Goal: Task Accomplishment & Management: Use online tool/utility

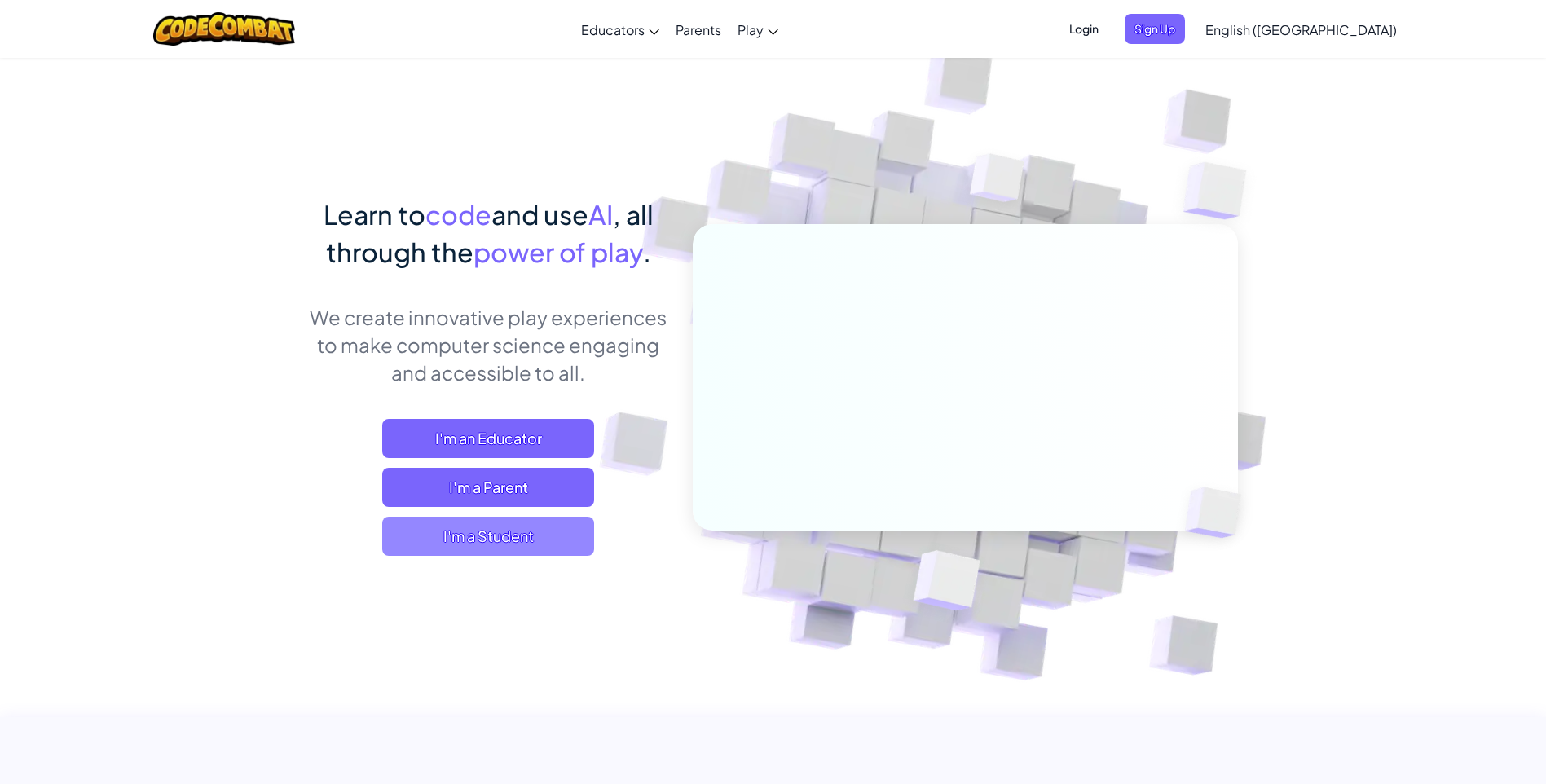
click at [497, 544] on span "I'm a Student" at bounding box center [487, 535] width 212 height 39
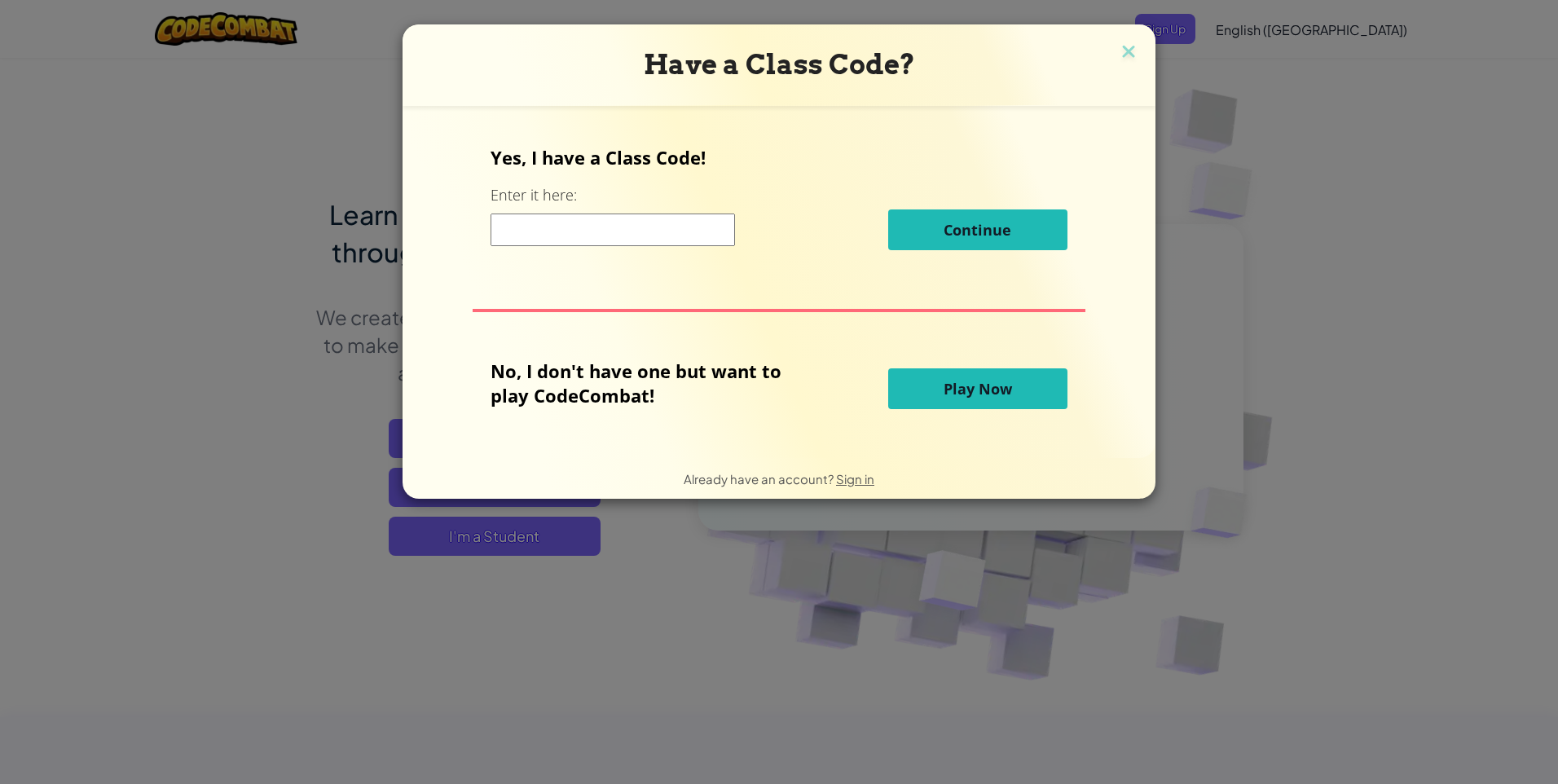
click at [710, 230] on input at bounding box center [612, 229] width 244 height 33
click at [979, 376] on button "Play Now" at bounding box center [977, 388] width 179 height 41
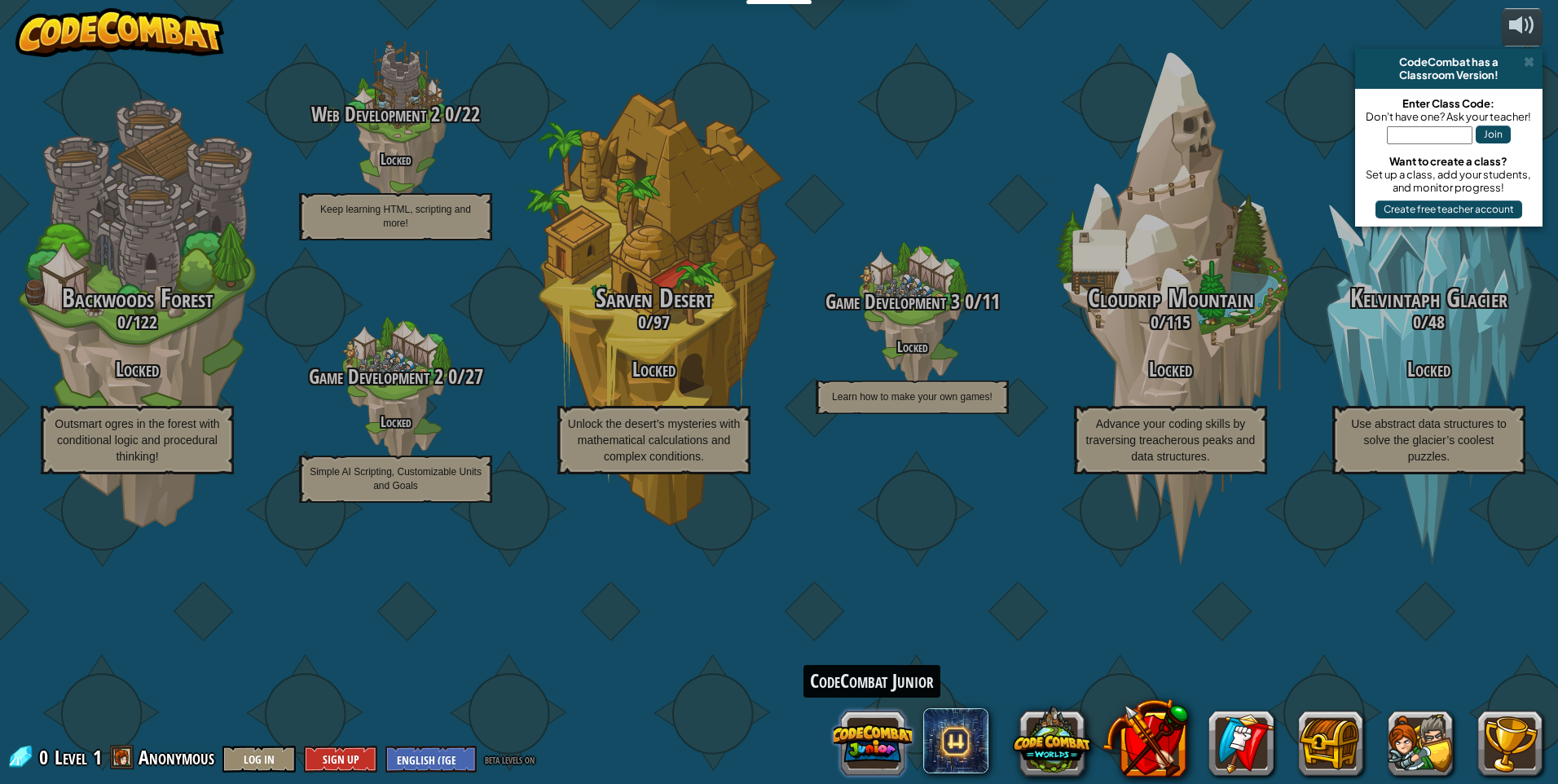
click at [871, 725] on button at bounding box center [872, 743] width 78 height 78
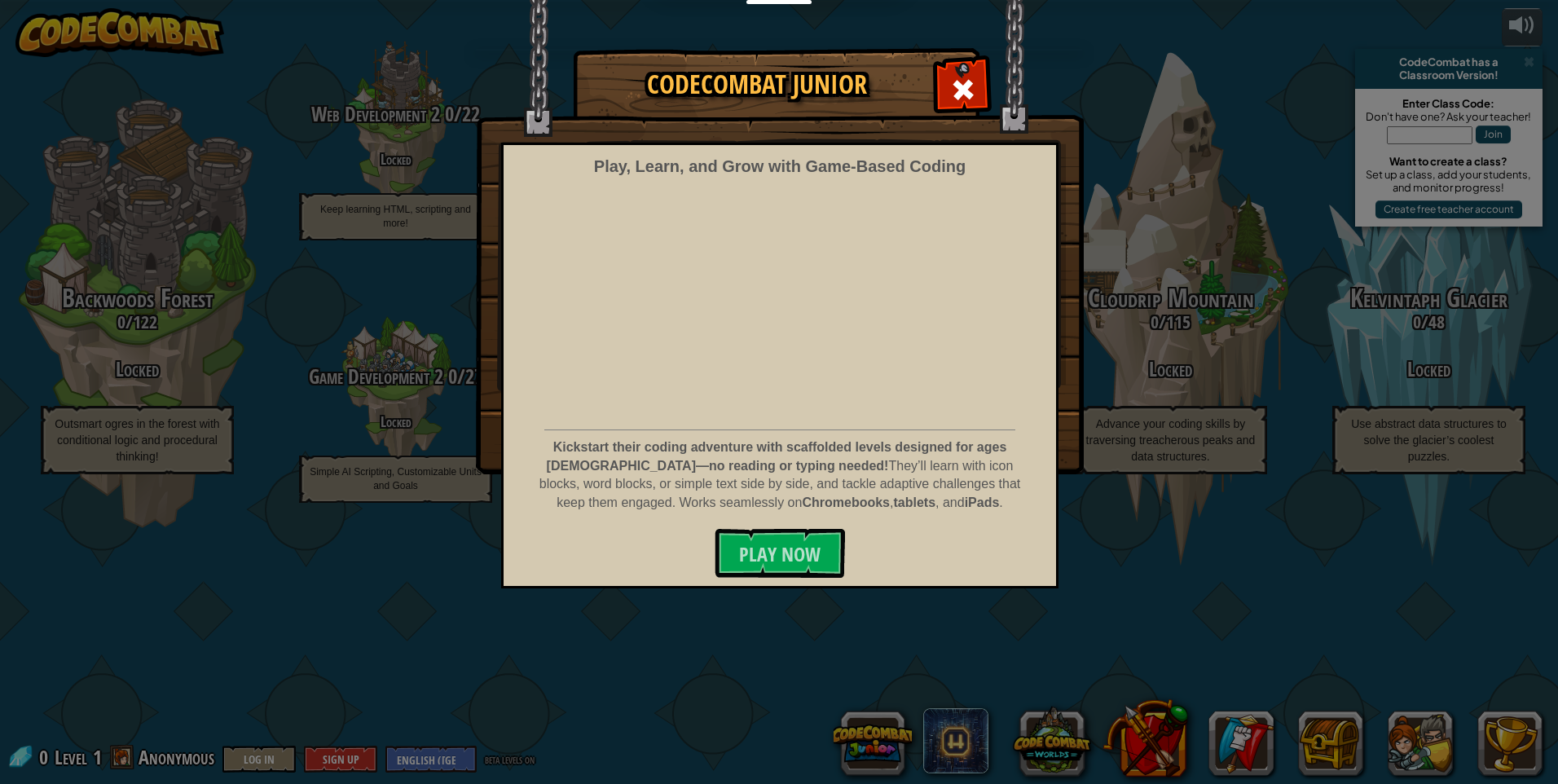
click at [1058, 711] on div "CodeCombat Junior Play, Learn, and Grow with Game‑Based Coding Kickstart their …" at bounding box center [779, 392] width 1558 height 784
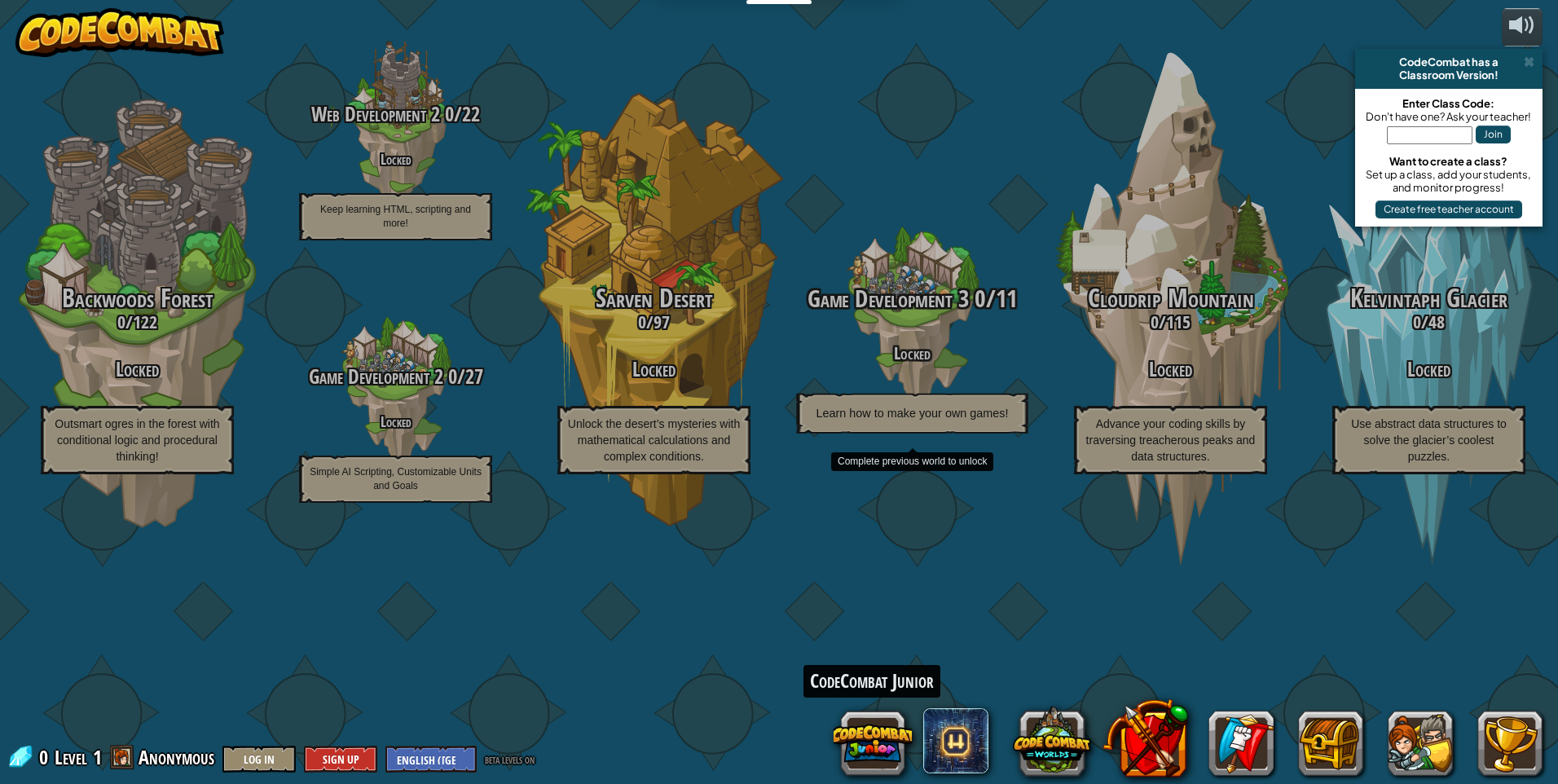
click at [912, 316] on span "Game Development 3" at bounding box center [888, 298] width 161 height 33
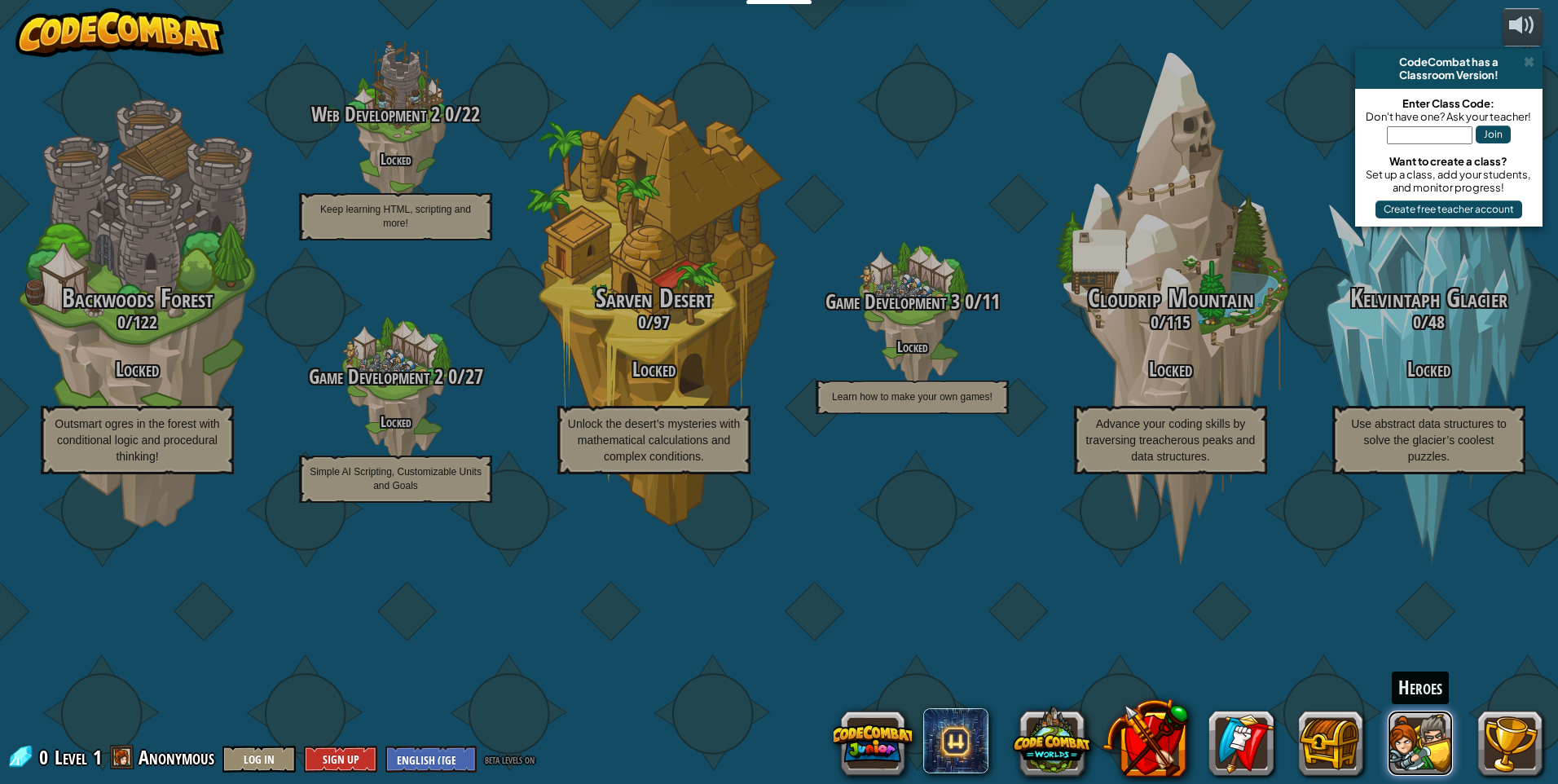
click at [1436, 741] on button at bounding box center [1419, 743] width 65 height 65
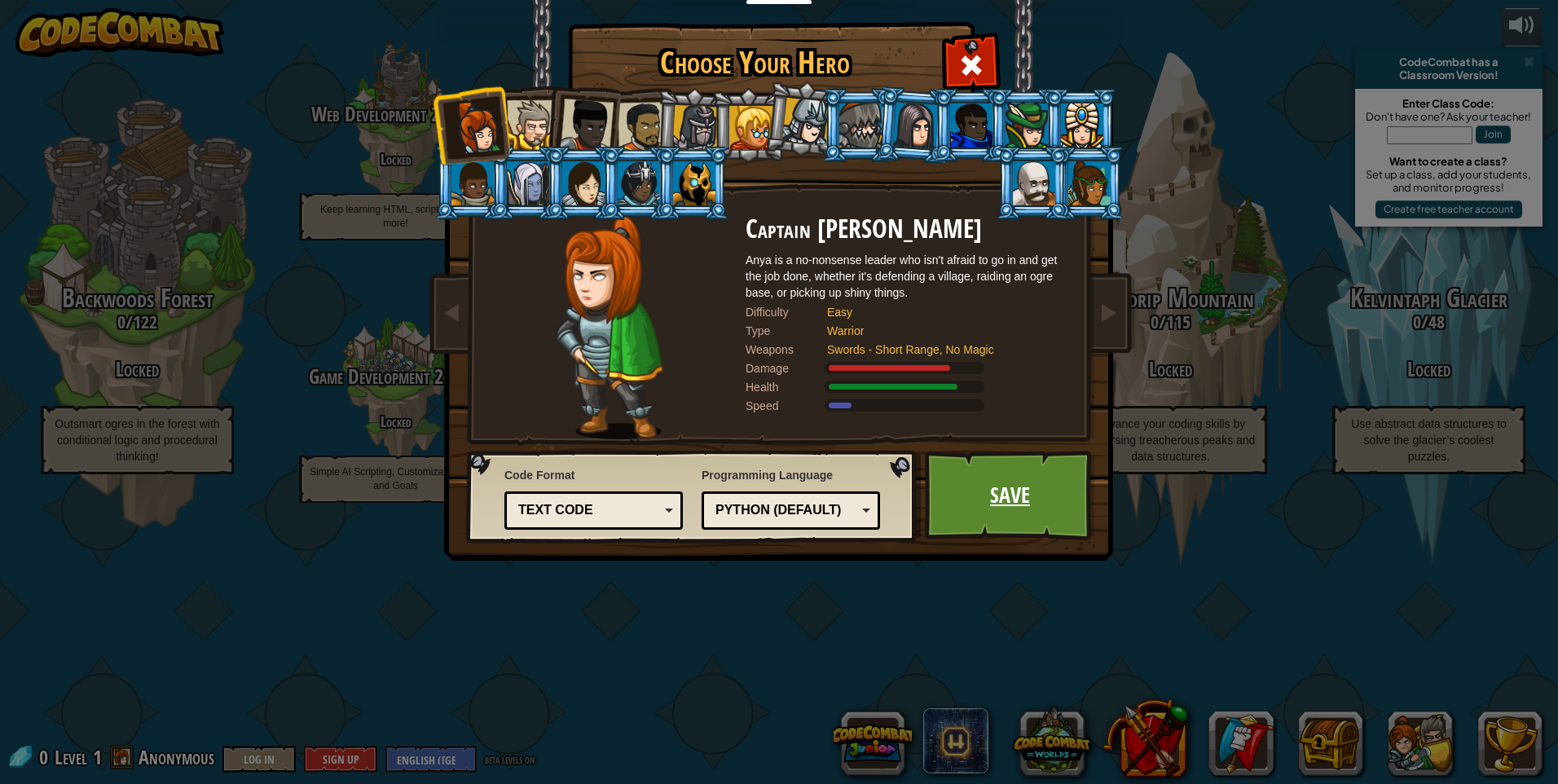
click at [1000, 521] on link "Save" at bounding box center [1009, 495] width 171 height 90
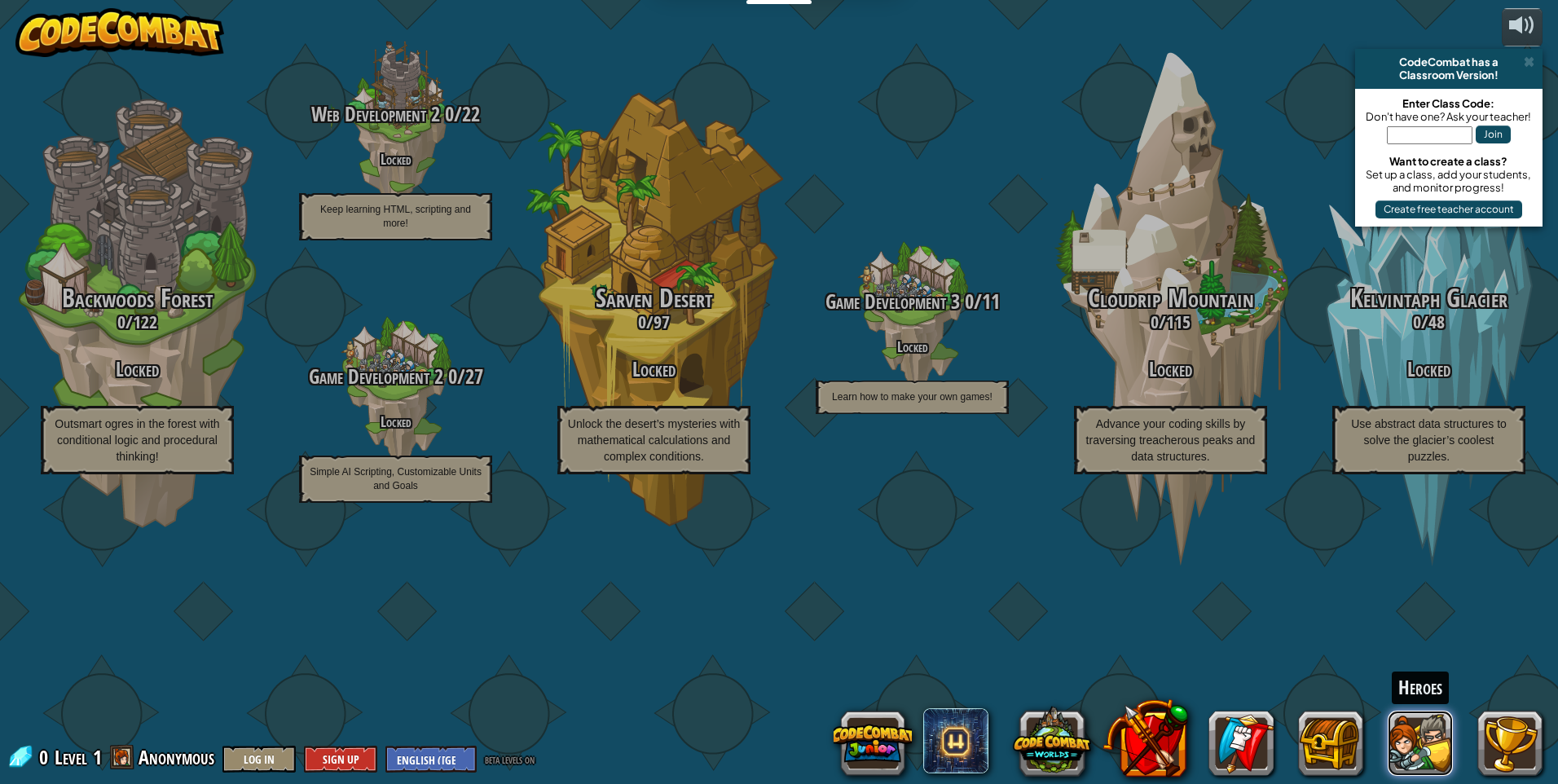
click at [1415, 746] on button at bounding box center [1419, 743] width 65 height 65
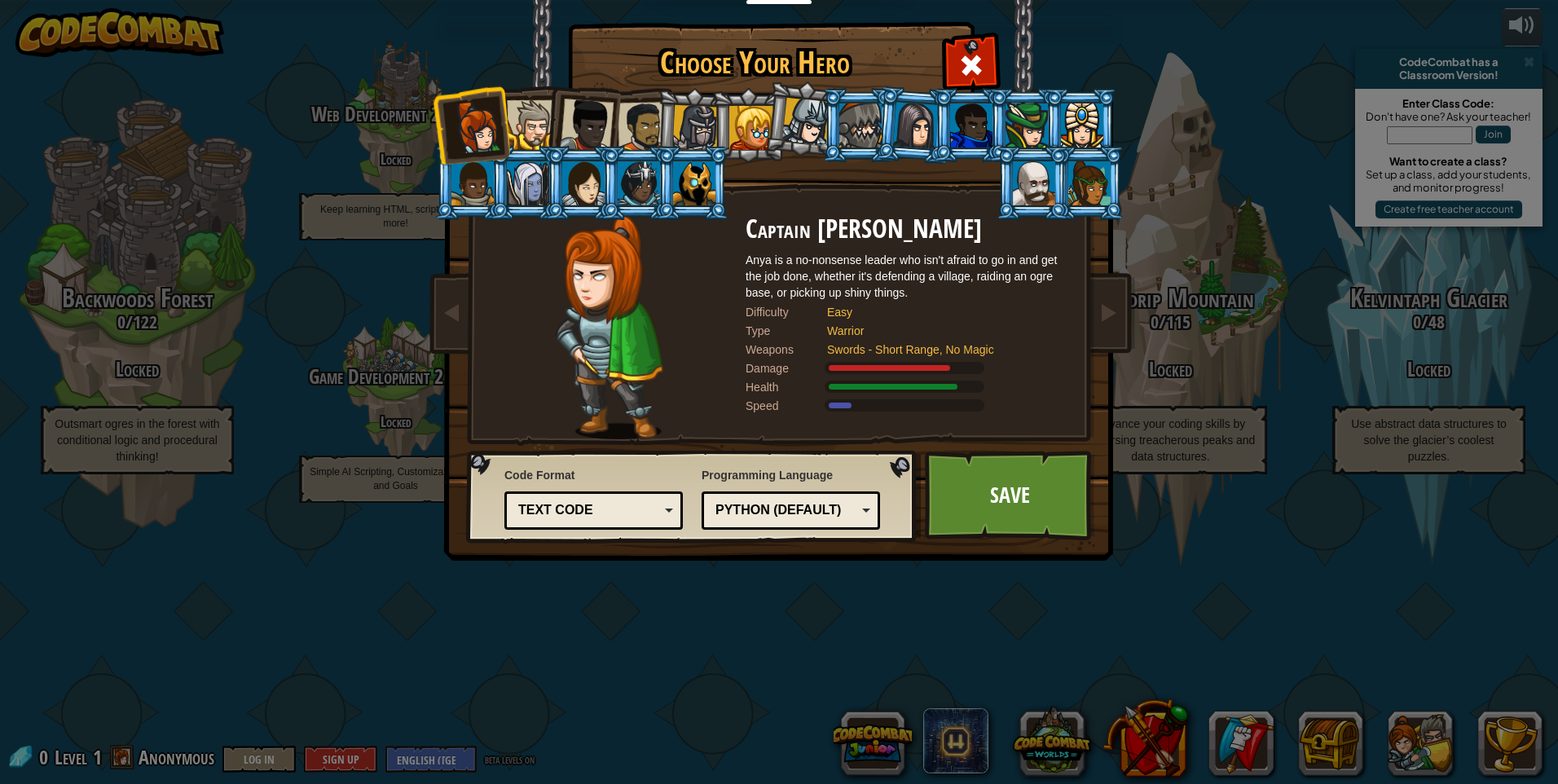
click at [748, 130] on div at bounding box center [751, 127] width 44 height 44
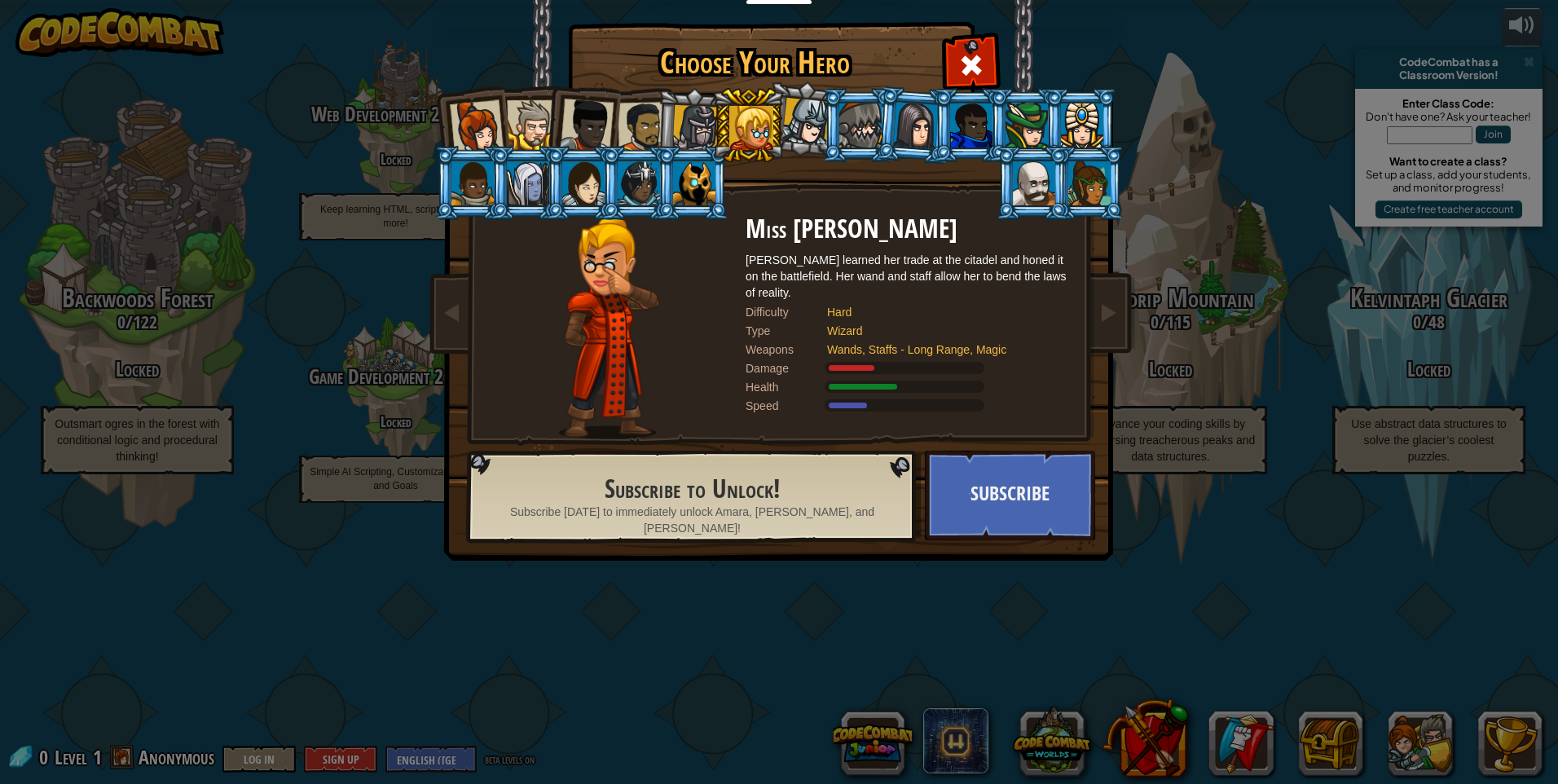
click at [467, 139] on div at bounding box center [476, 126] width 54 height 54
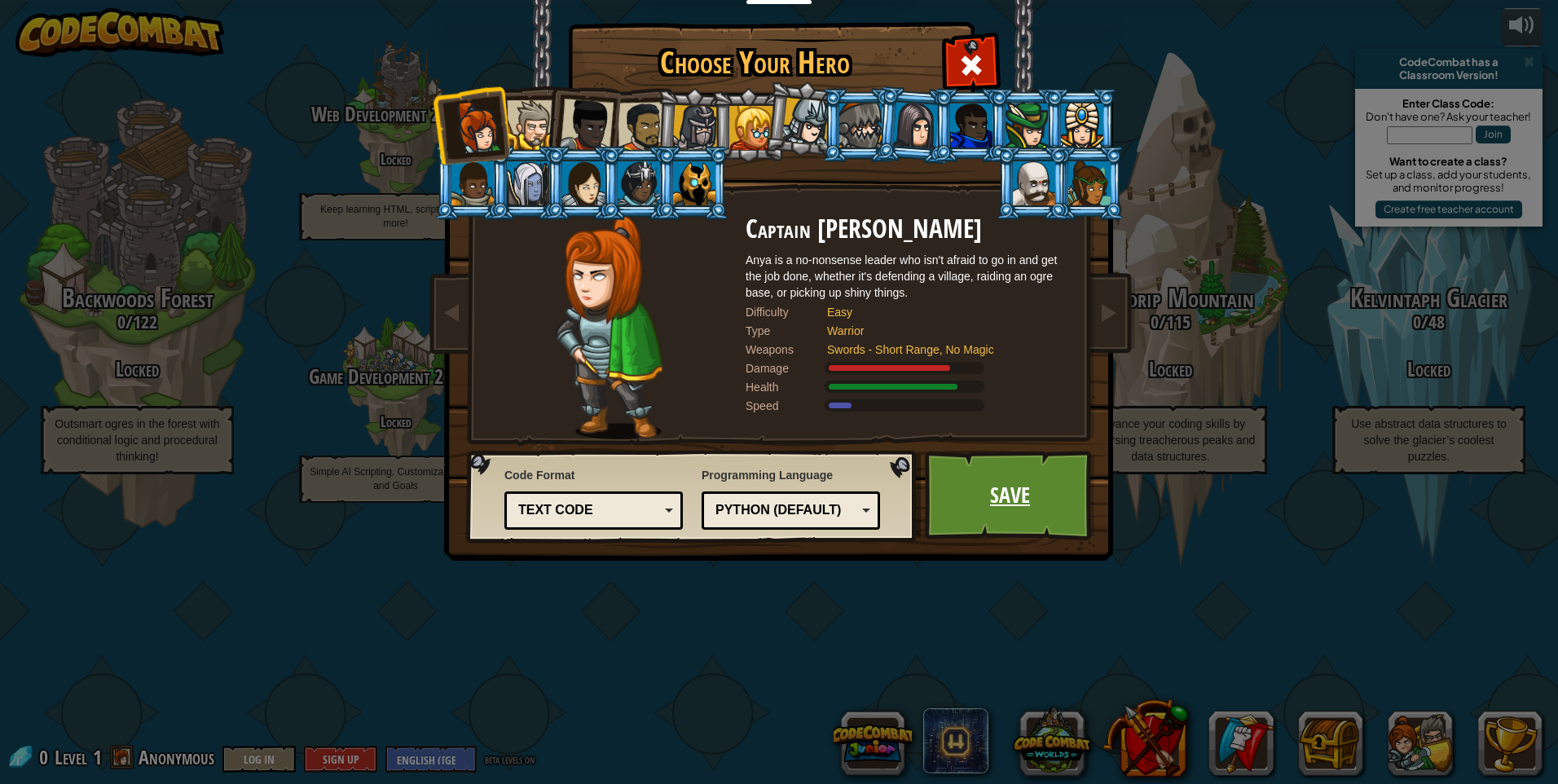
click at [1012, 488] on link "Save" at bounding box center [1009, 495] width 171 height 90
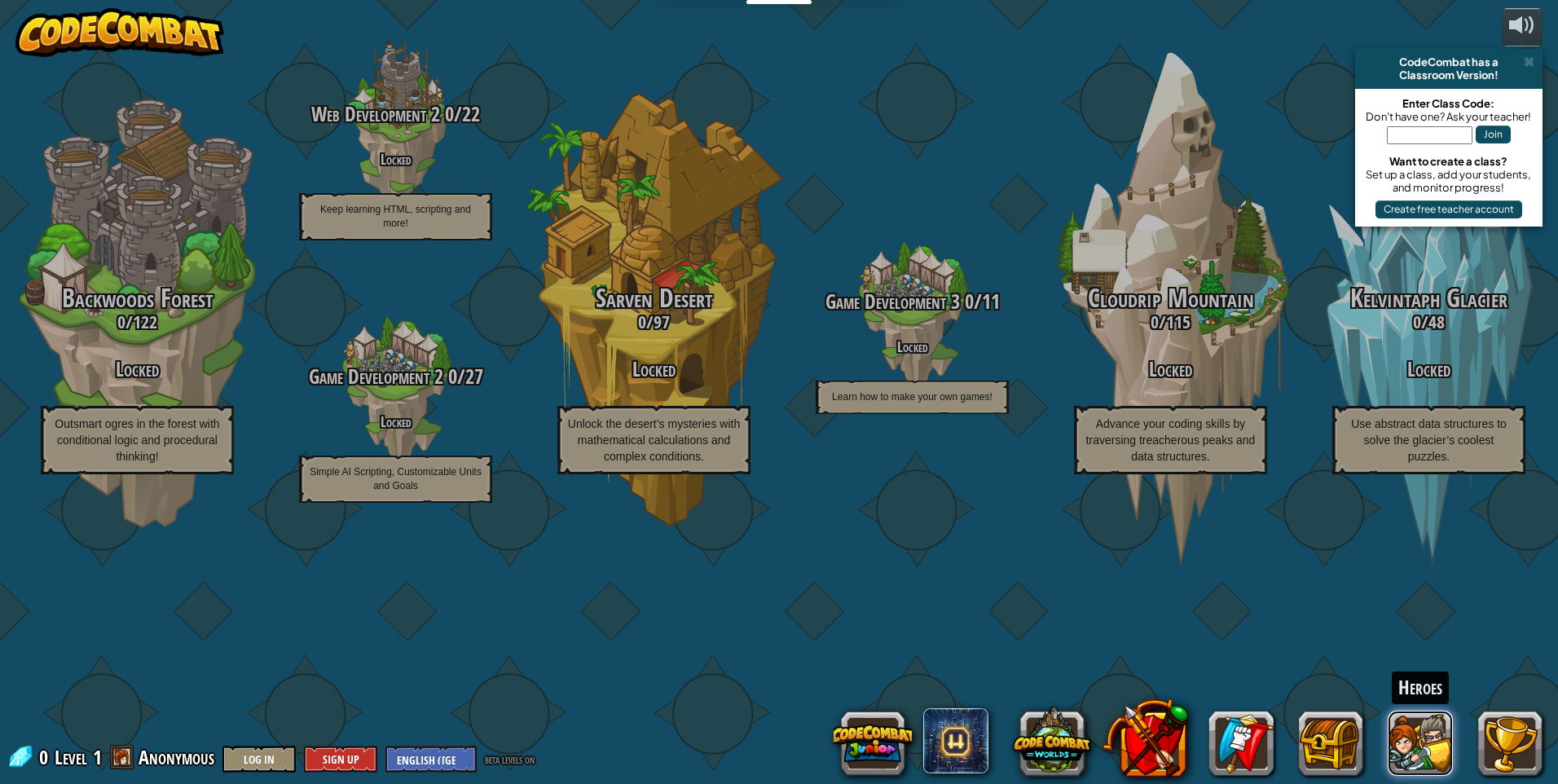
click at [1392, 725] on button at bounding box center [1419, 743] width 65 height 65
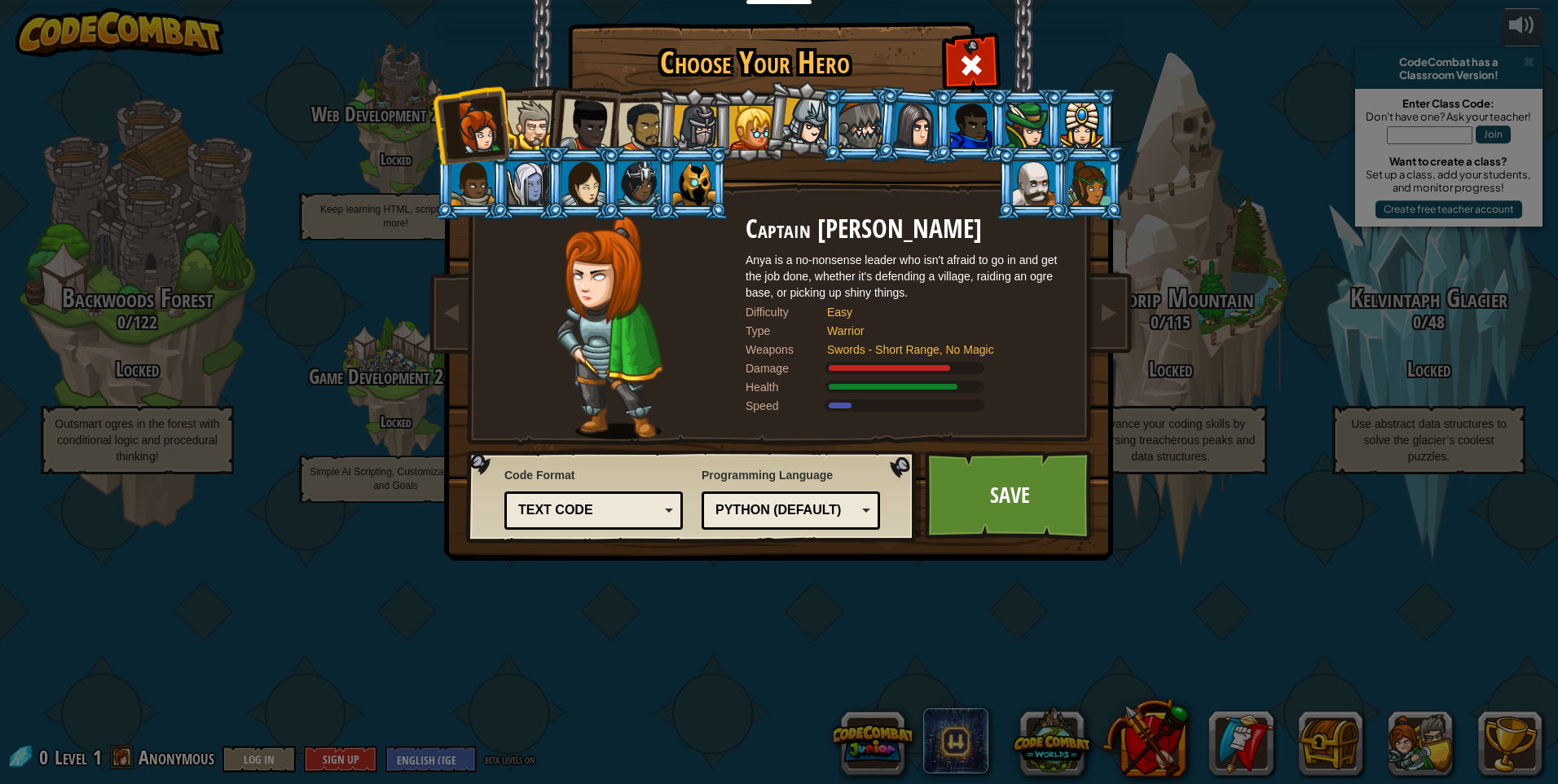
click at [995, 488] on link "Save" at bounding box center [1009, 495] width 171 height 90
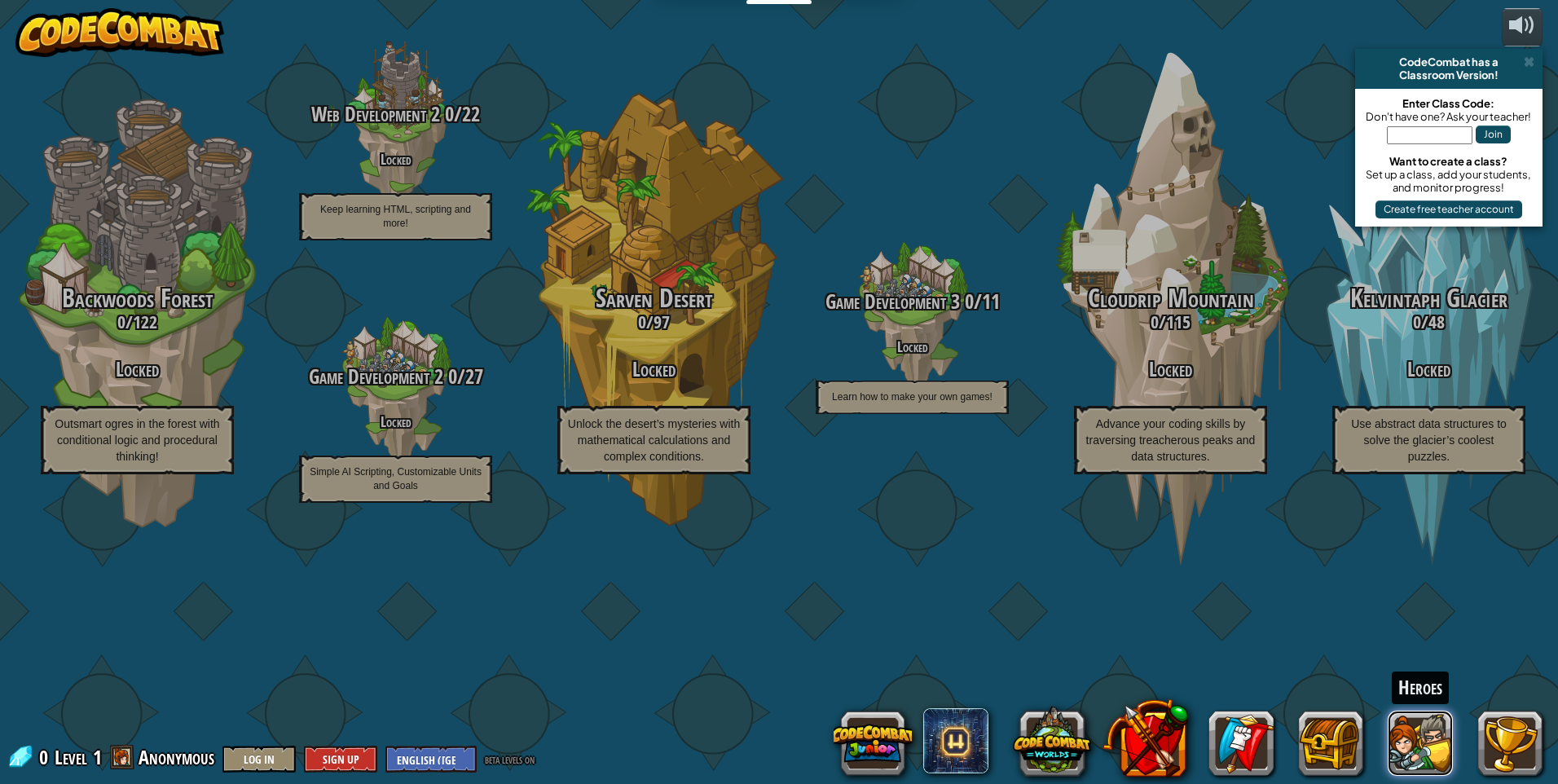
click at [1422, 726] on button at bounding box center [1419, 743] width 65 height 65
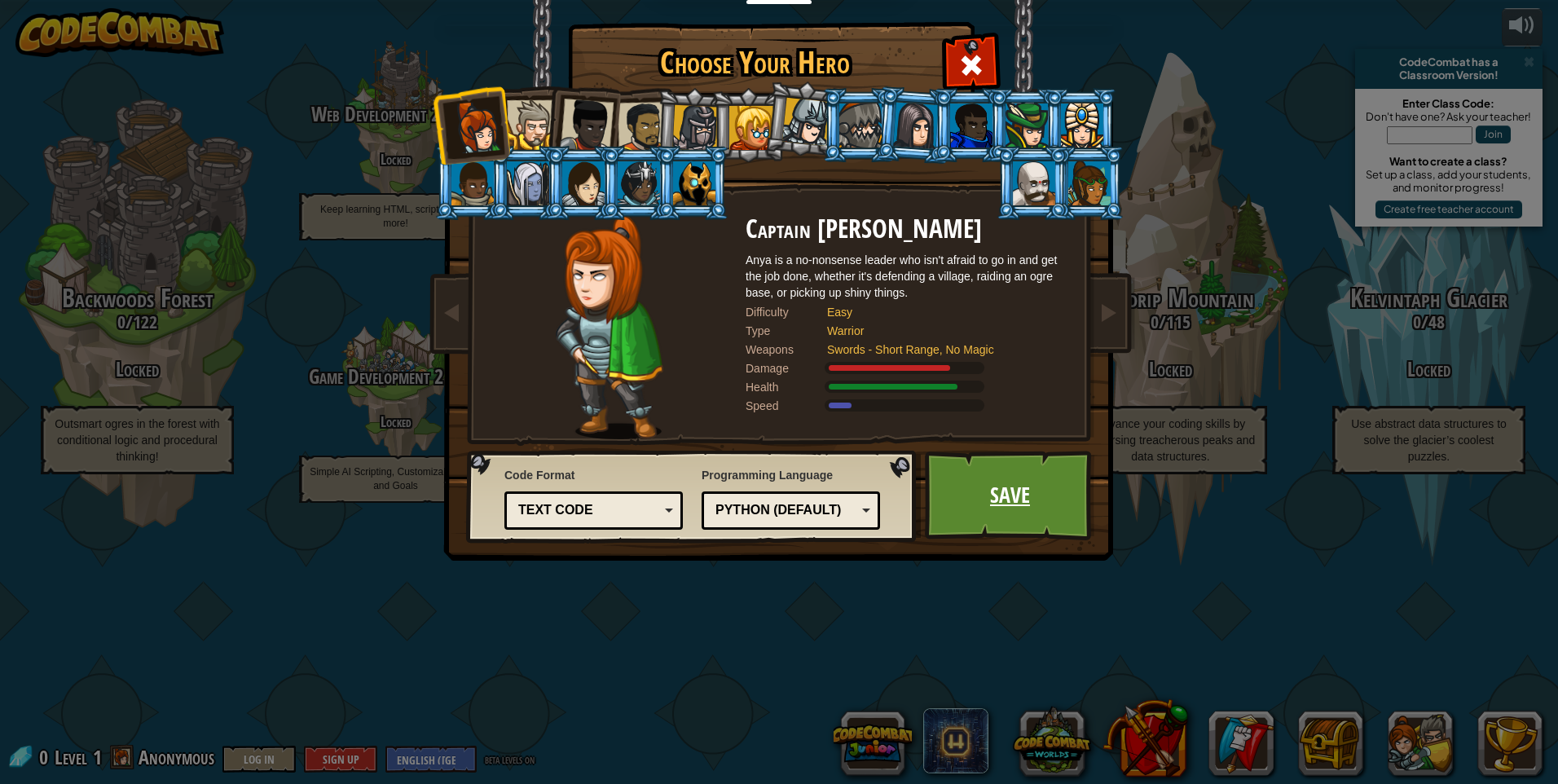
click at [984, 507] on link "Save" at bounding box center [1009, 495] width 171 height 90
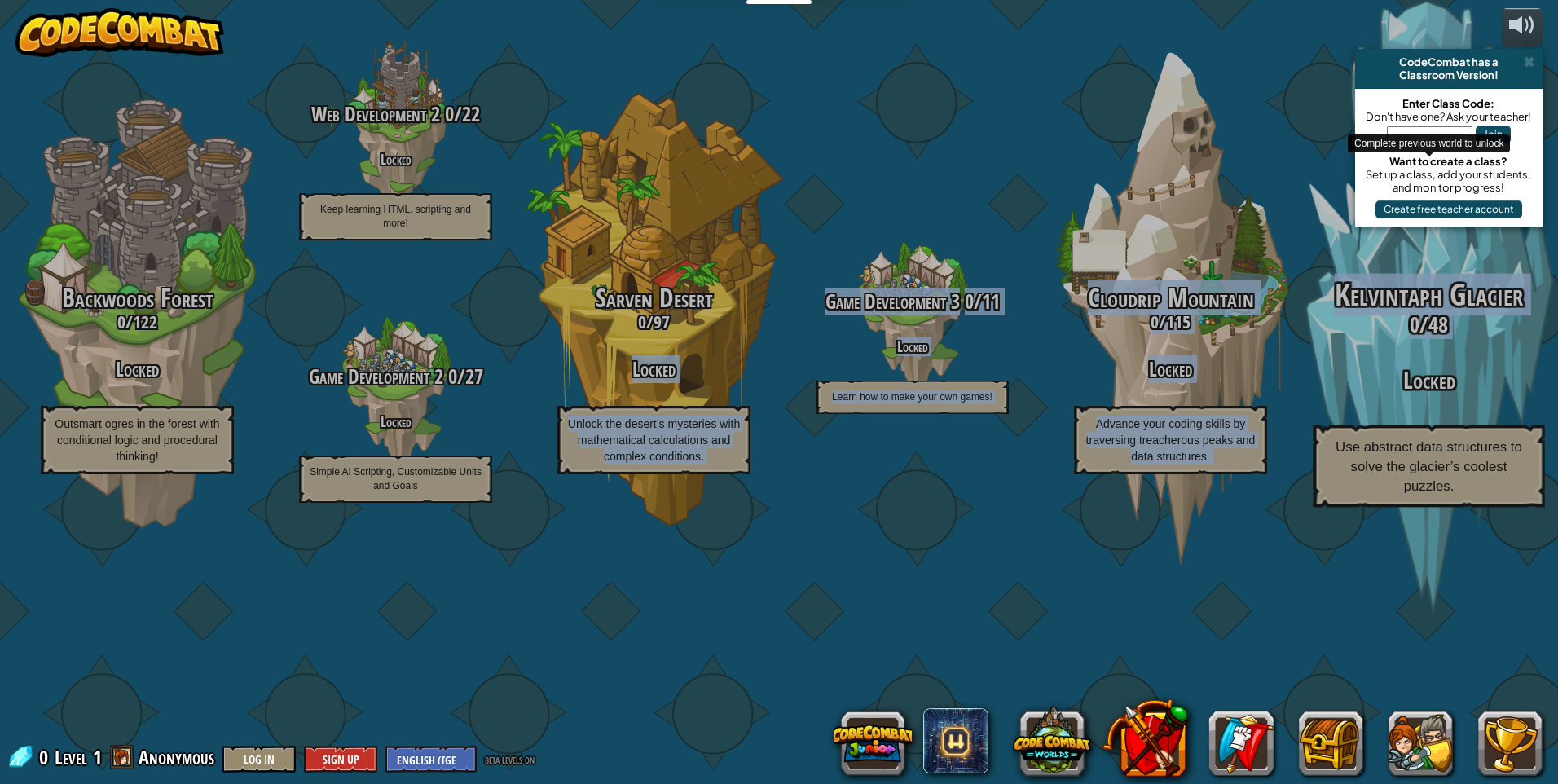
drag, startPoint x: 1409, startPoint y: 451, endPoint x: 1419, endPoint y: 451, distance: 10.0
click at [1419, 451] on div "CodeCombat Junior 0 / 172 Play Ages [DEMOGRAPHIC_DATA] Blocks or simple text co…" at bounding box center [396, 392] width 2324 height 784
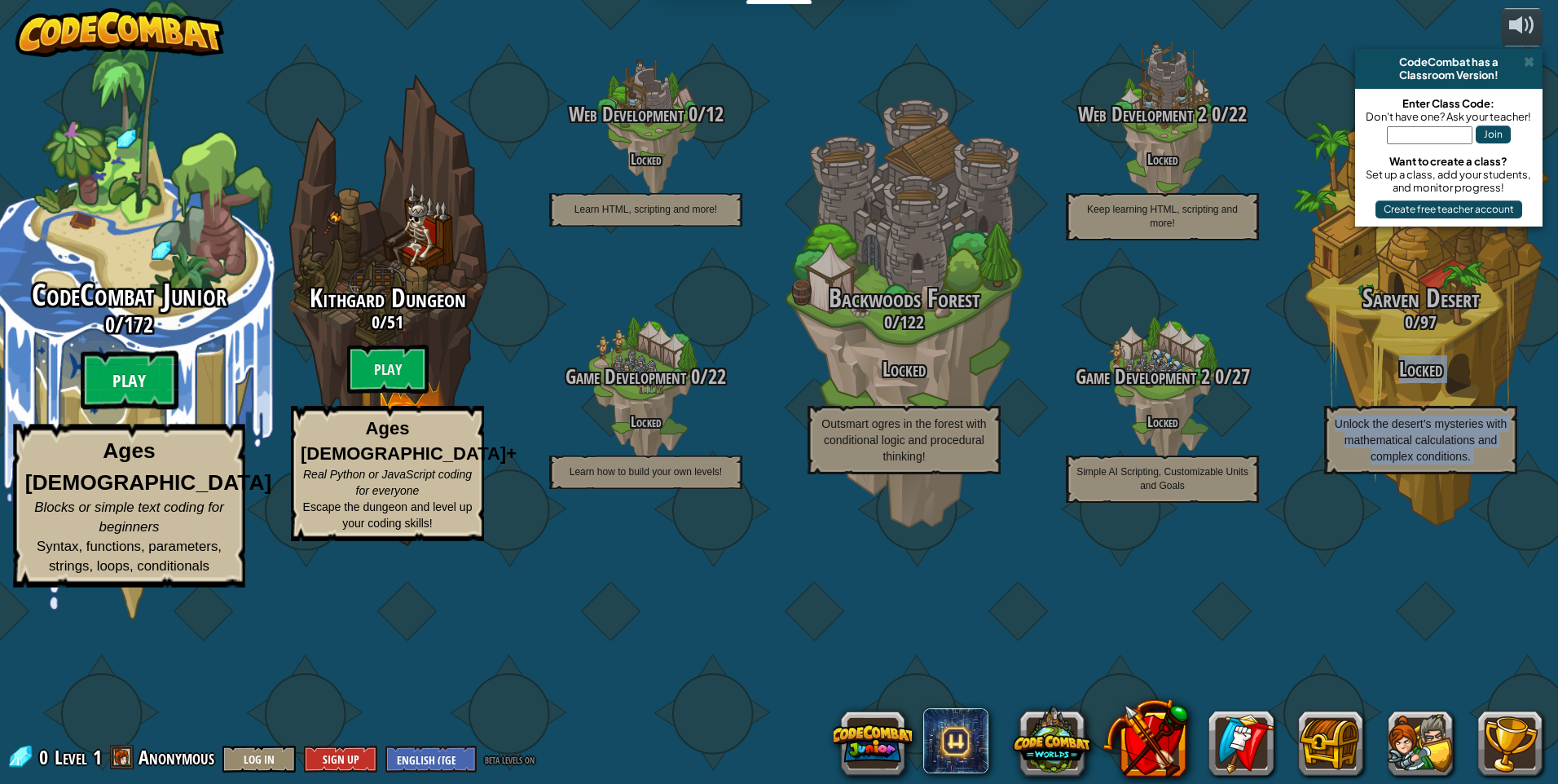
click at [119, 410] on btn "Play" at bounding box center [130, 381] width 98 height 58
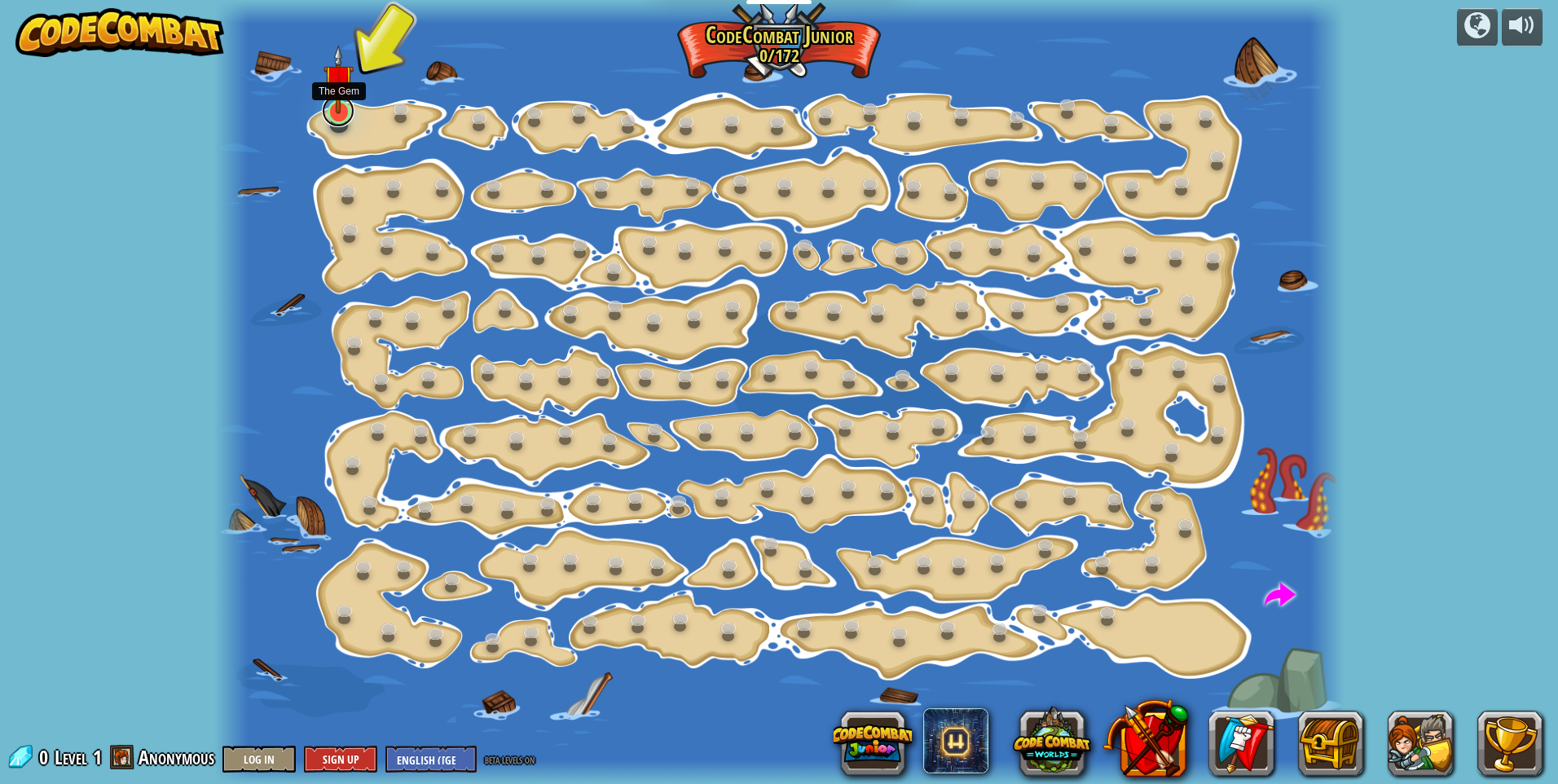
click at [329, 115] on link at bounding box center [337, 110] width 33 height 33
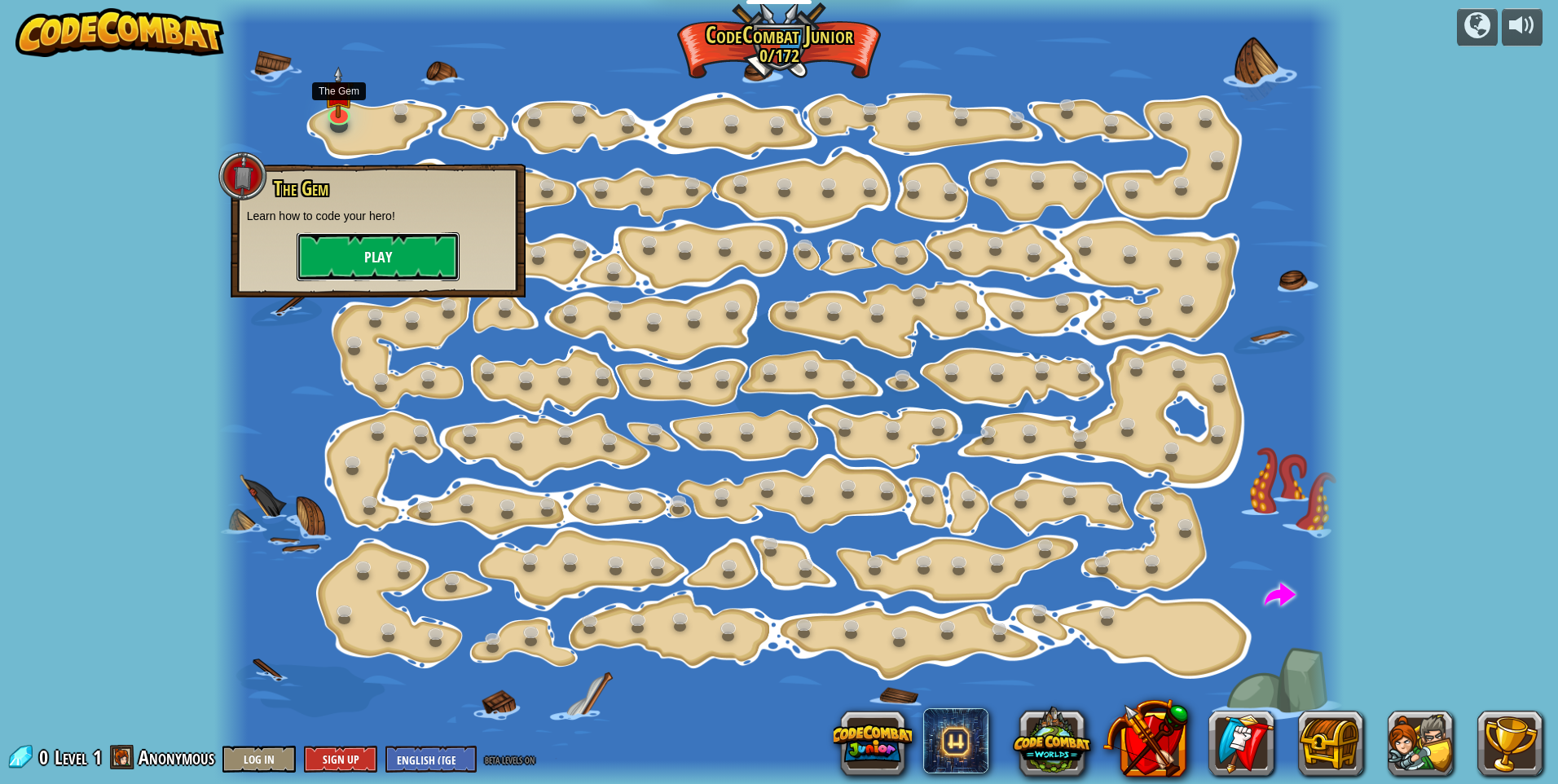
click at [409, 253] on button "Play" at bounding box center [378, 256] width 163 height 49
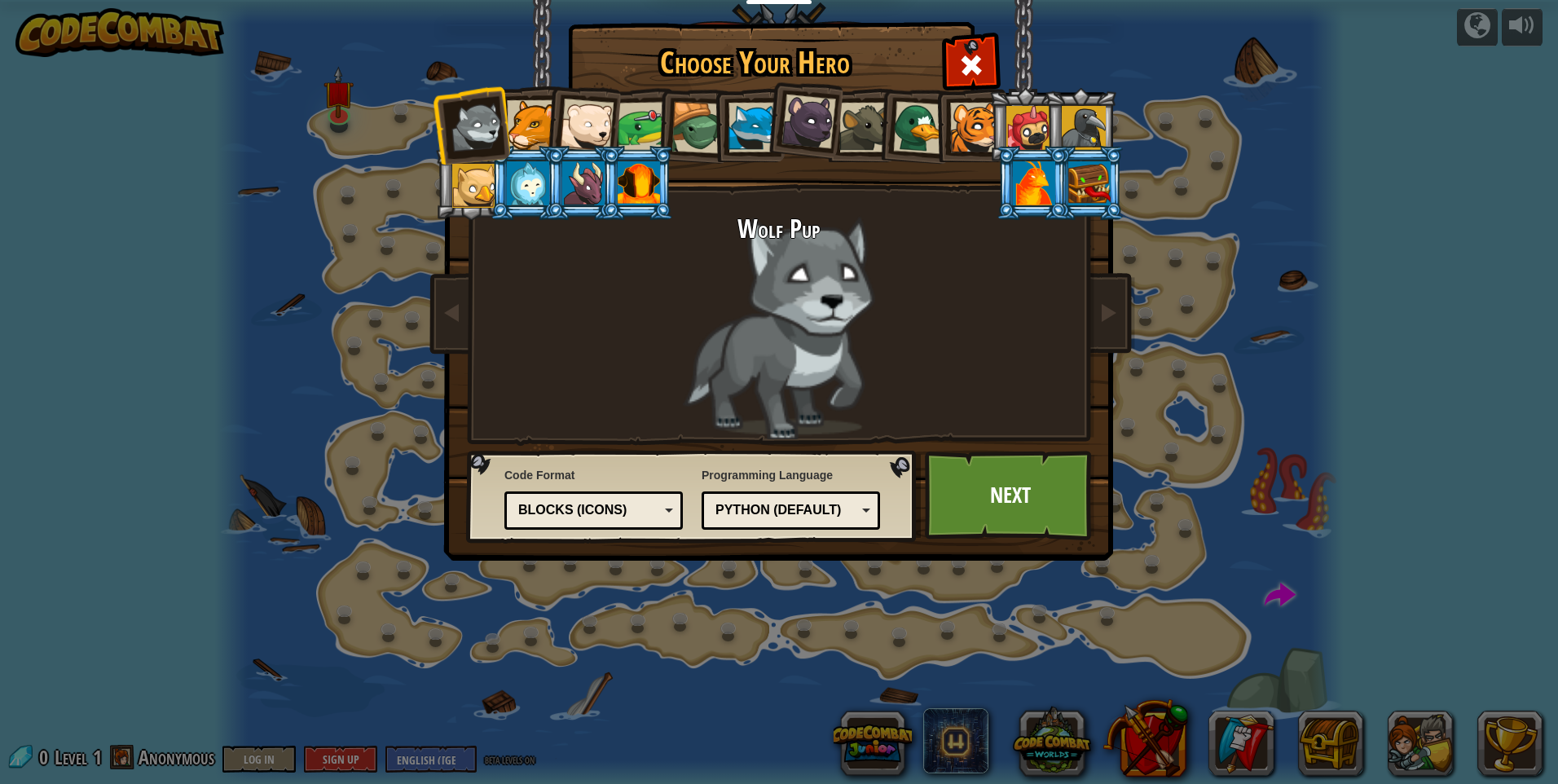
click at [533, 119] on div at bounding box center [532, 124] width 50 height 50
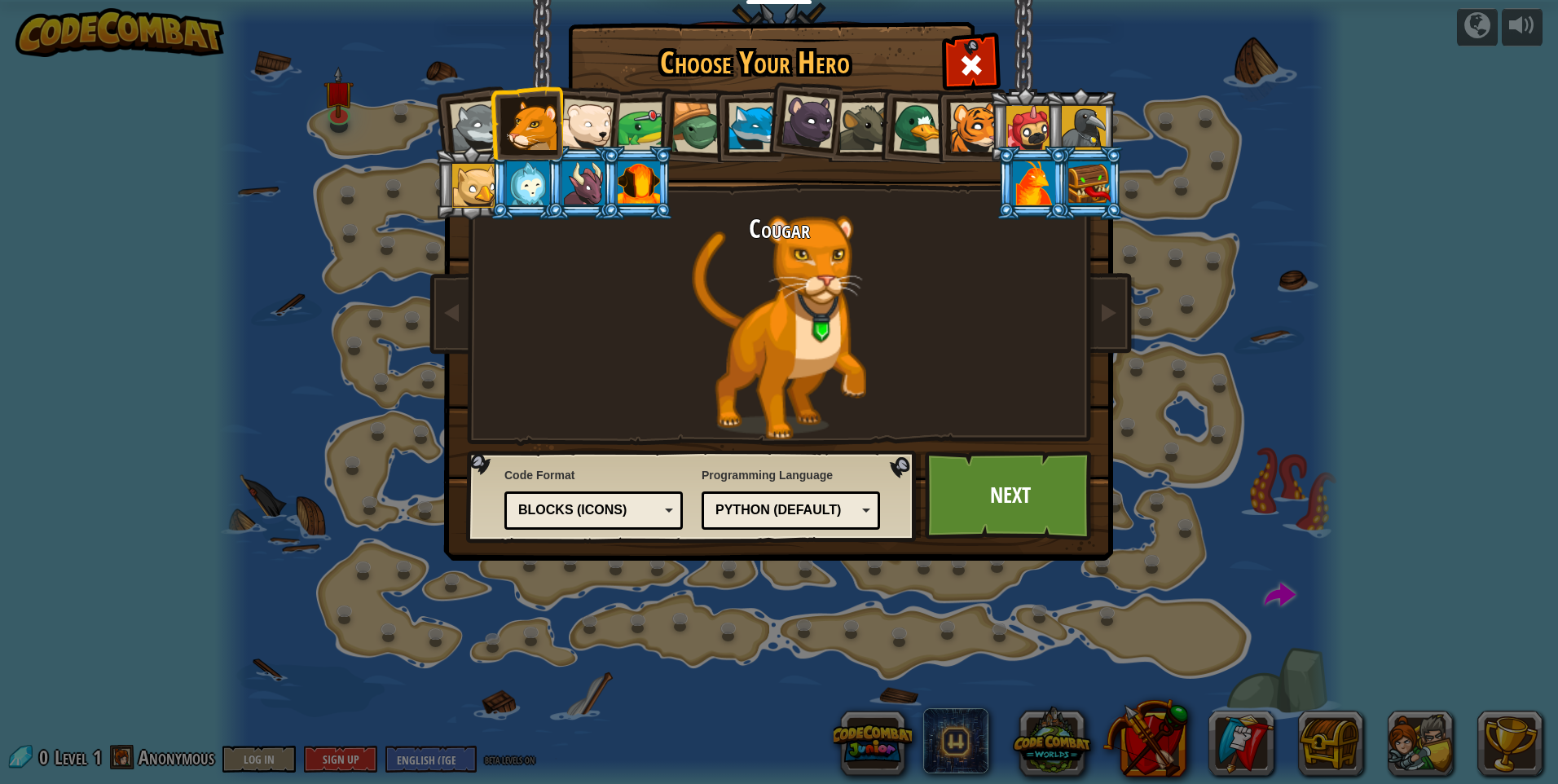
click at [579, 122] on div at bounding box center [586, 125] width 54 height 54
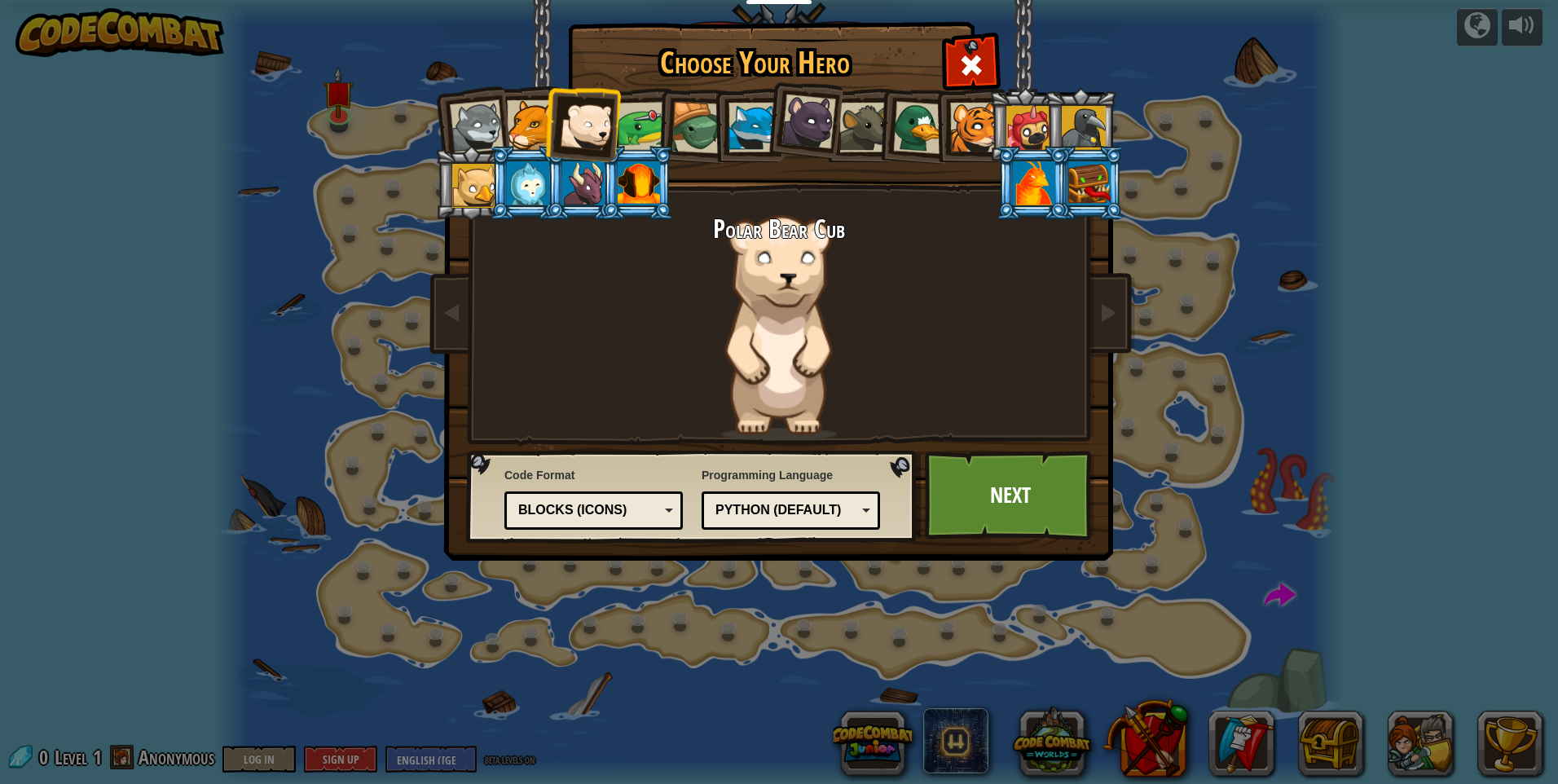
click at [1041, 169] on div at bounding box center [1034, 183] width 42 height 44
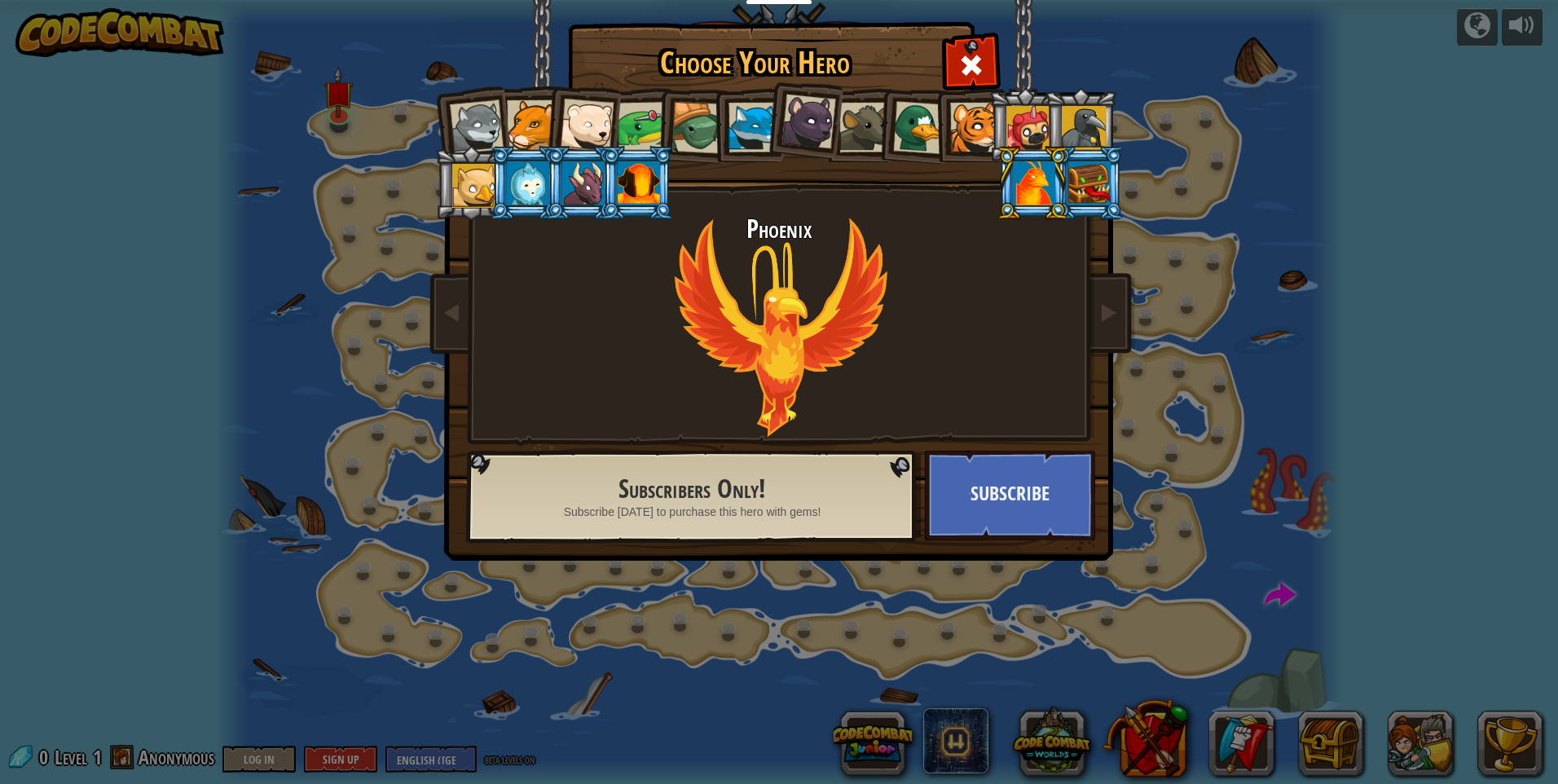
click at [526, 111] on div at bounding box center [532, 124] width 50 height 50
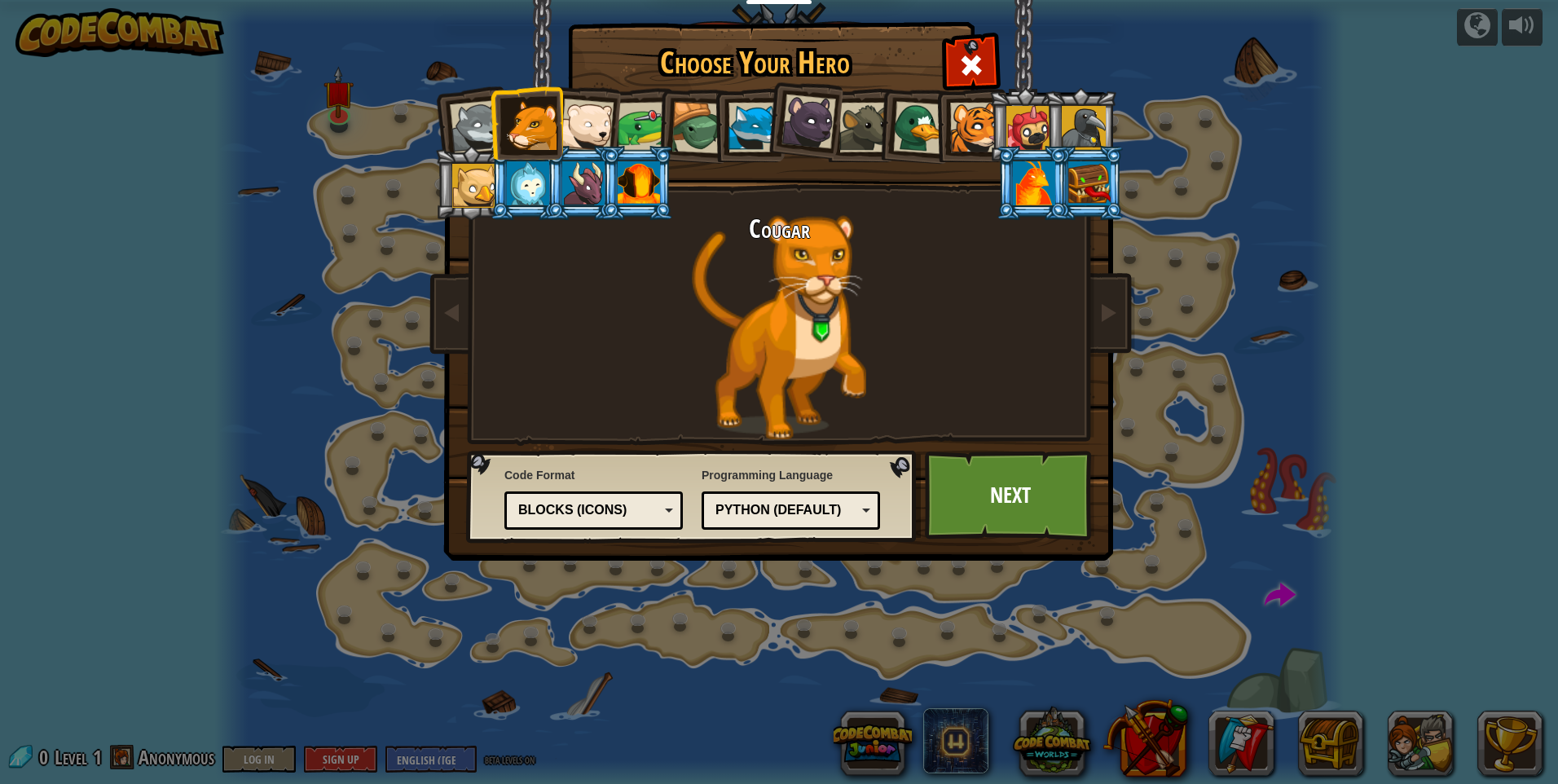
click at [583, 109] on div at bounding box center [586, 125] width 54 height 54
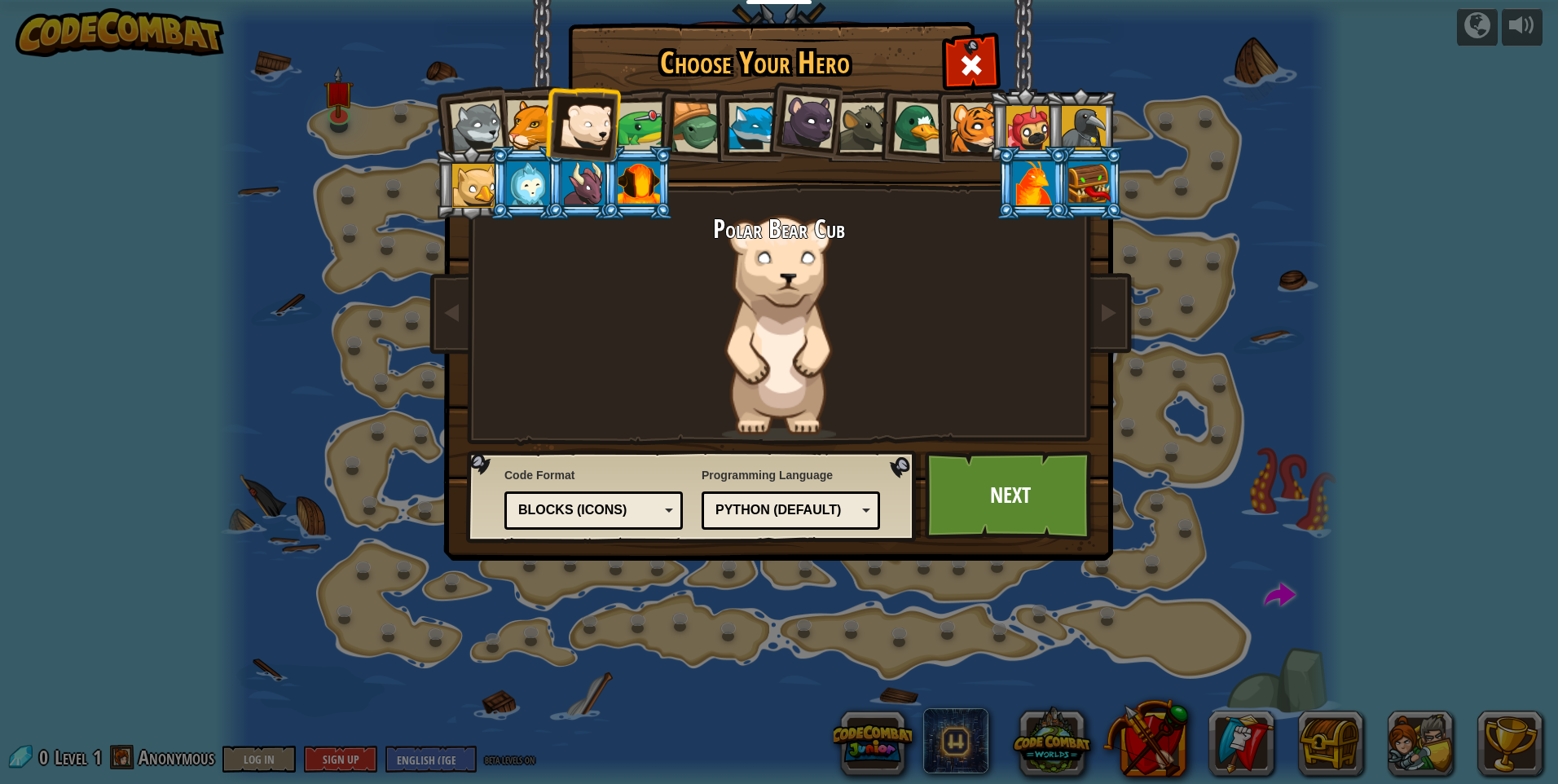
click at [640, 111] on div at bounding box center [643, 127] width 51 height 51
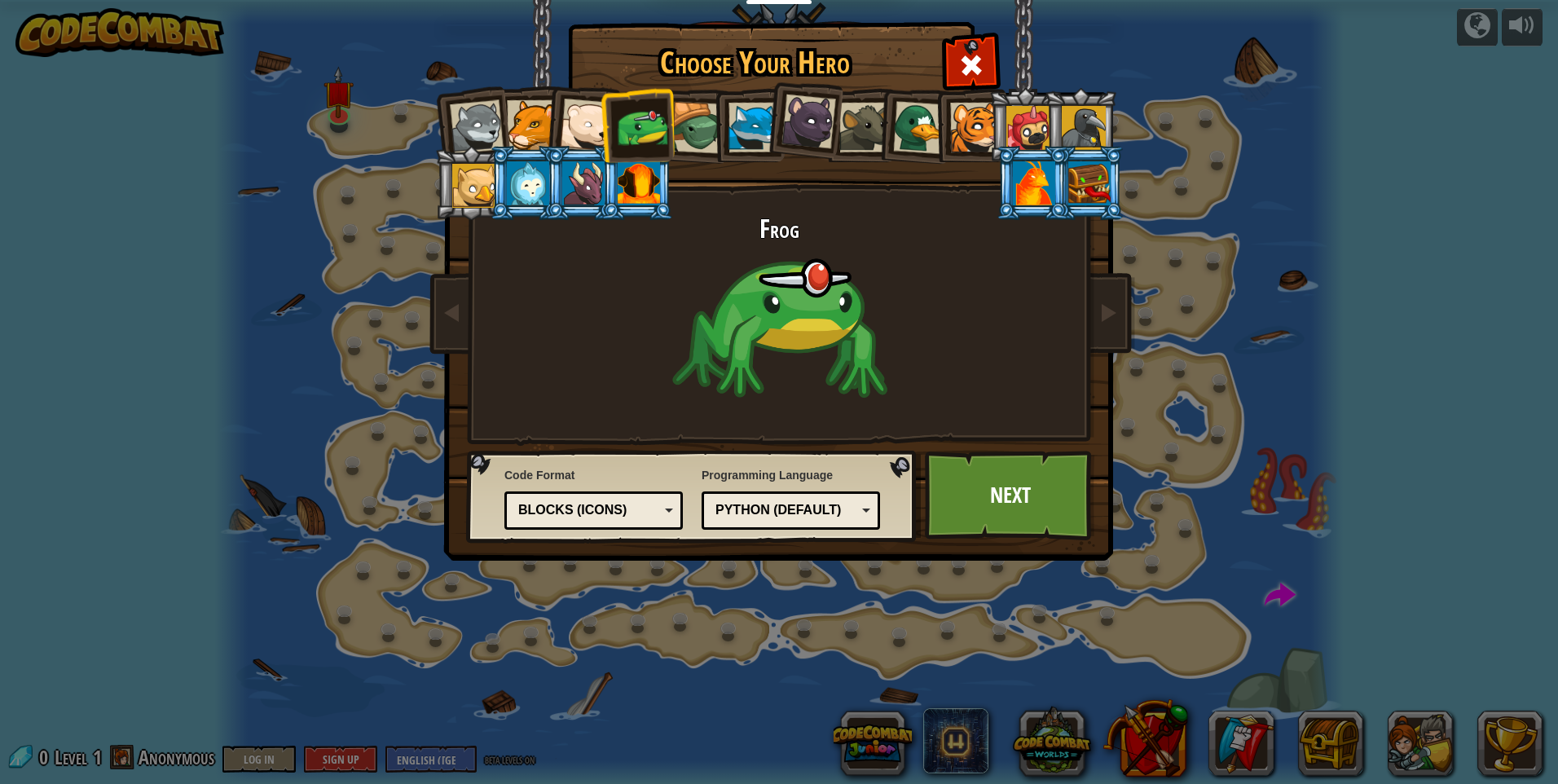
click at [695, 111] on div at bounding box center [697, 127] width 52 height 52
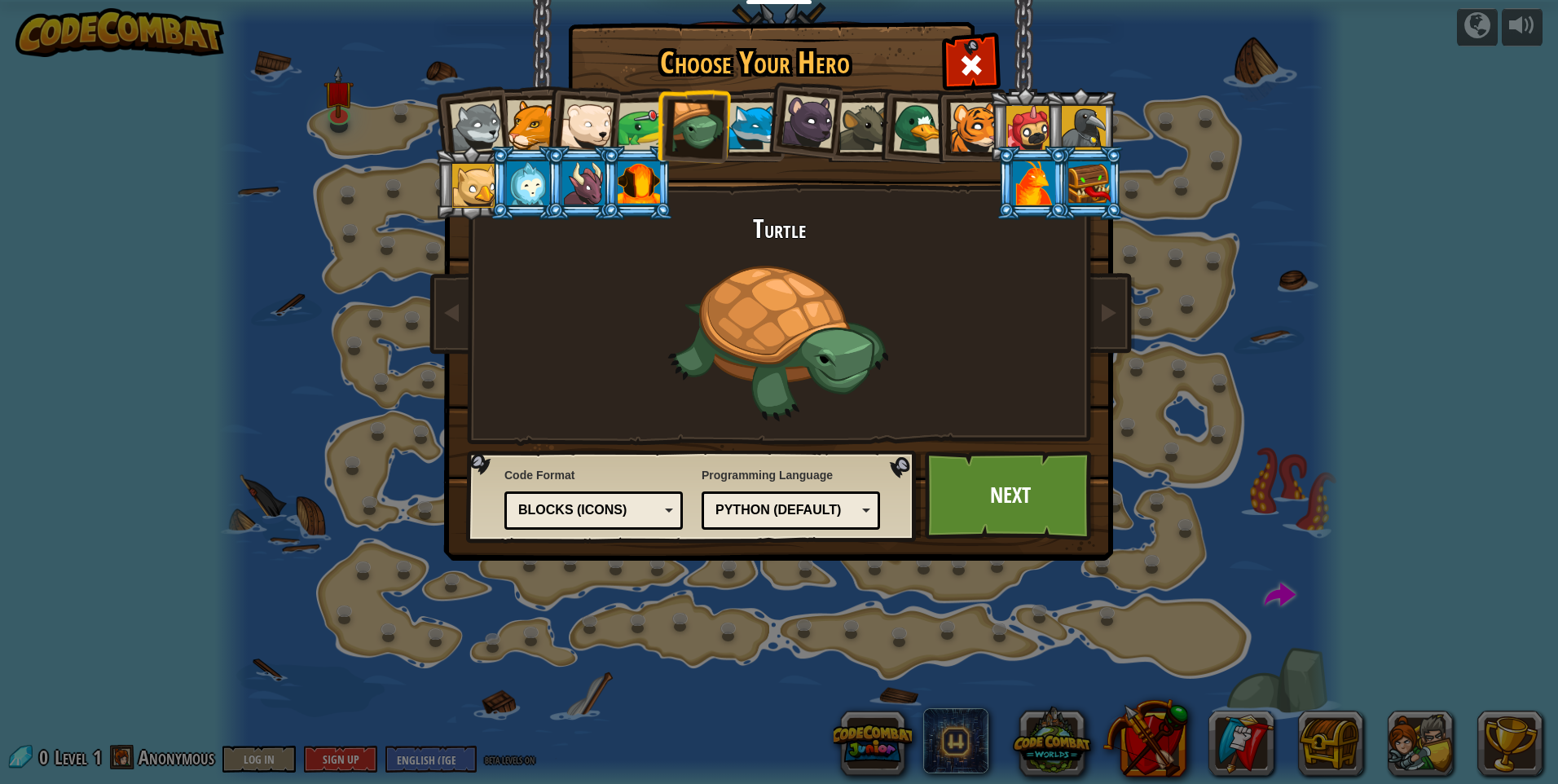
click at [763, 128] on div at bounding box center [753, 127] width 50 height 50
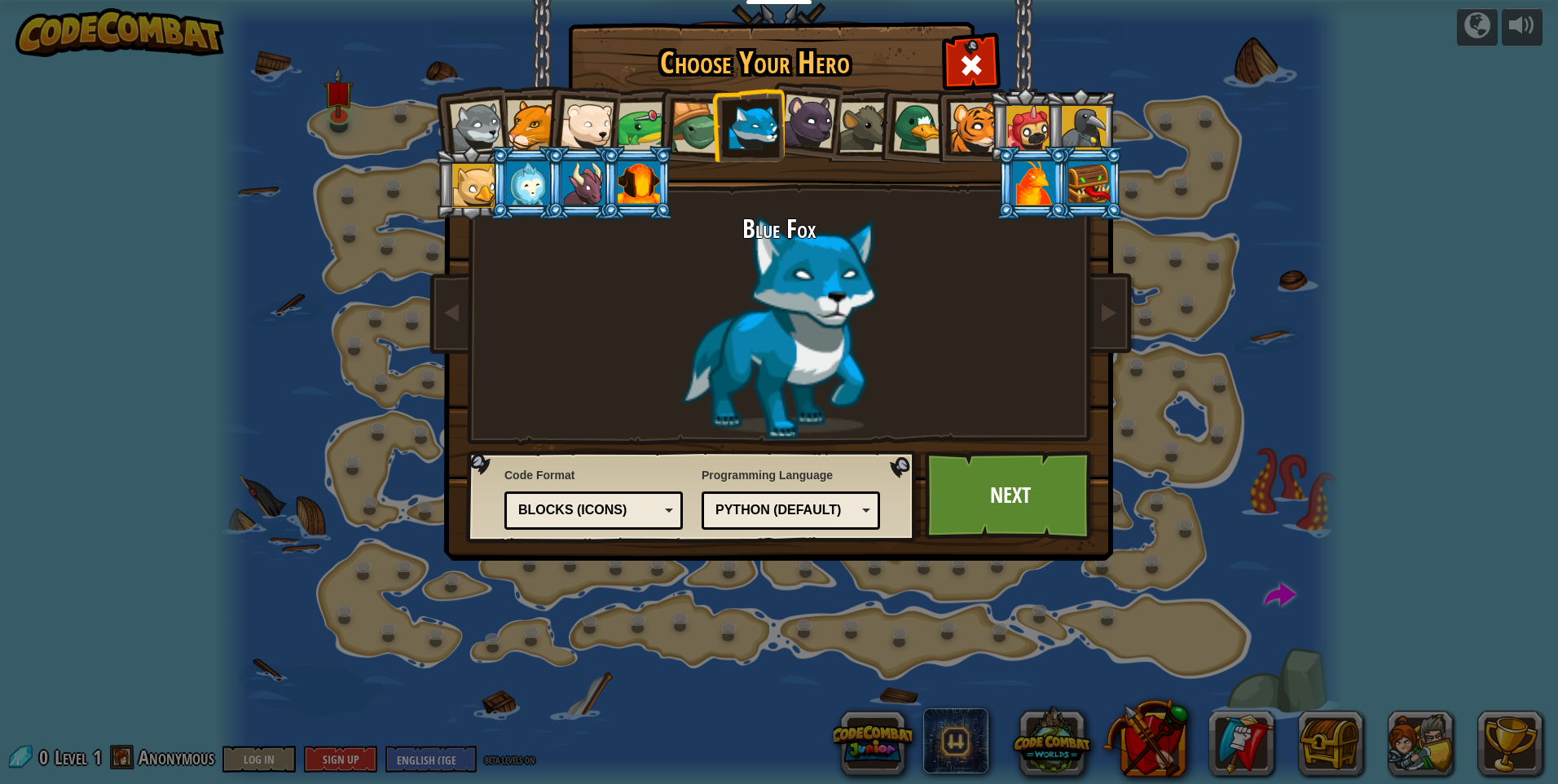
click at [809, 124] on div at bounding box center [809, 122] width 55 height 55
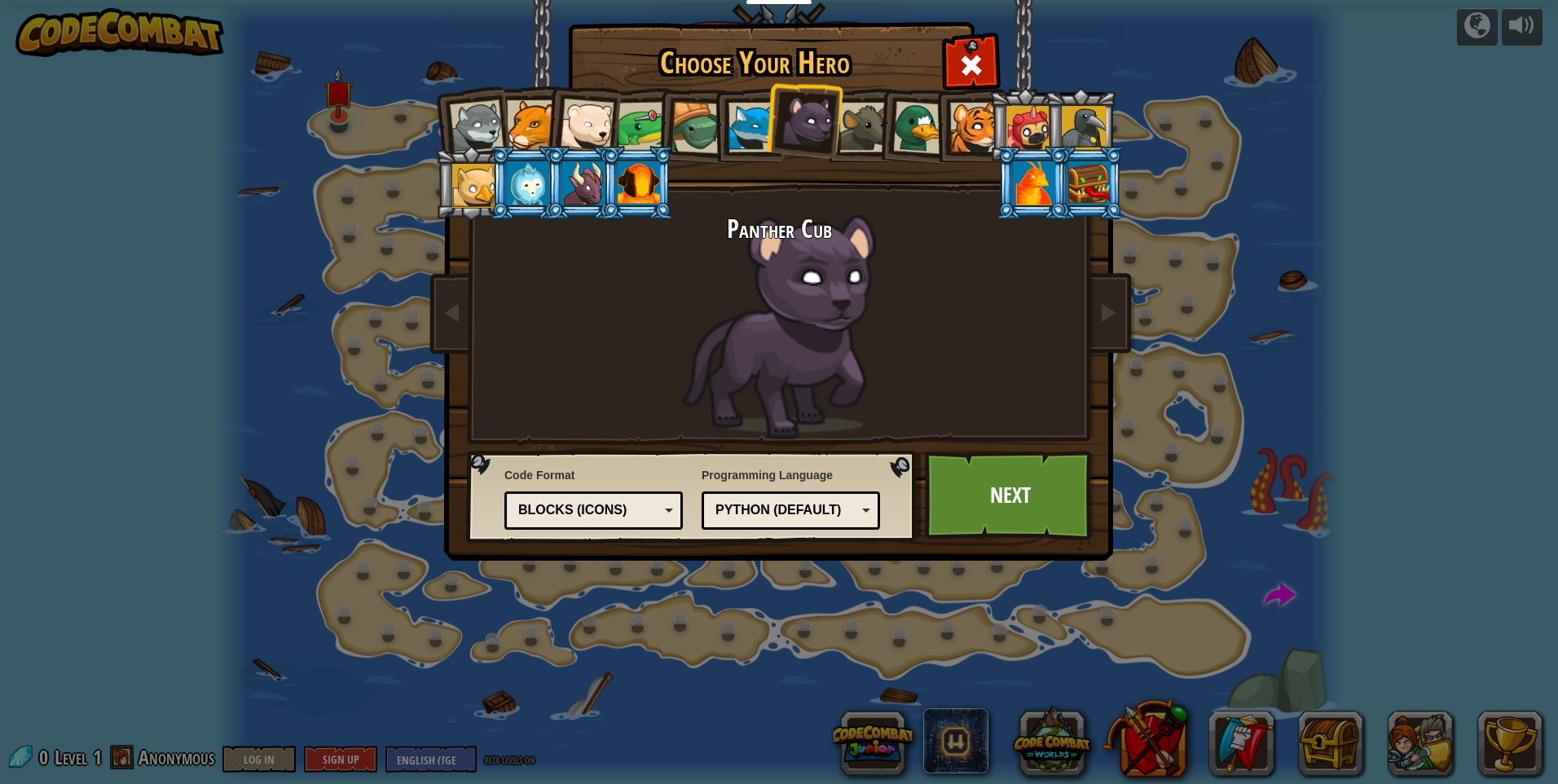
click at [855, 142] on div at bounding box center [863, 127] width 50 height 50
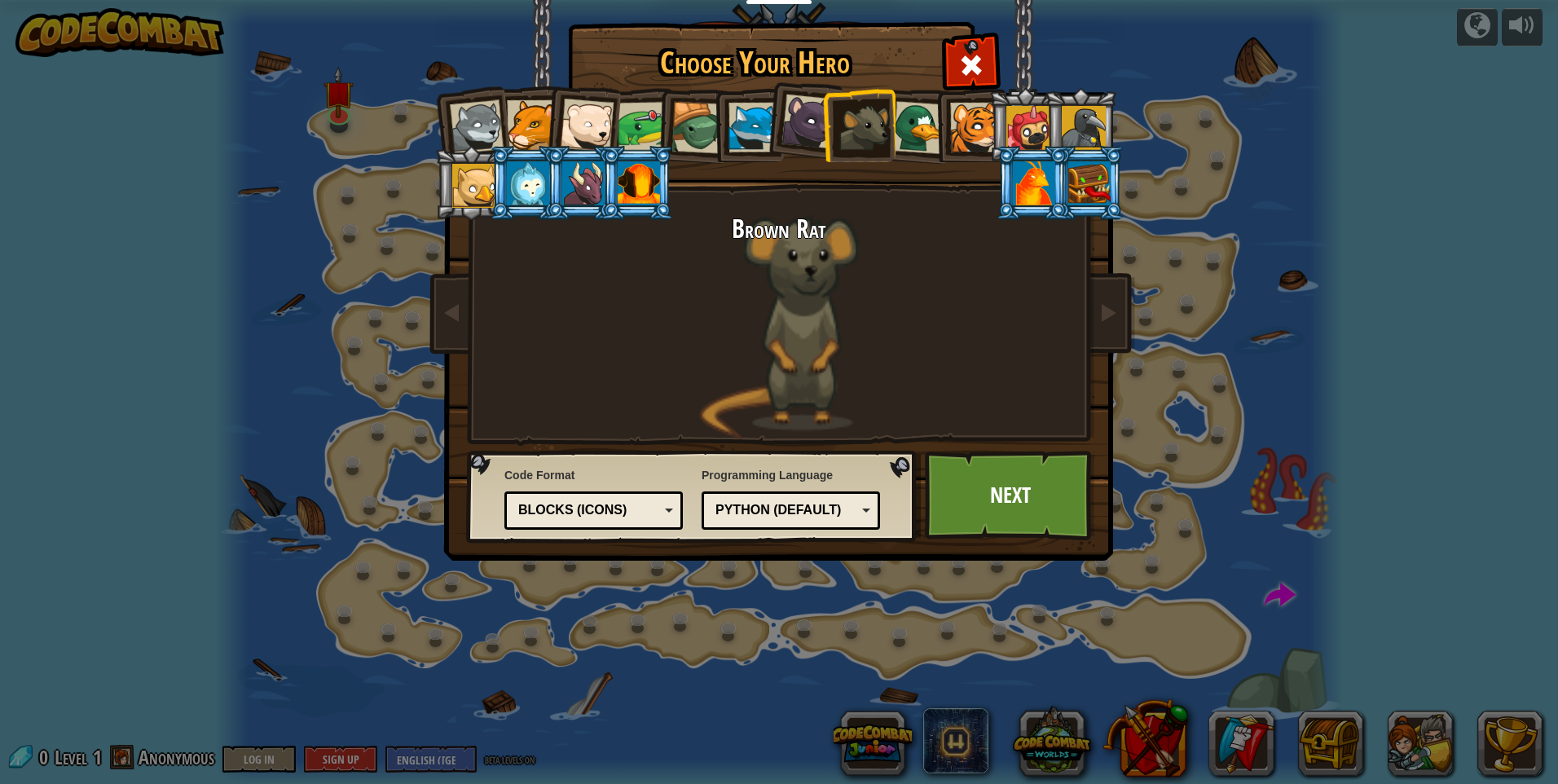
click at [909, 125] on div at bounding box center [919, 127] width 53 height 53
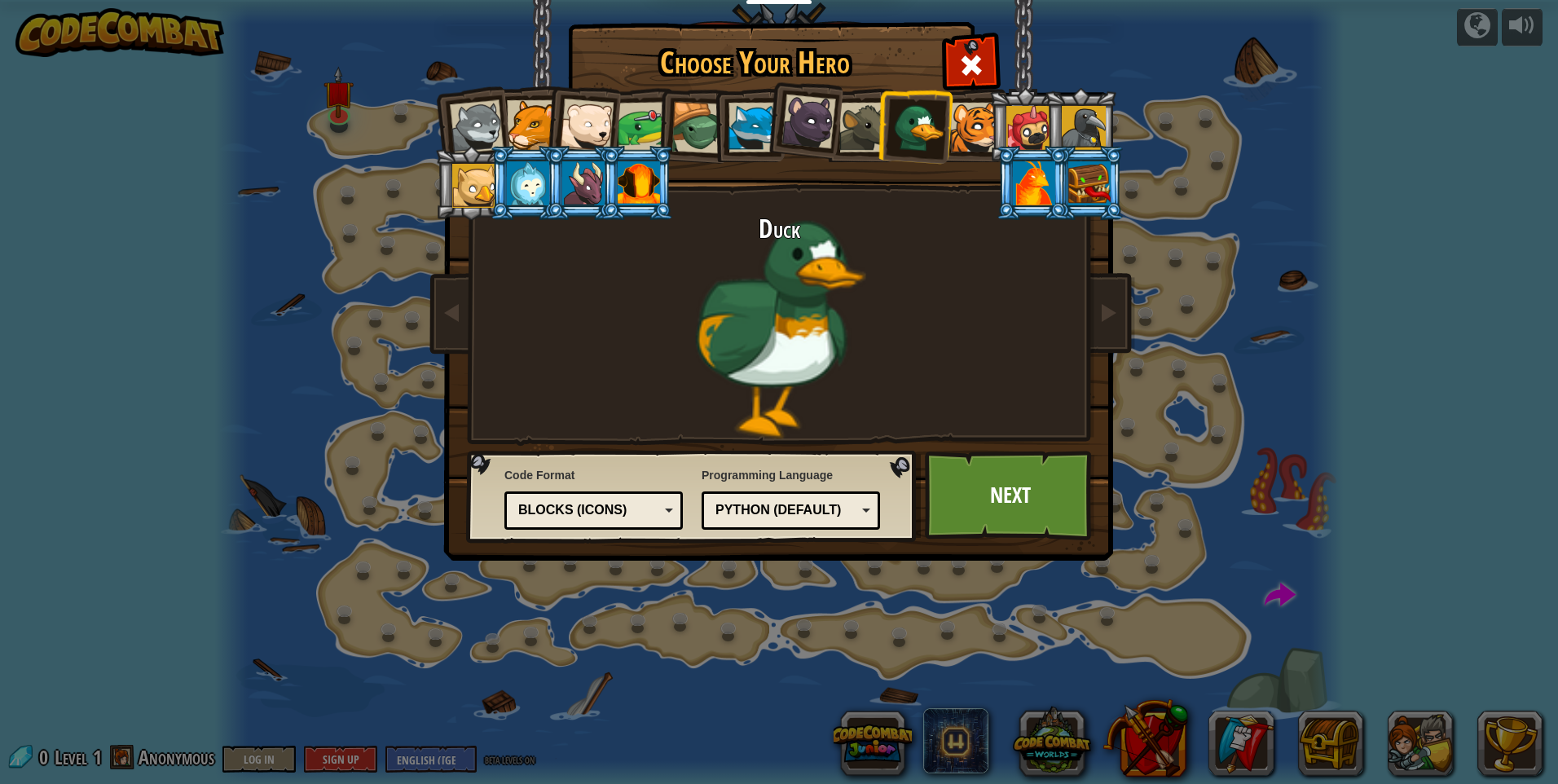
click at [979, 119] on div at bounding box center [975, 127] width 50 height 50
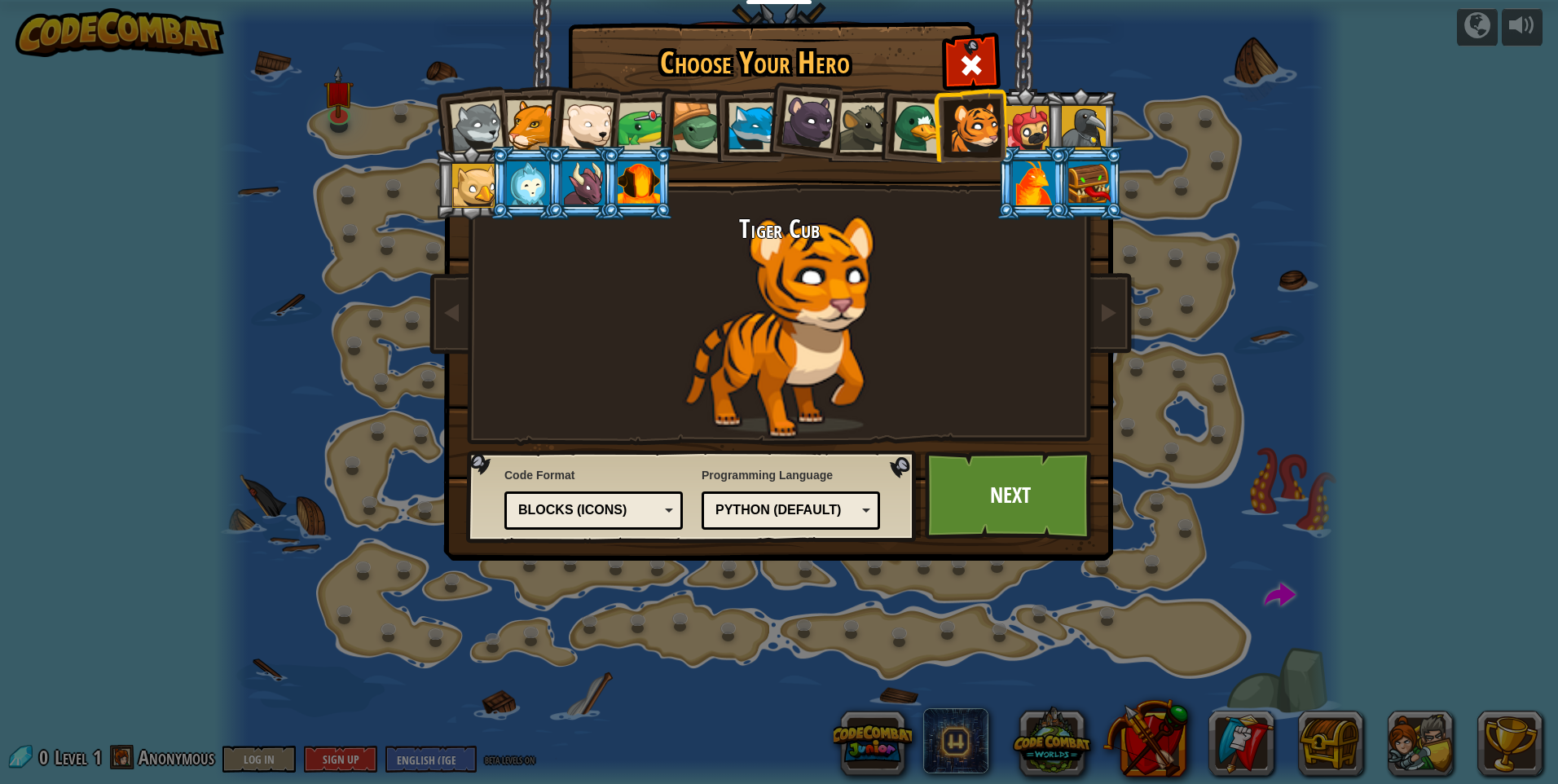
click at [1025, 119] on div at bounding box center [1028, 127] width 44 height 44
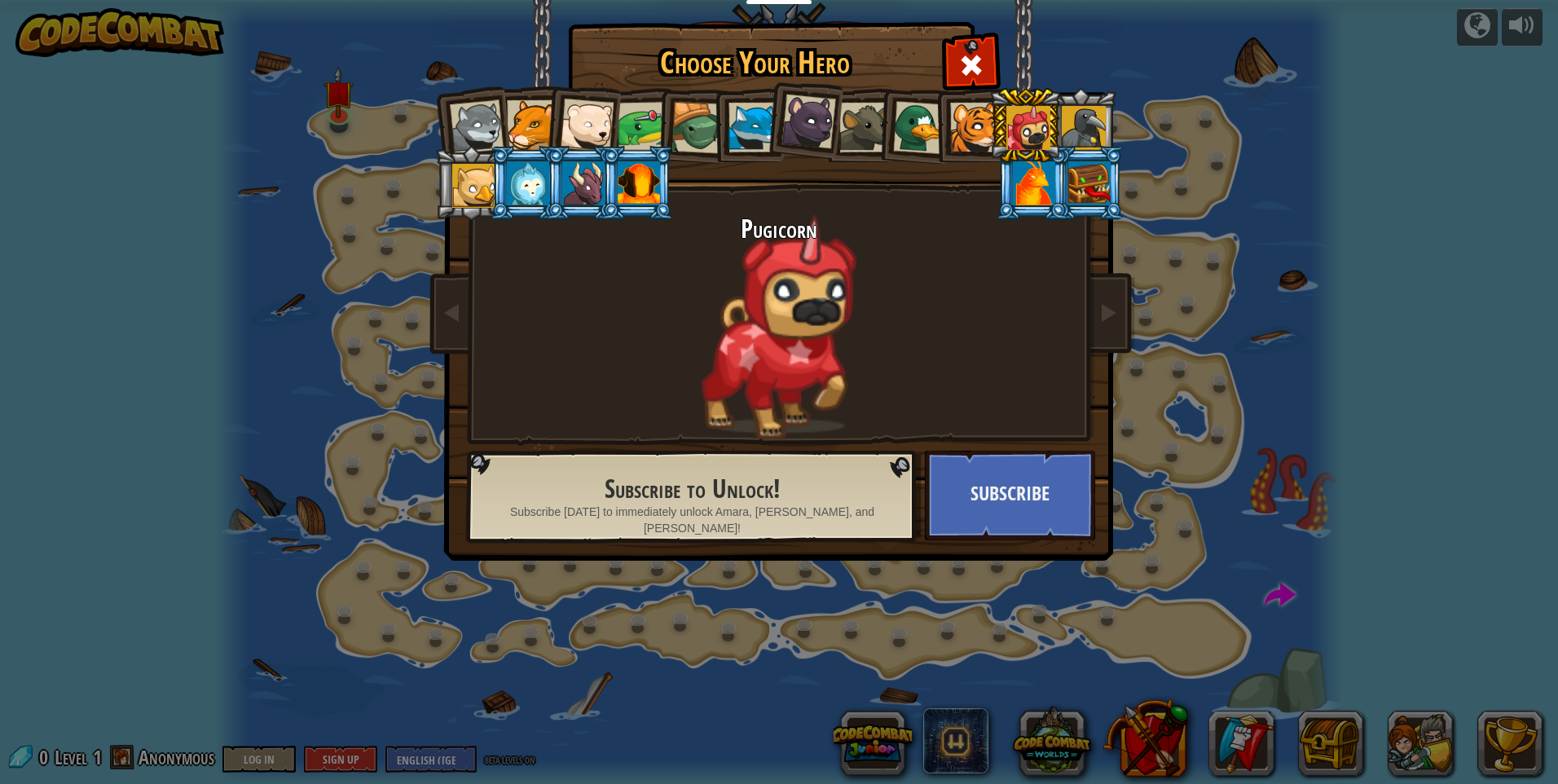
click at [1094, 102] on li at bounding box center [1080, 124] width 74 height 74
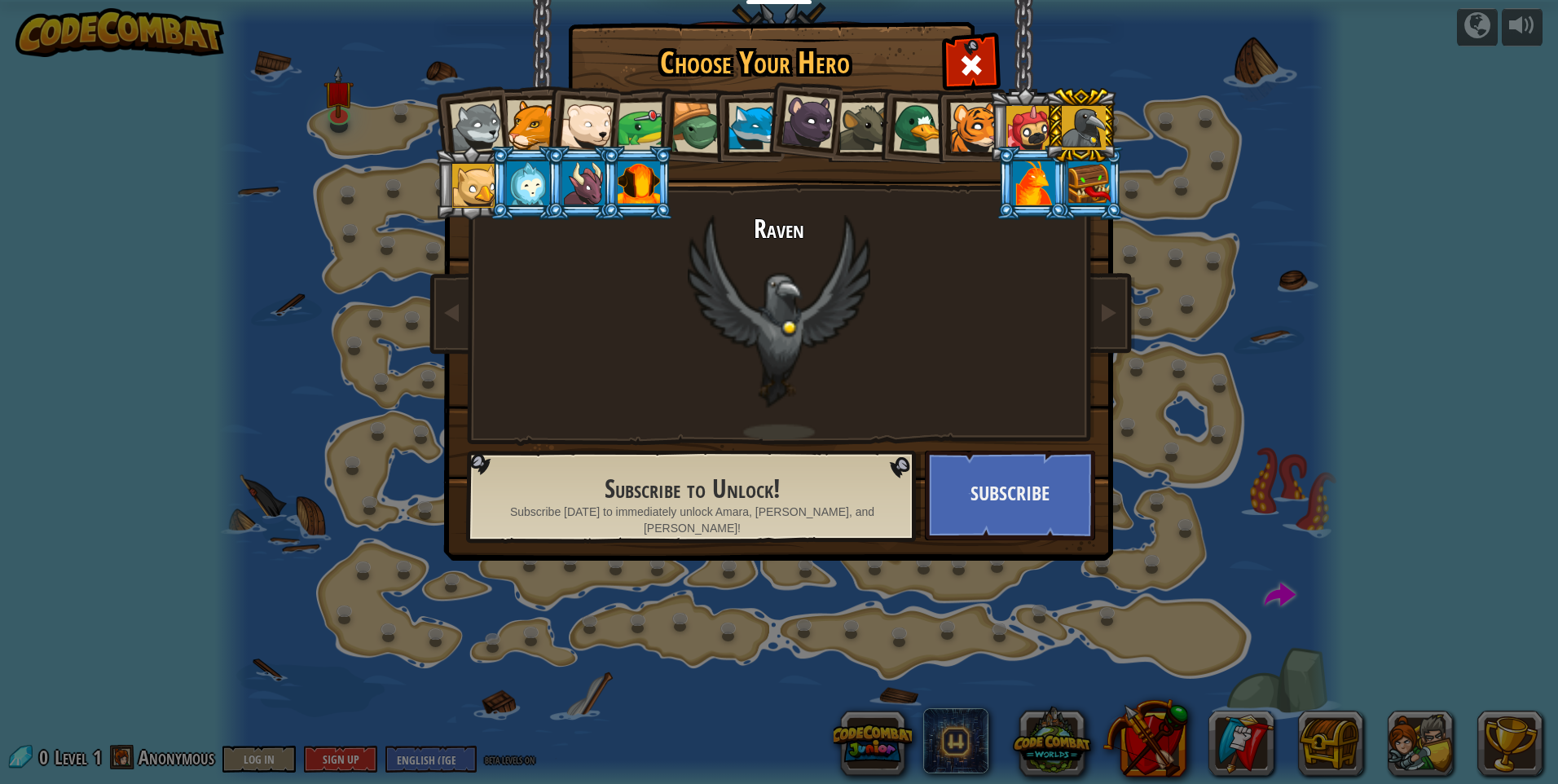
click at [508, 113] on div at bounding box center [532, 124] width 50 height 50
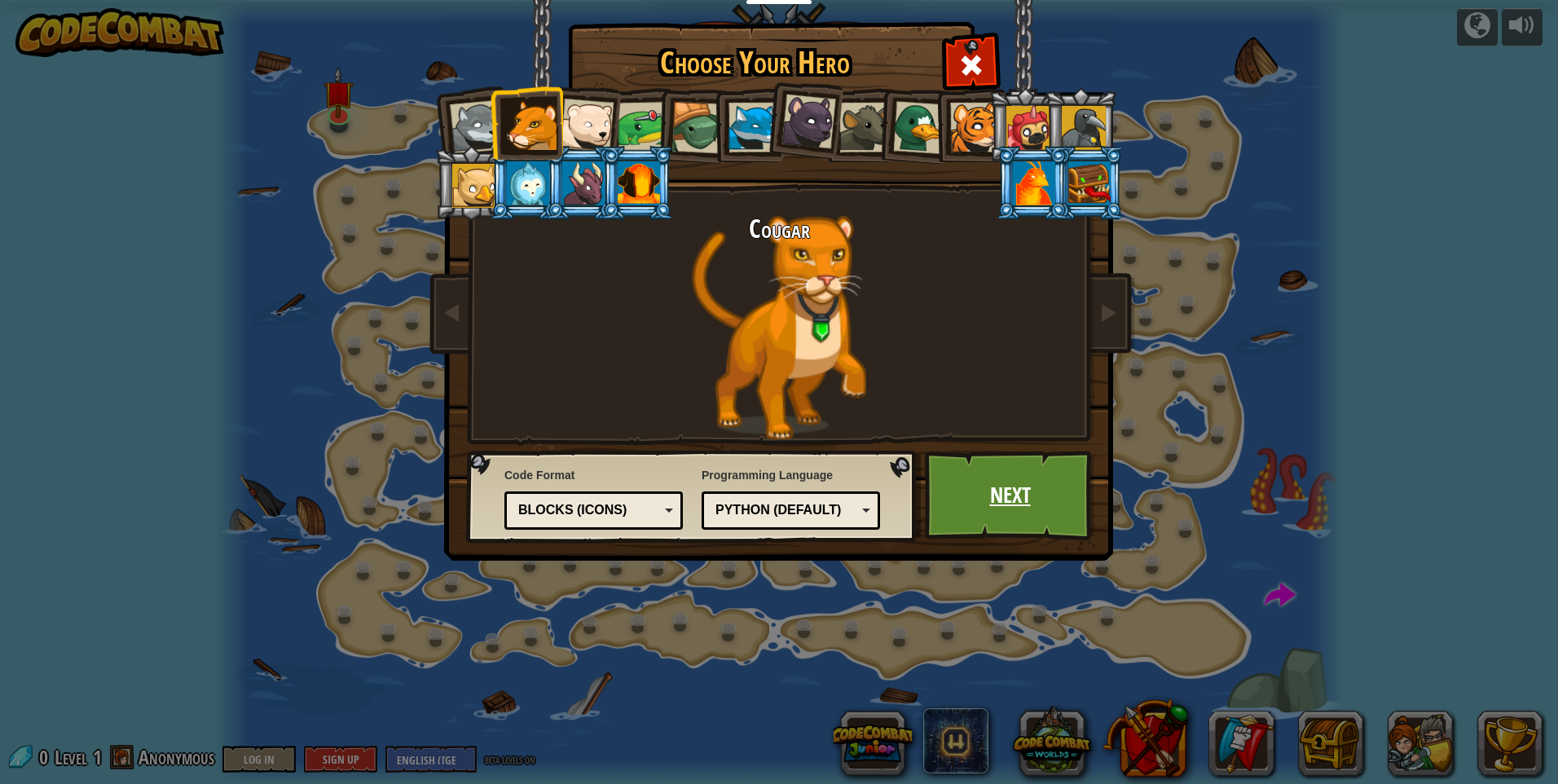
click at [1048, 480] on link "Next" at bounding box center [1009, 495] width 171 height 90
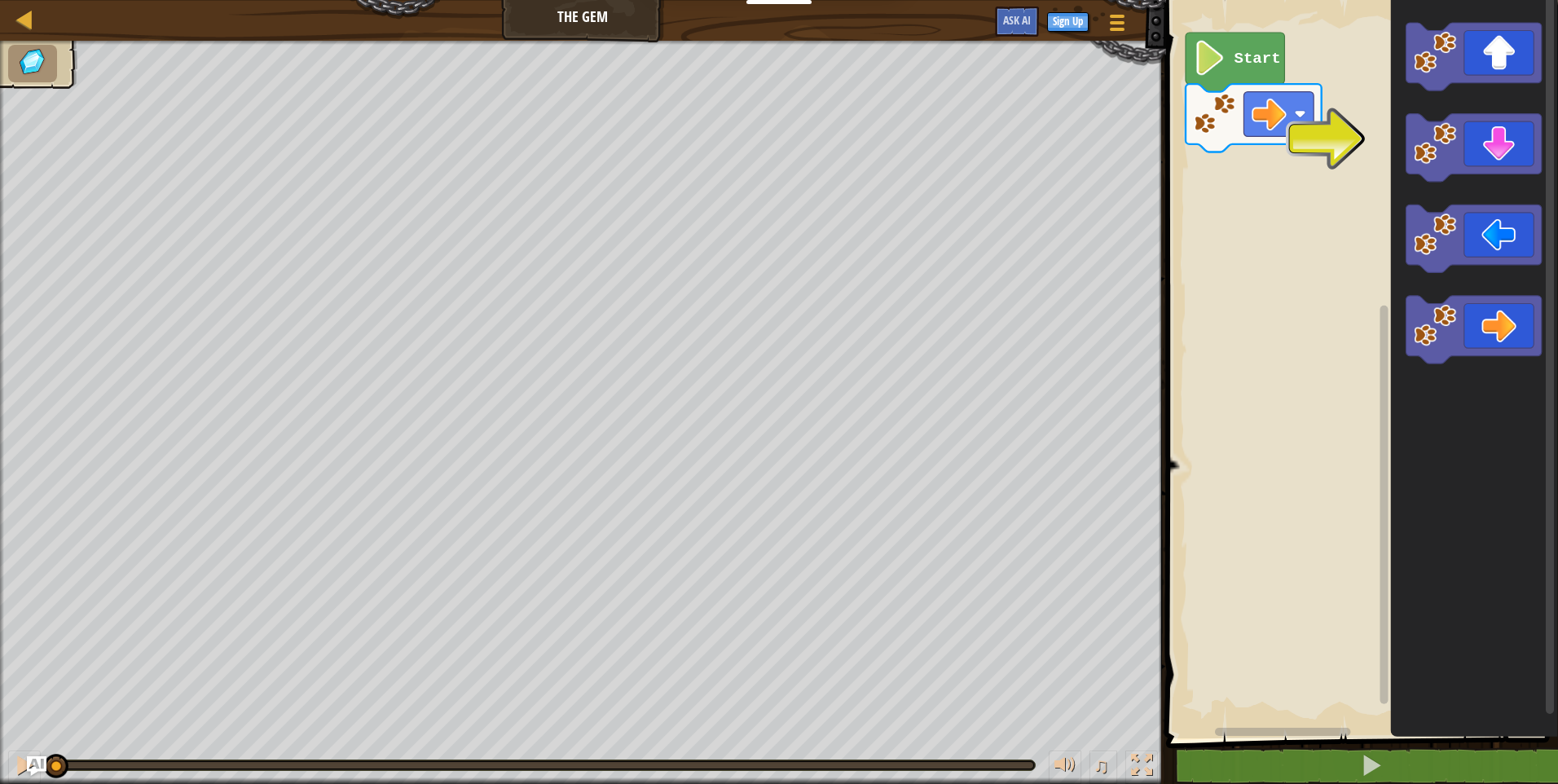
click at [1222, 61] on image "Blockly Workspace" at bounding box center [1209, 57] width 33 height 35
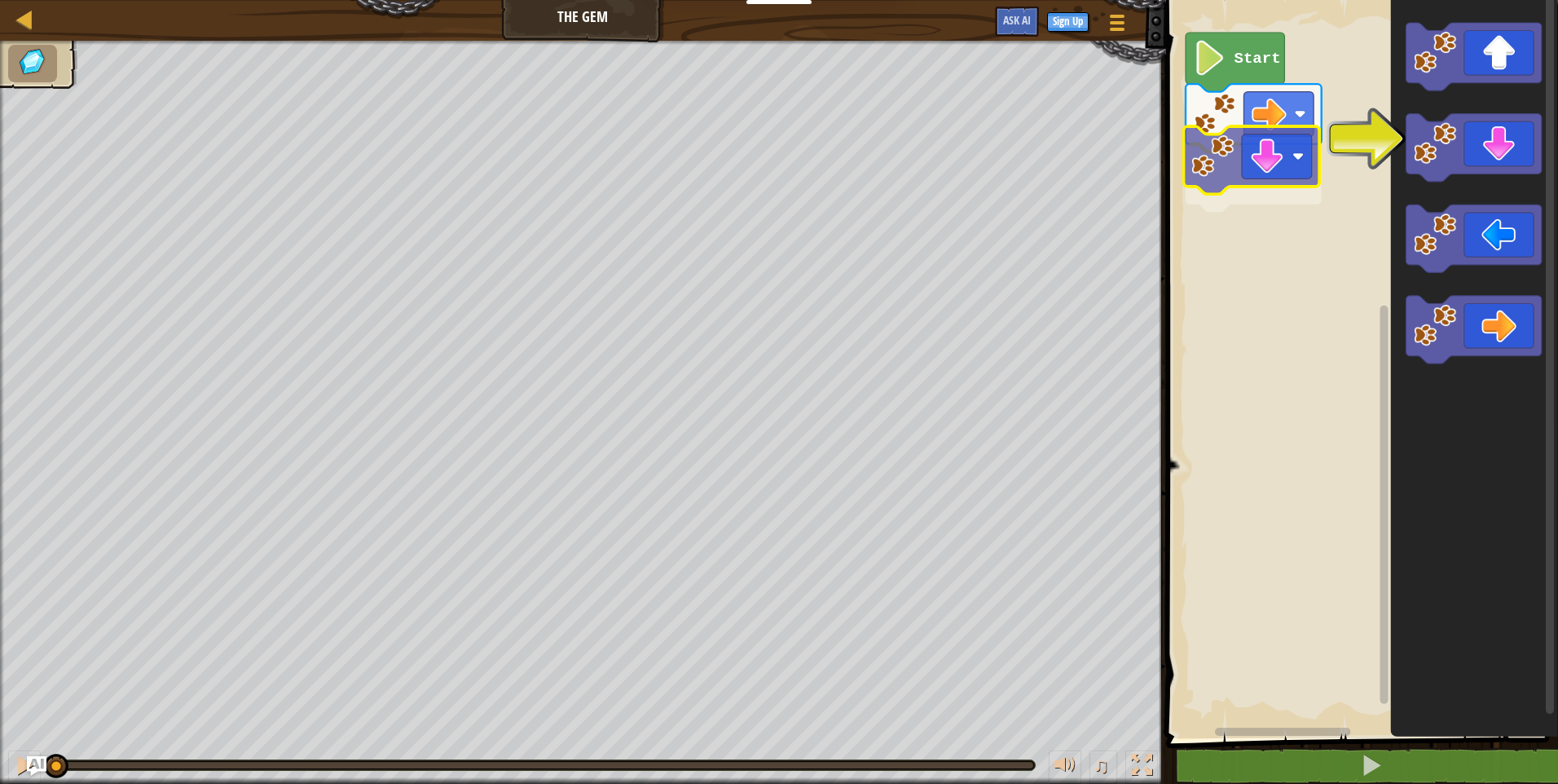
click at [1243, 178] on div "Start" at bounding box center [1359, 365] width 397 height 746
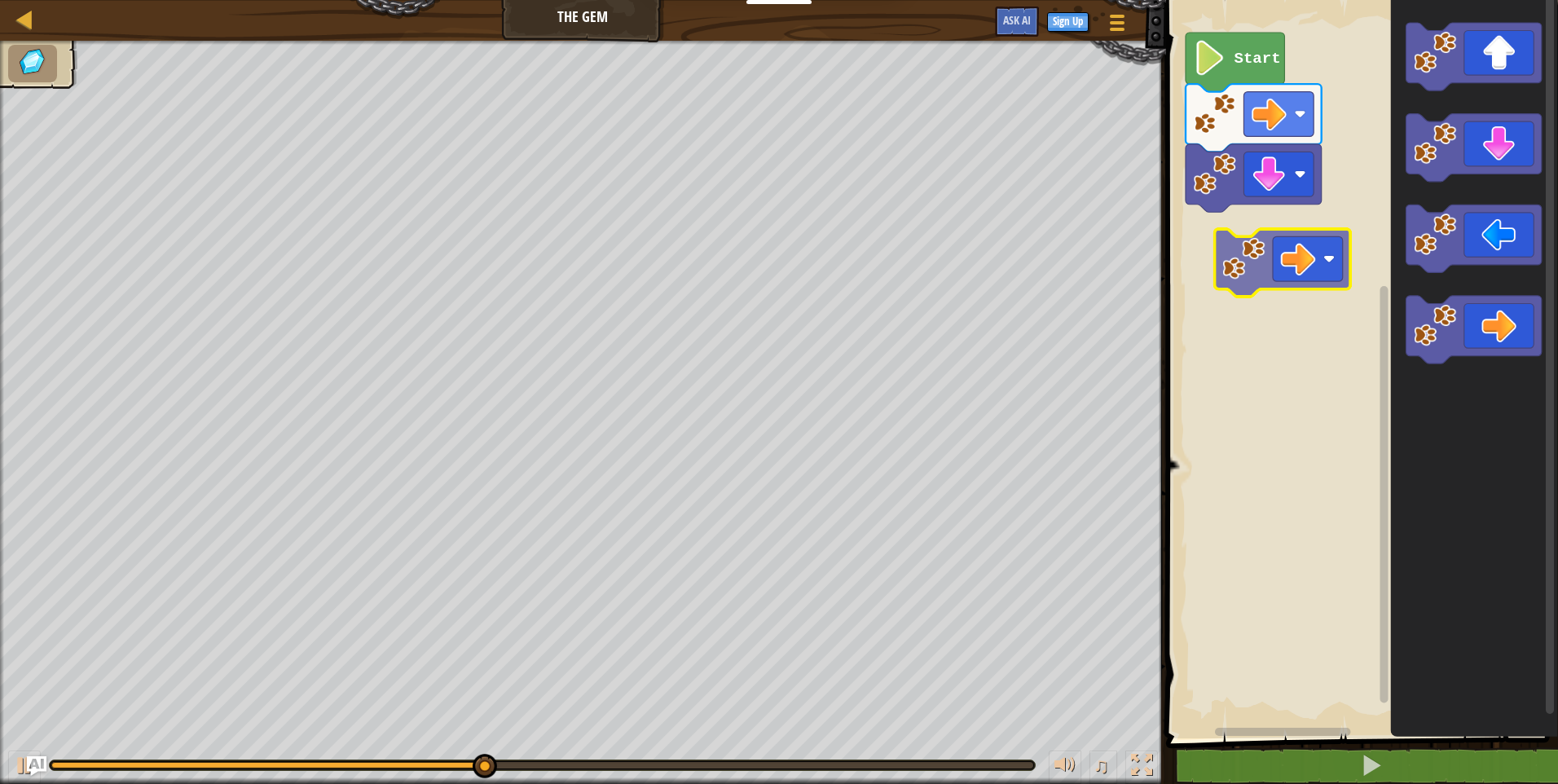
click at [1205, 228] on div "Start" at bounding box center [1359, 365] width 397 height 746
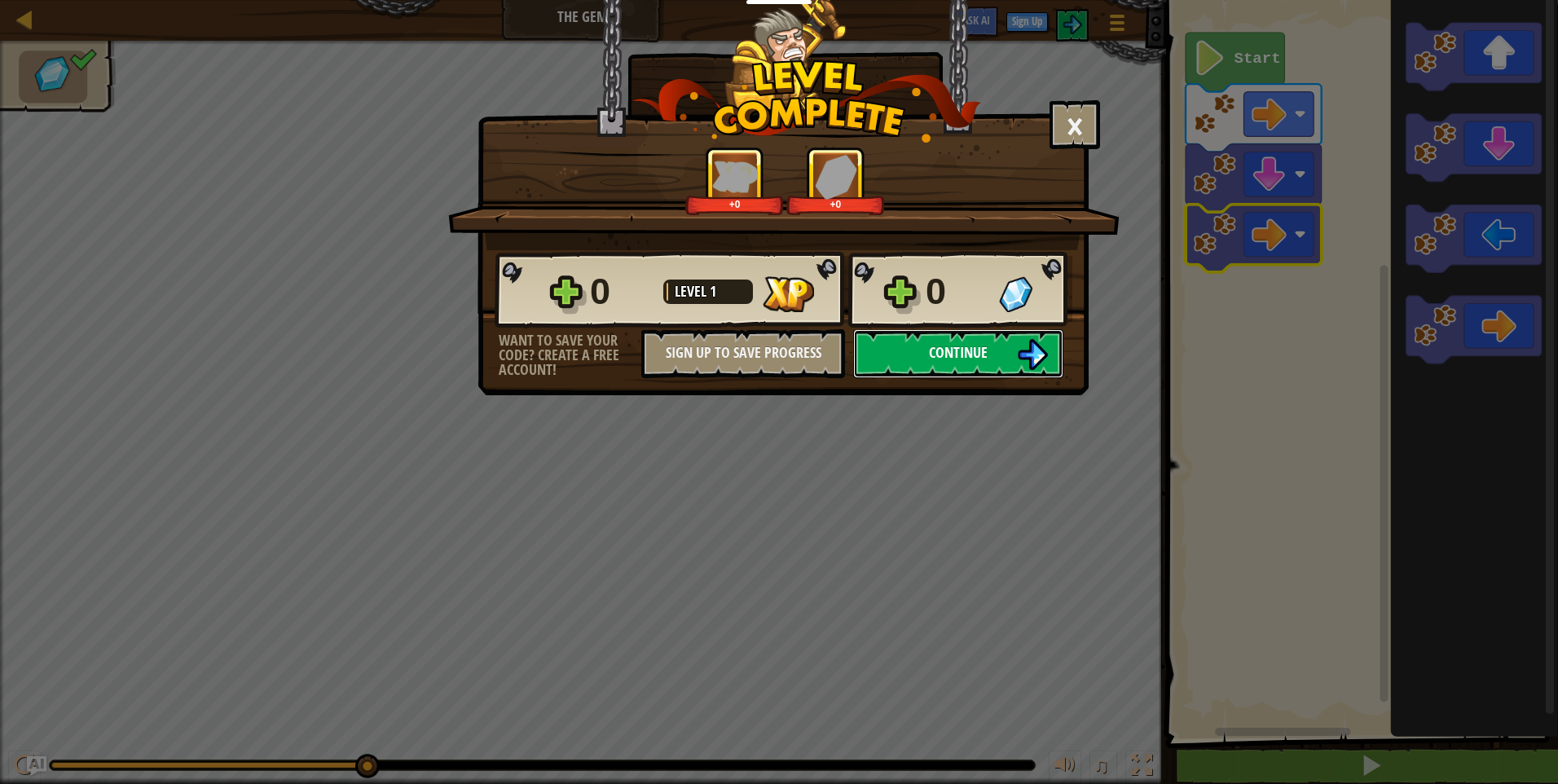
click at [964, 360] on span "Continue" at bounding box center [959, 352] width 58 height 21
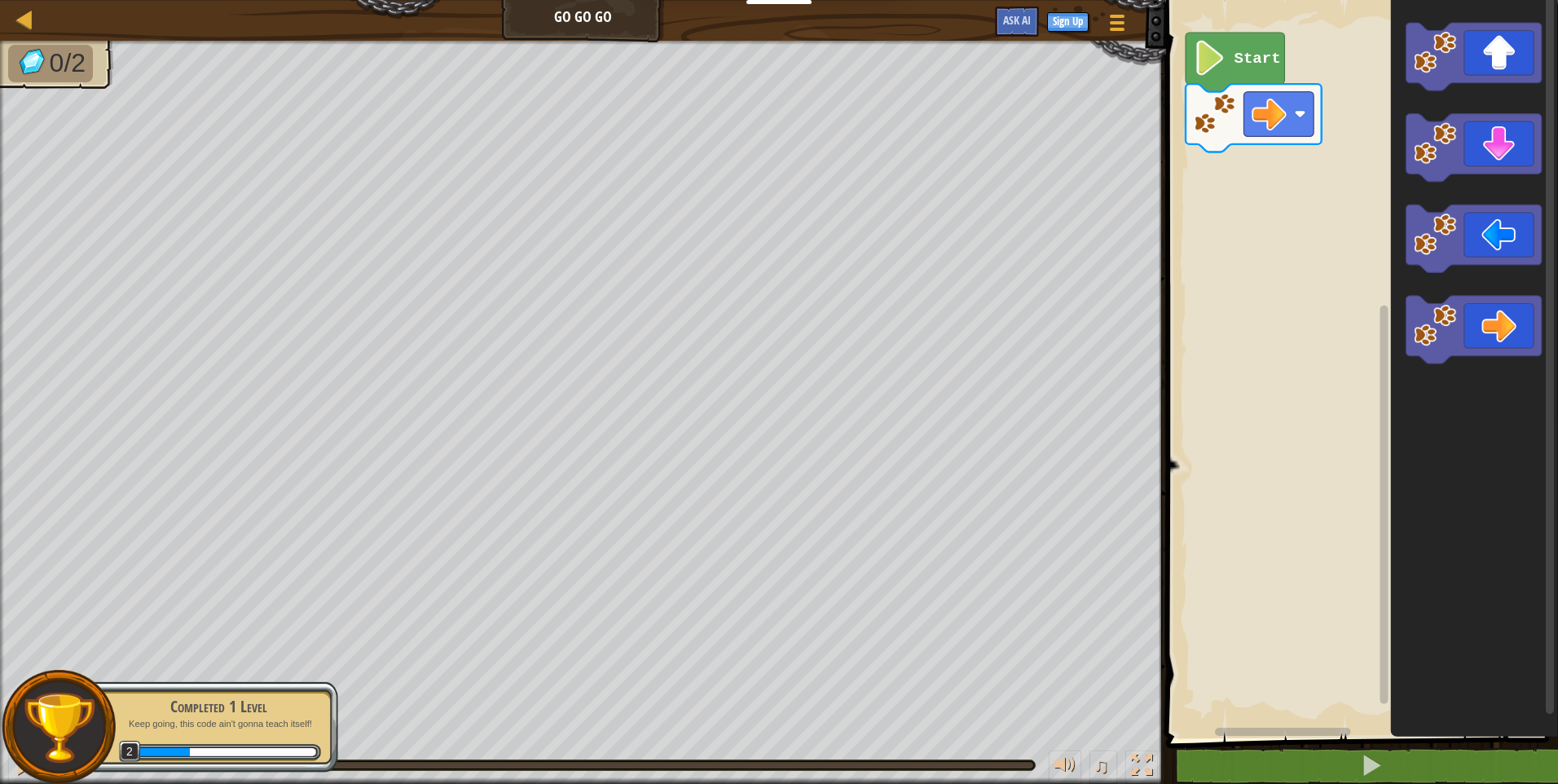
click at [1336, 155] on div "Start" at bounding box center [1359, 365] width 397 height 746
click at [1357, 128] on div "Start" at bounding box center [1359, 365] width 397 height 746
click at [1253, 169] on div "Start" at bounding box center [1359, 365] width 397 height 746
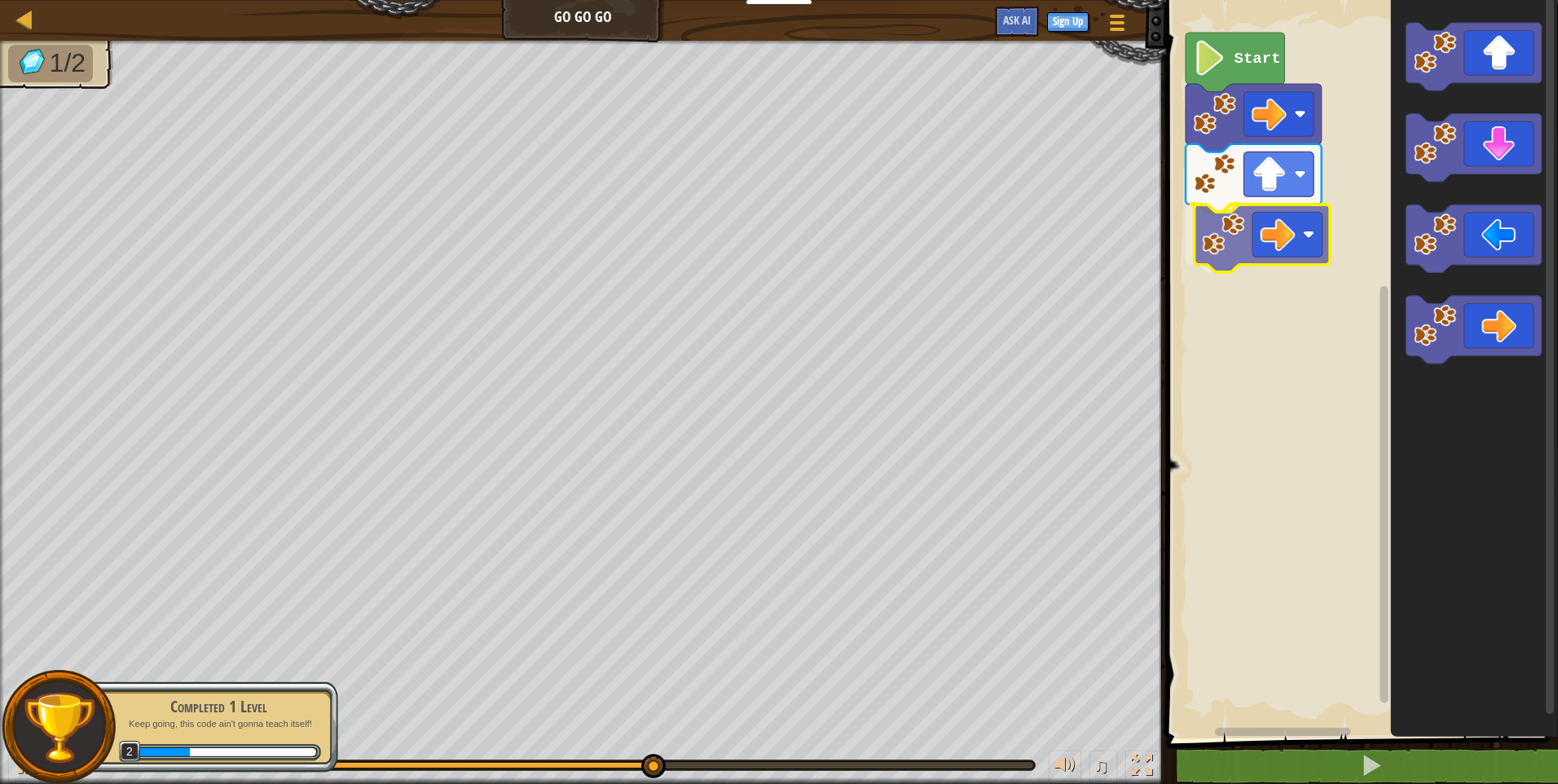
click at [1271, 246] on div "Start" at bounding box center [1359, 365] width 397 height 746
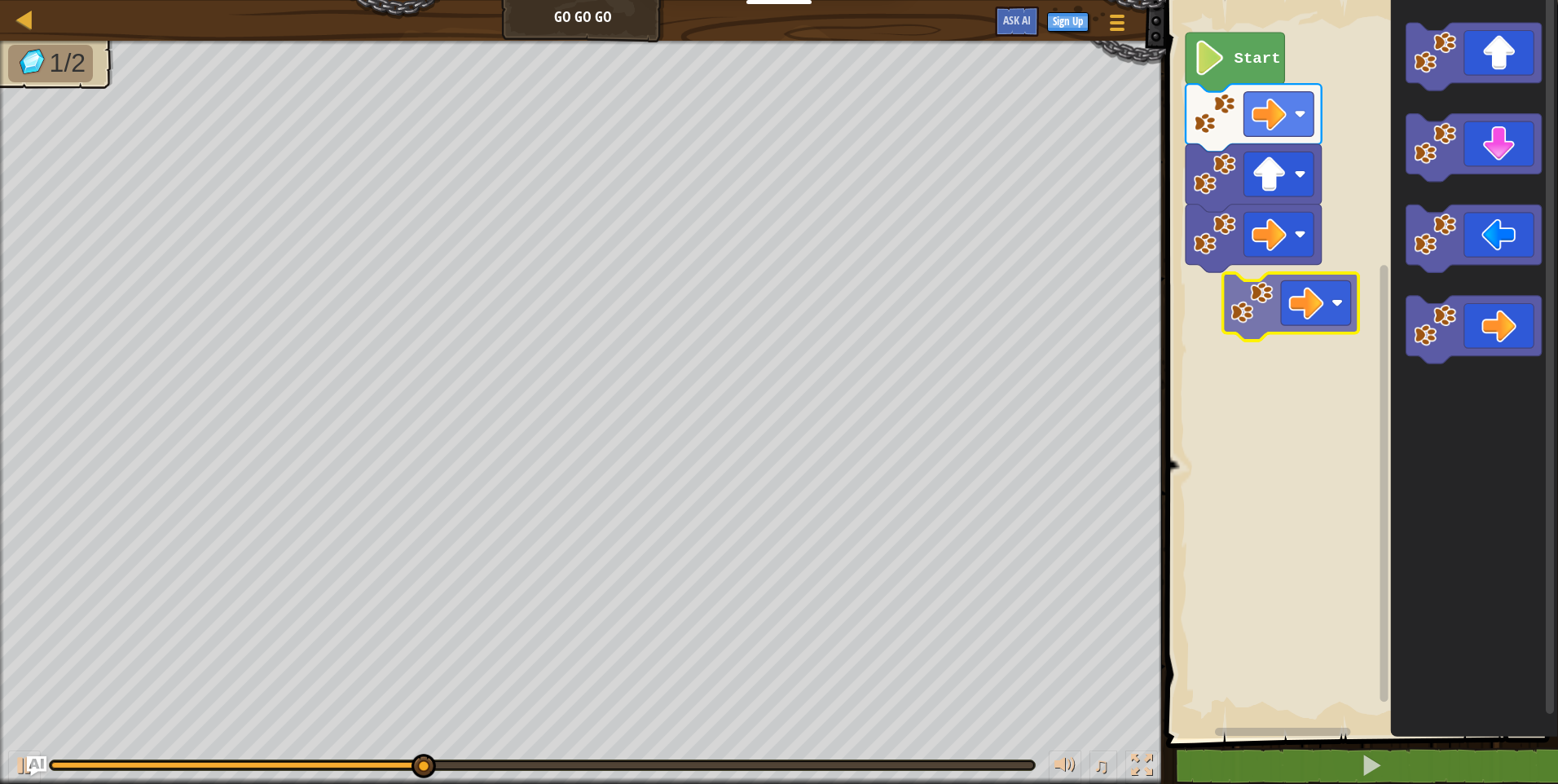
click at [1249, 287] on div "Start" at bounding box center [1359, 365] width 397 height 746
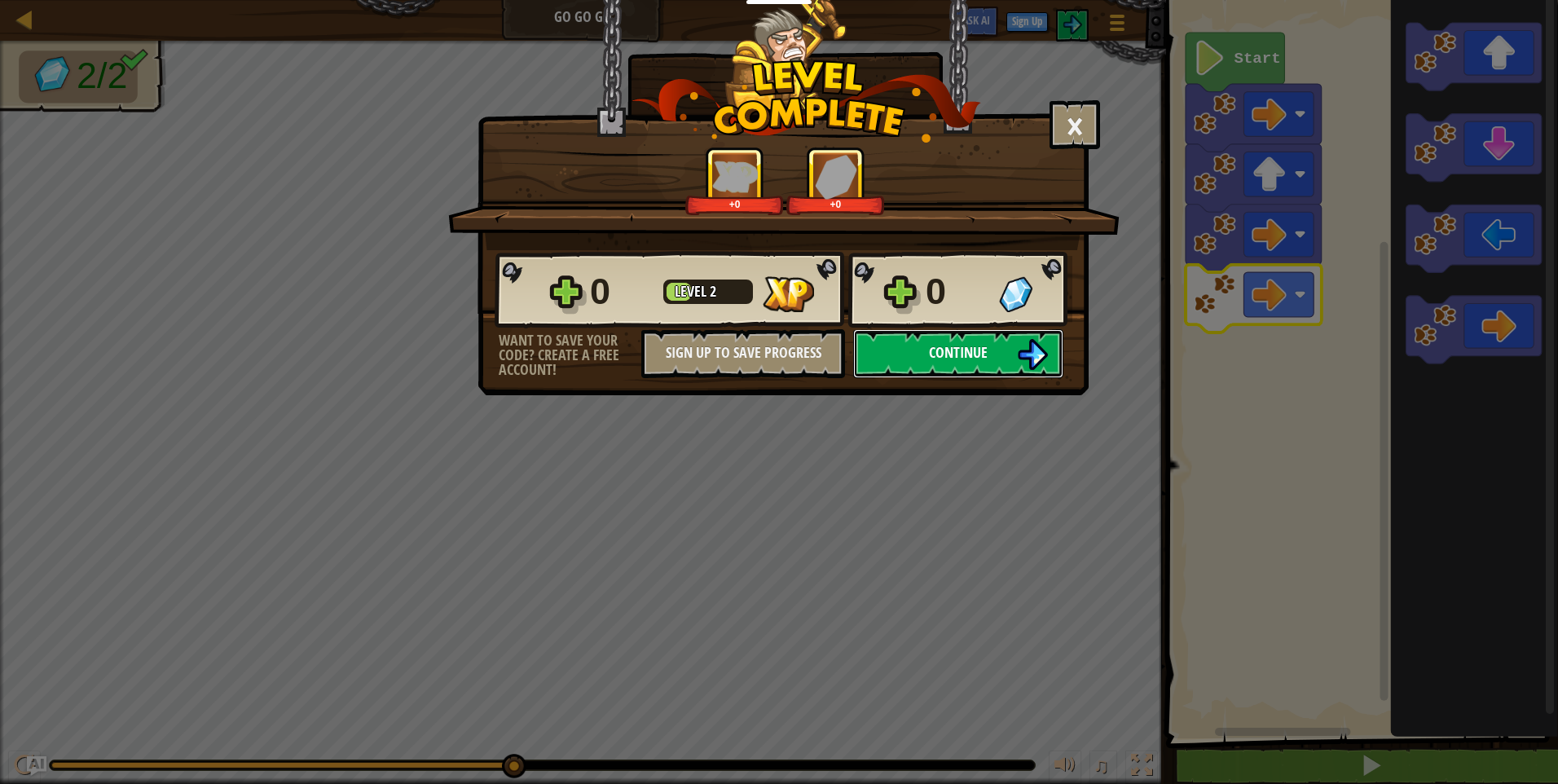
click at [965, 360] on span "Continue" at bounding box center [959, 352] width 58 height 21
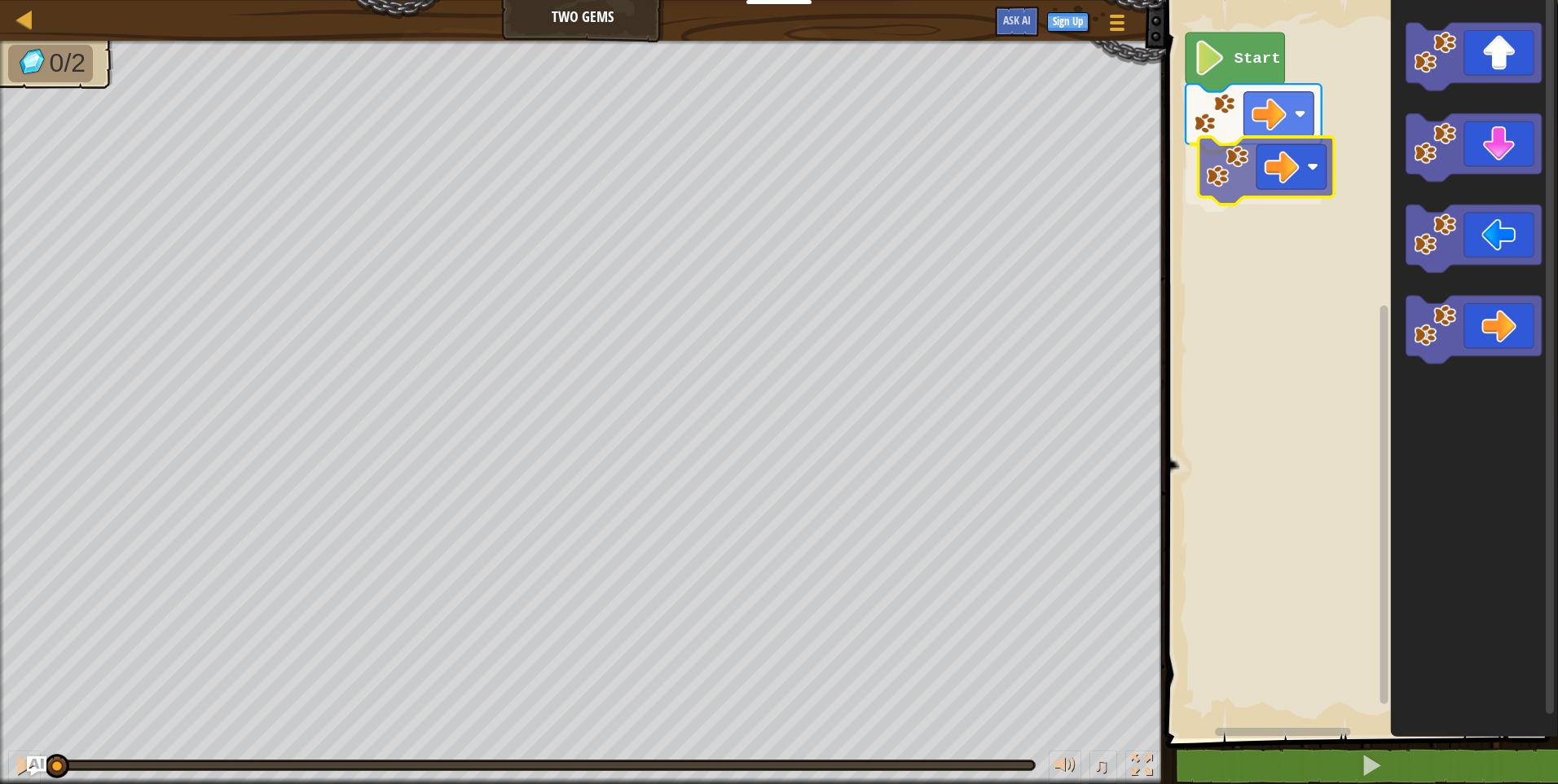
click at [1286, 173] on div "Start" at bounding box center [1359, 365] width 397 height 746
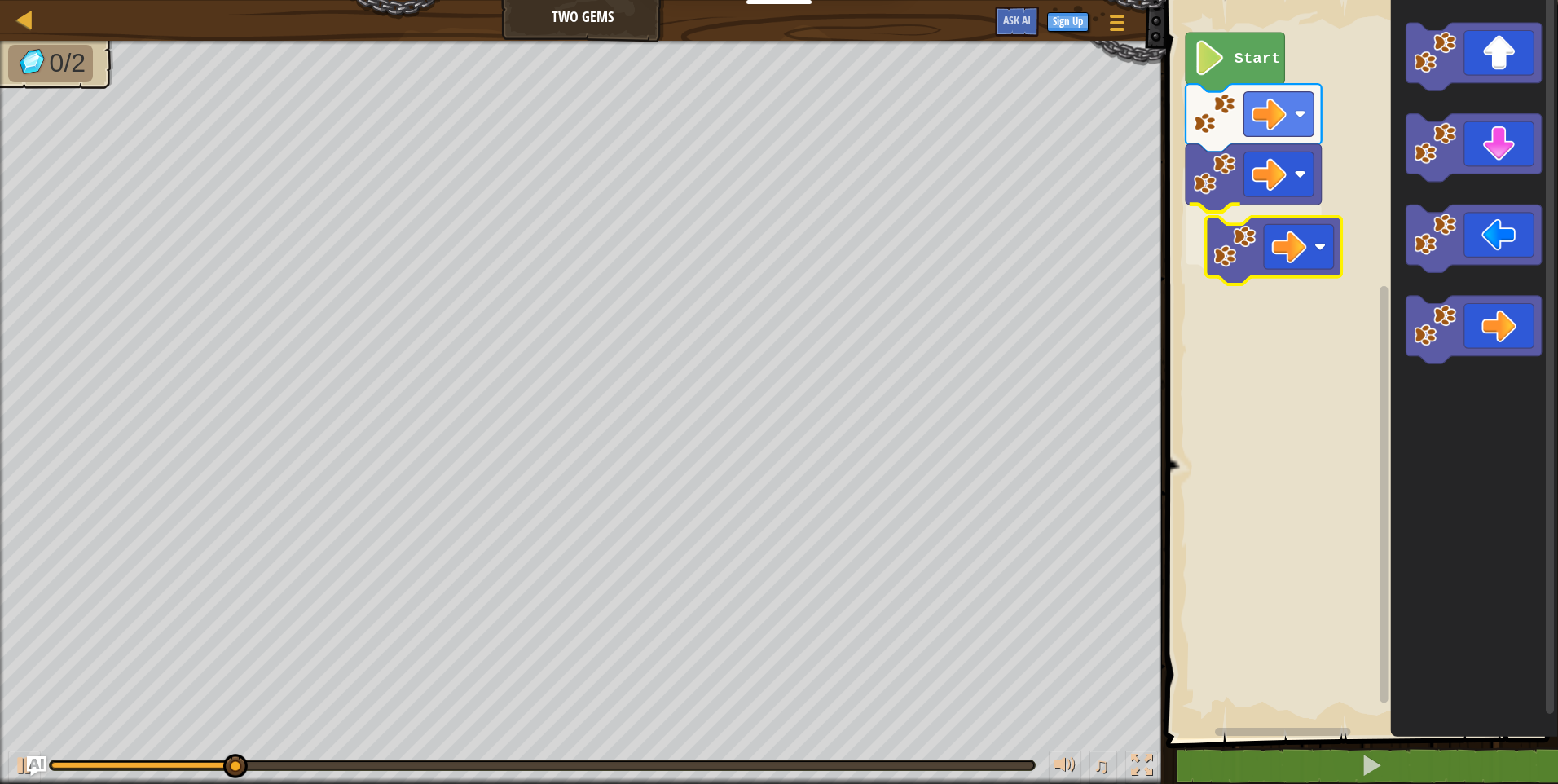
click at [1261, 235] on div "Start" at bounding box center [1359, 365] width 397 height 746
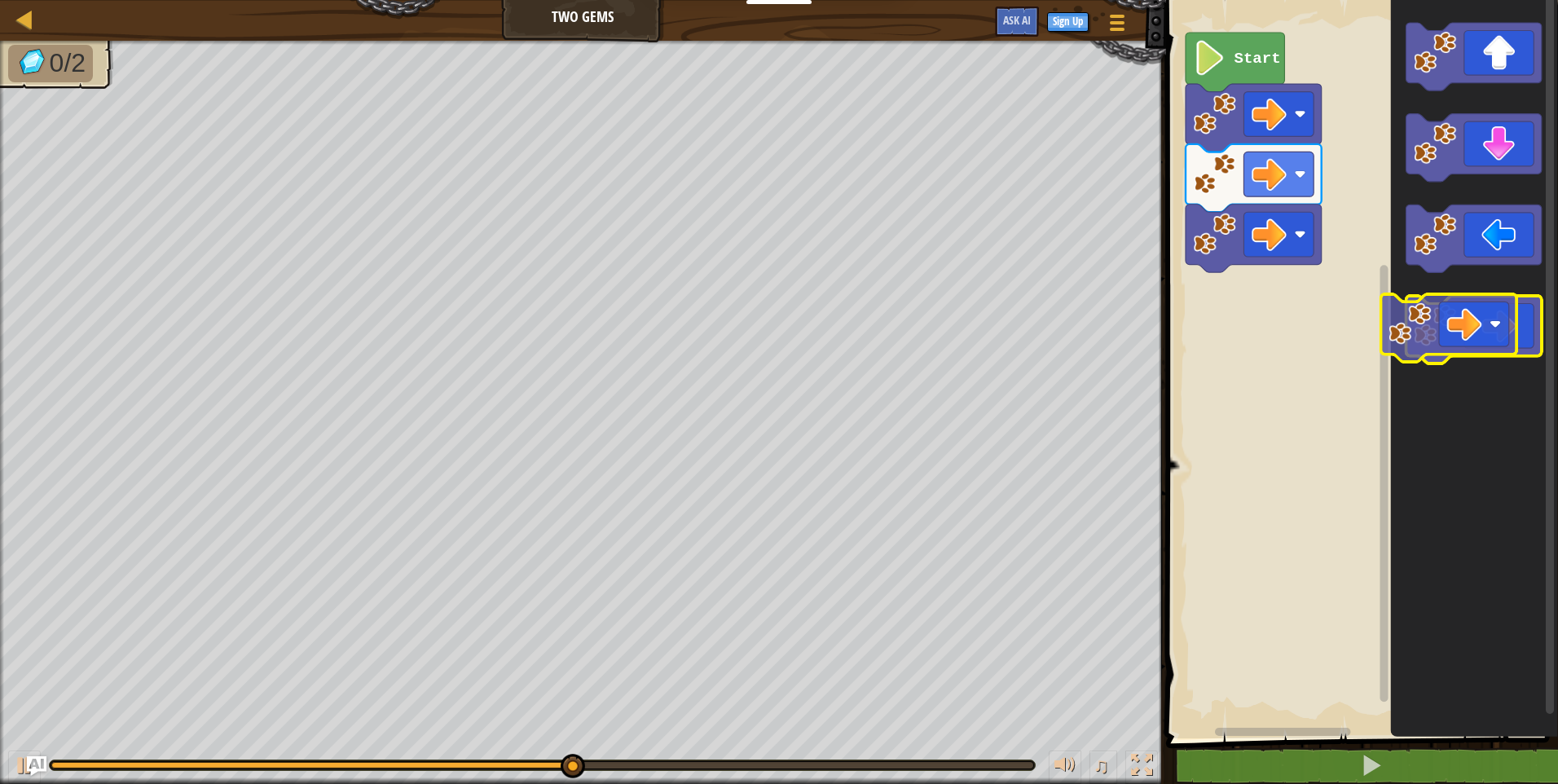
click at [1463, 328] on icon "Blockly Workspace" at bounding box center [1473, 331] width 136 height 68
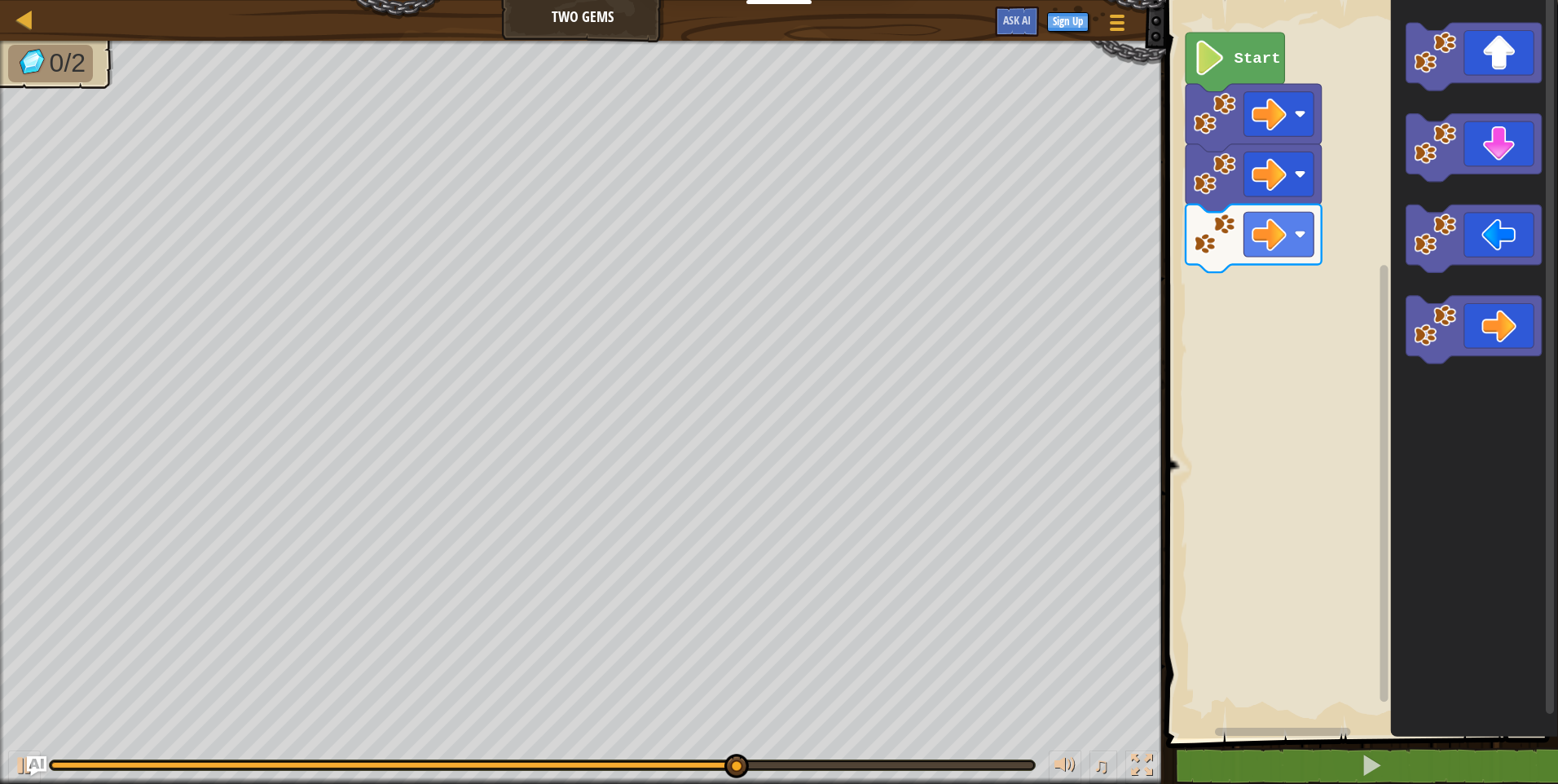
click at [1366, 188] on div "Start" at bounding box center [1359, 365] width 397 height 746
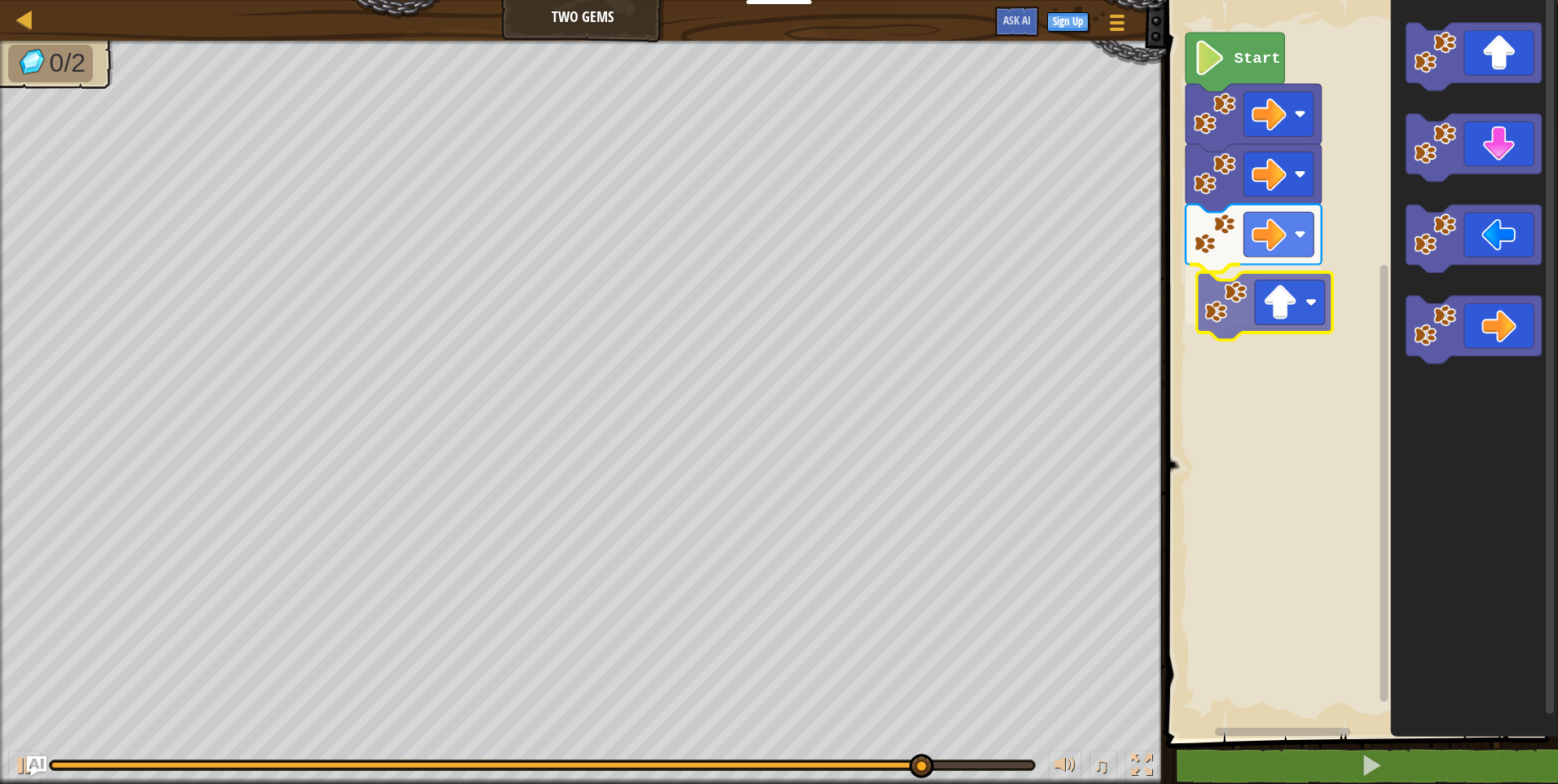
click at [1232, 313] on div "Start" at bounding box center [1359, 365] width 397 height 746
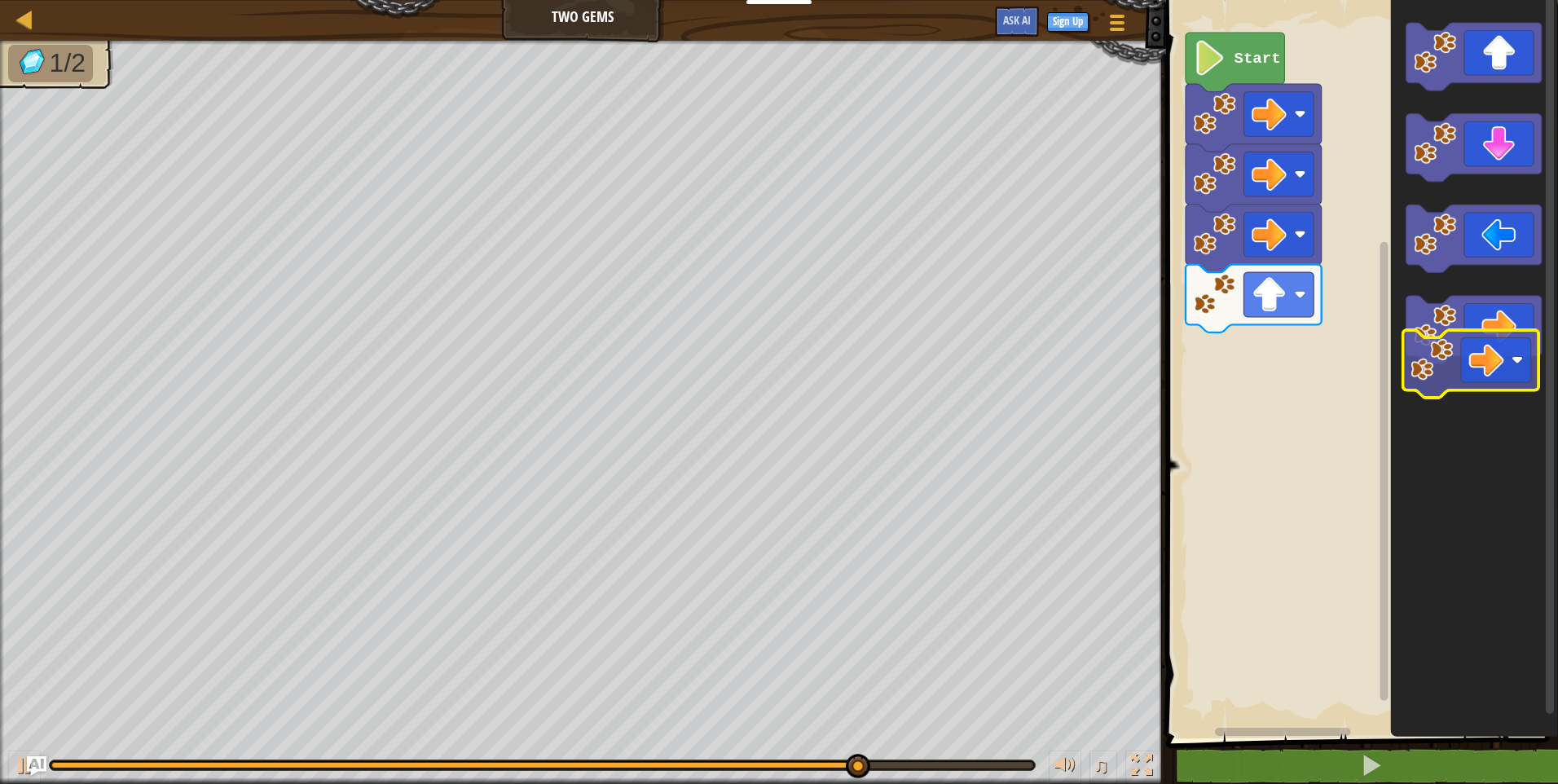
click at [1528, 335] on icon "Blockly Workspace" at bounding box center [1473, 331] width 136 height 68
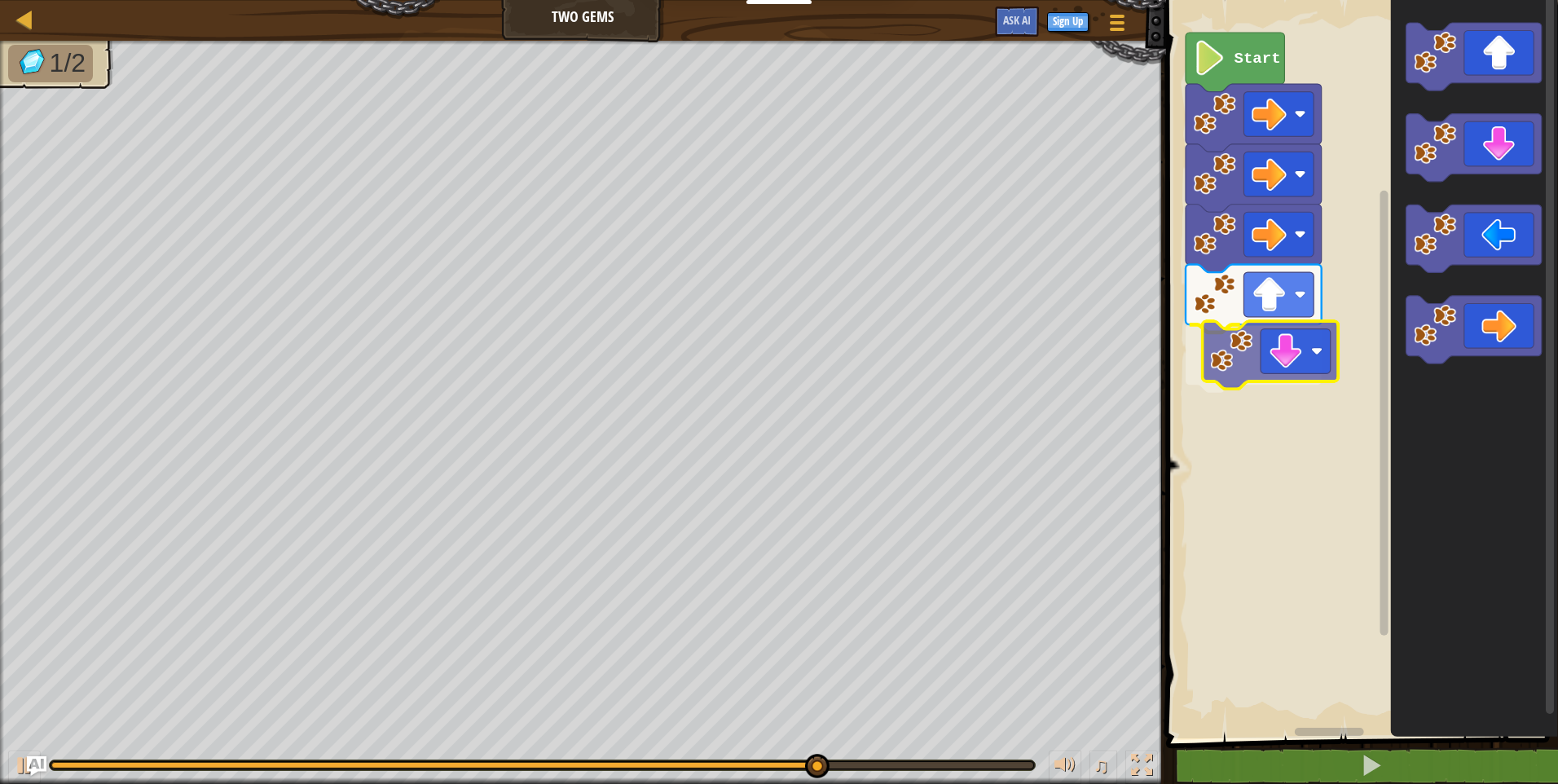
click at [1270, 368] on div "Start" at bounding box center [1359, 365] width 397 height 746
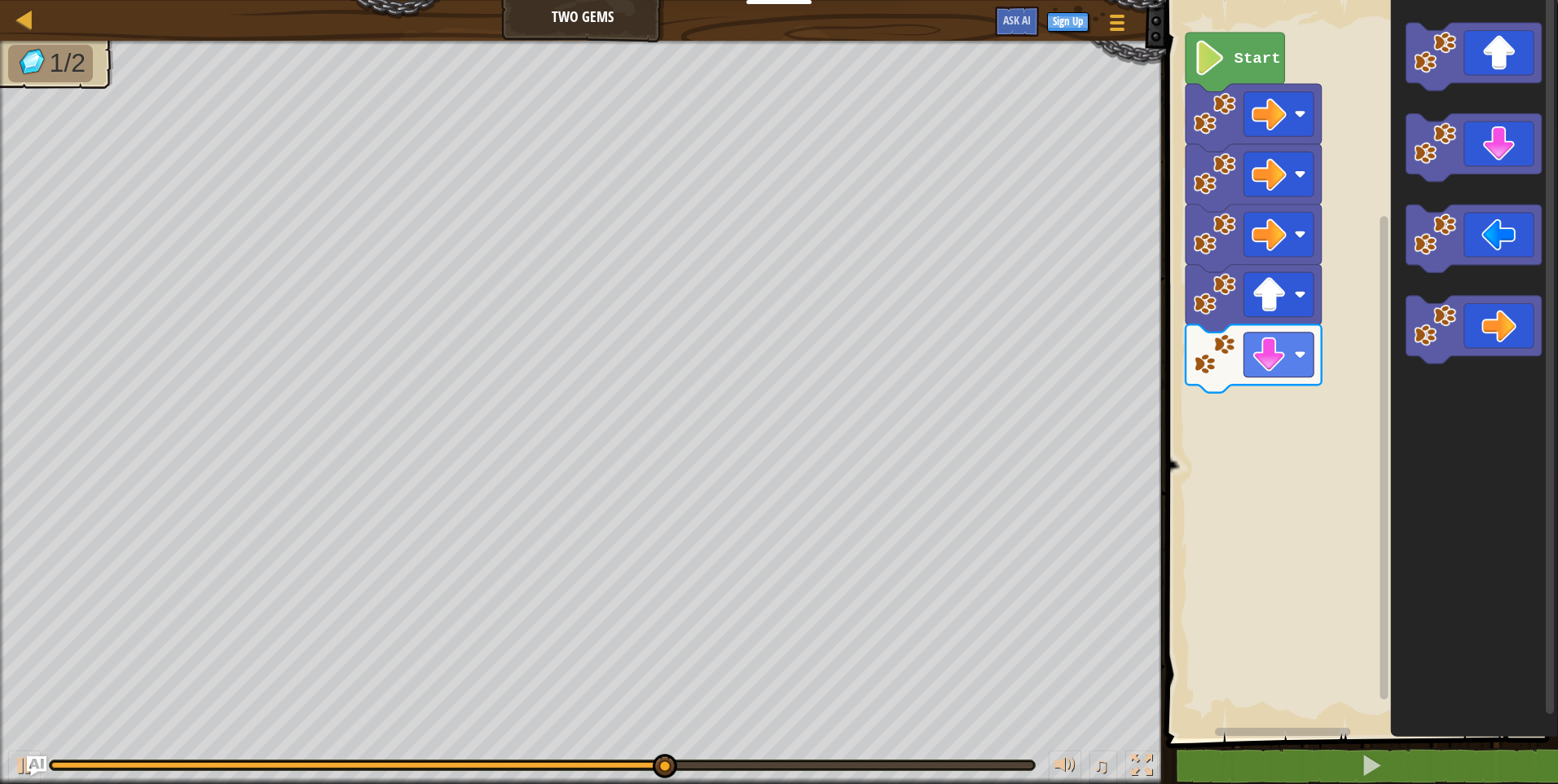
click at [1309, 346] on div "Start" at bounding box center [1359, 365] width 397 height 746
click at [1341, 313] on div "Start" at bounding box center [1359, 365] width 397 height 746
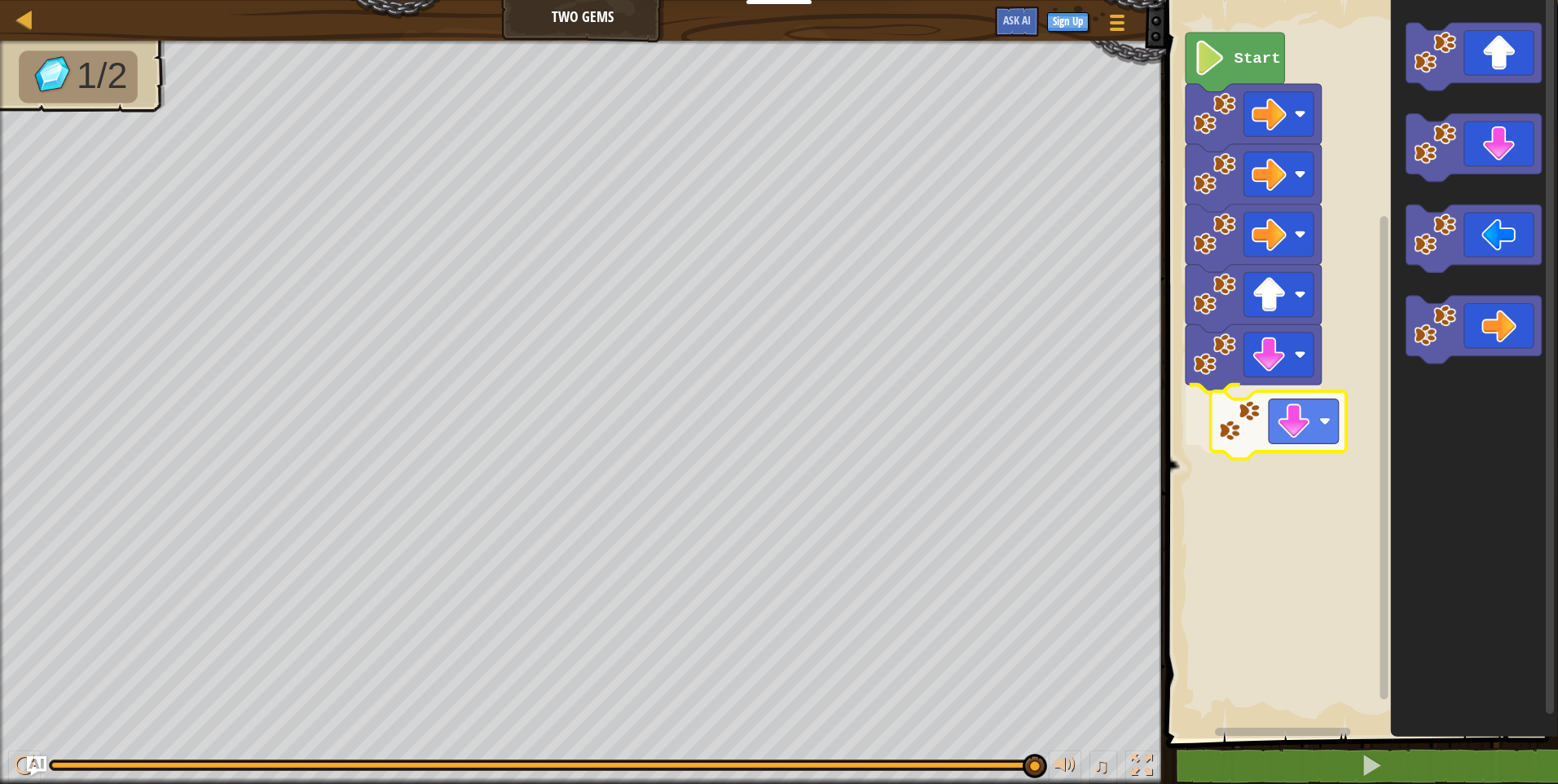
click at [1236, 425] on div "Start" at bounding box center [1359, 365] width 397 height 746
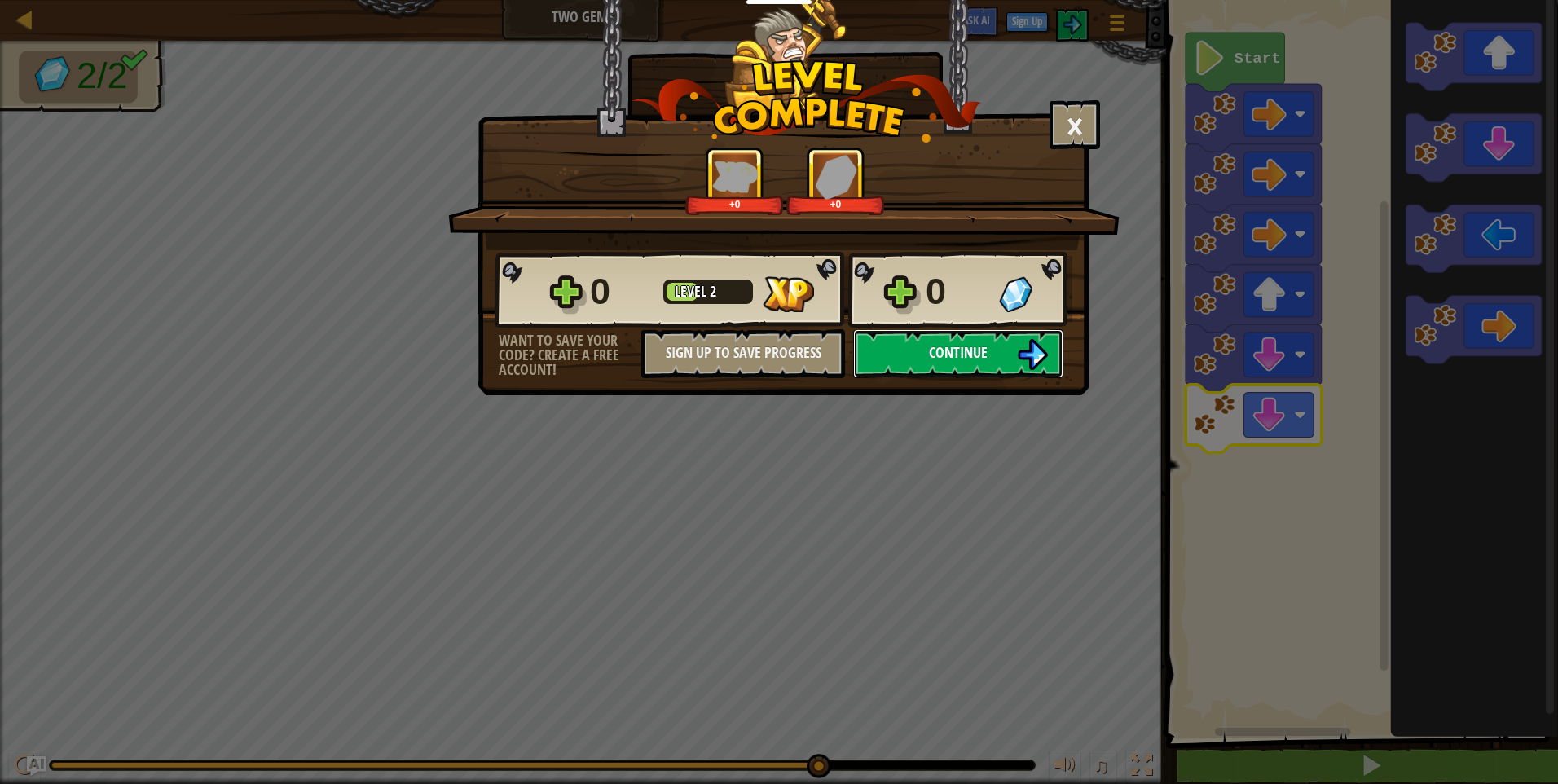
click at [978, 368] on button "Continue" at bounding box center [958, 353] width 210 height 49
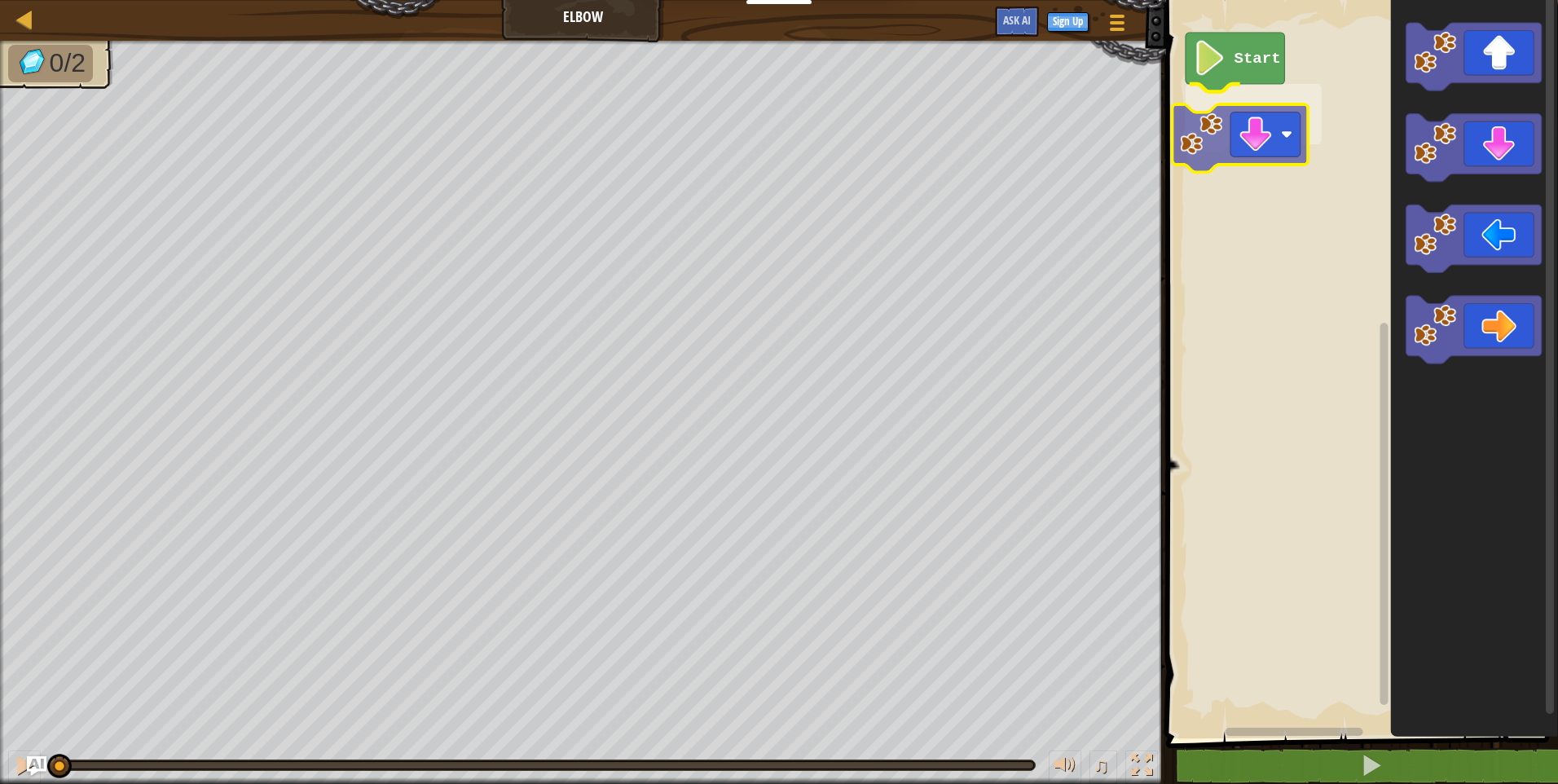
click at [1234, 134] on div "Start" at bounding box center [1359, 365] width 397 height 746
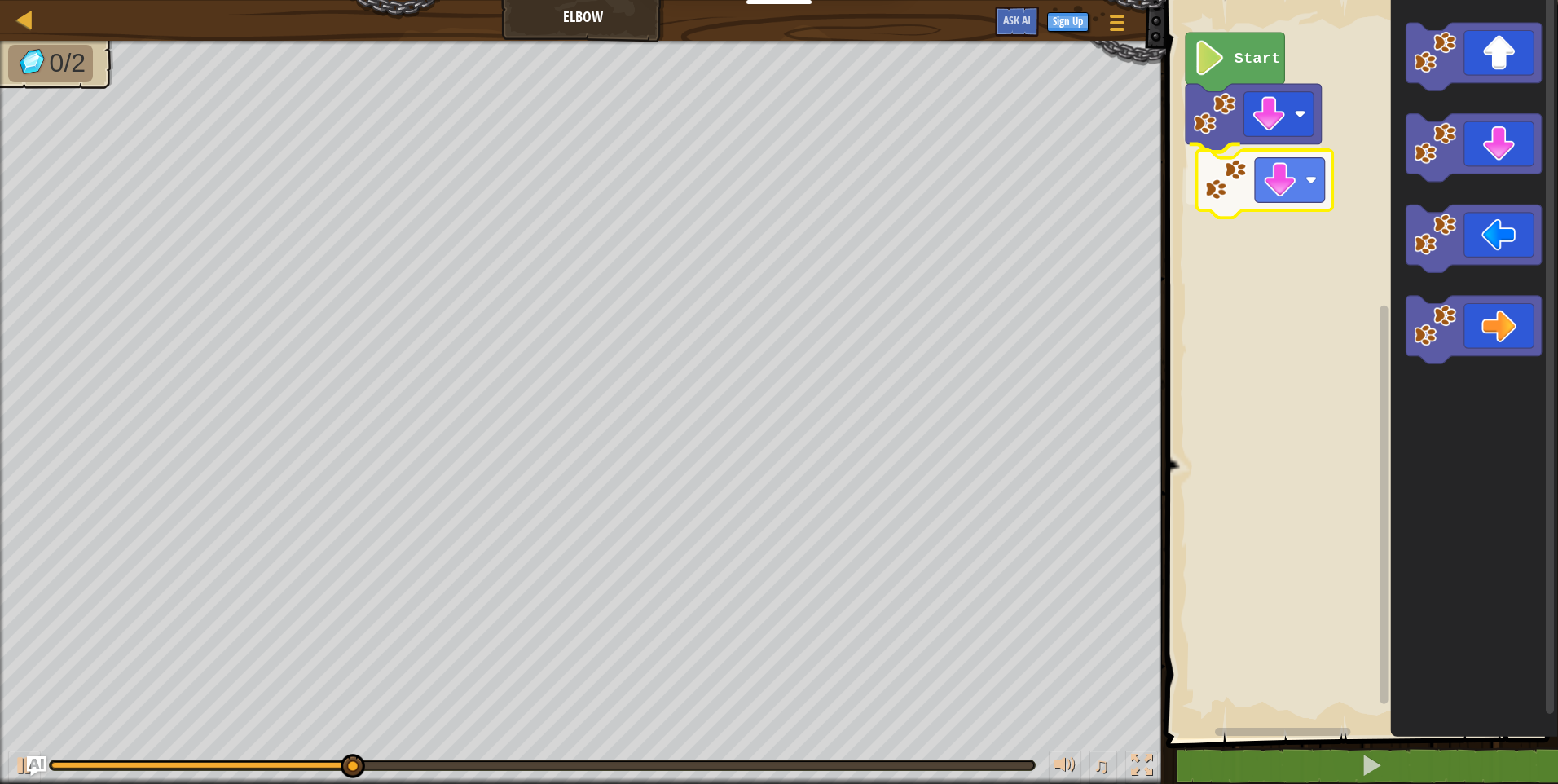
click at [1255, 191] on div "Start" at bounding box center [1359, 365] width 397 height 746
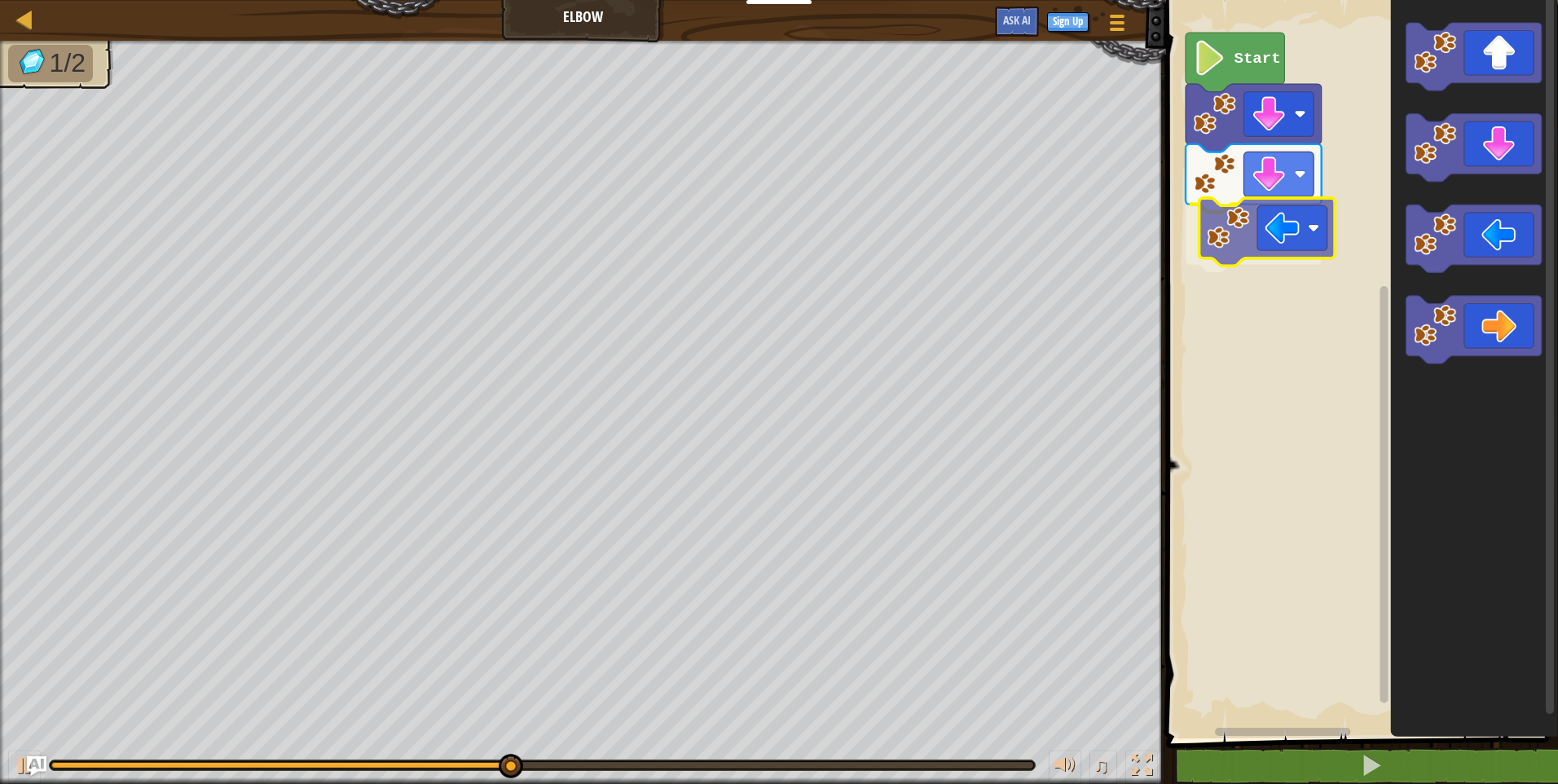
click at [1268, 243] on div "Start" at bounding box center [1359, 365] width 397 height 746
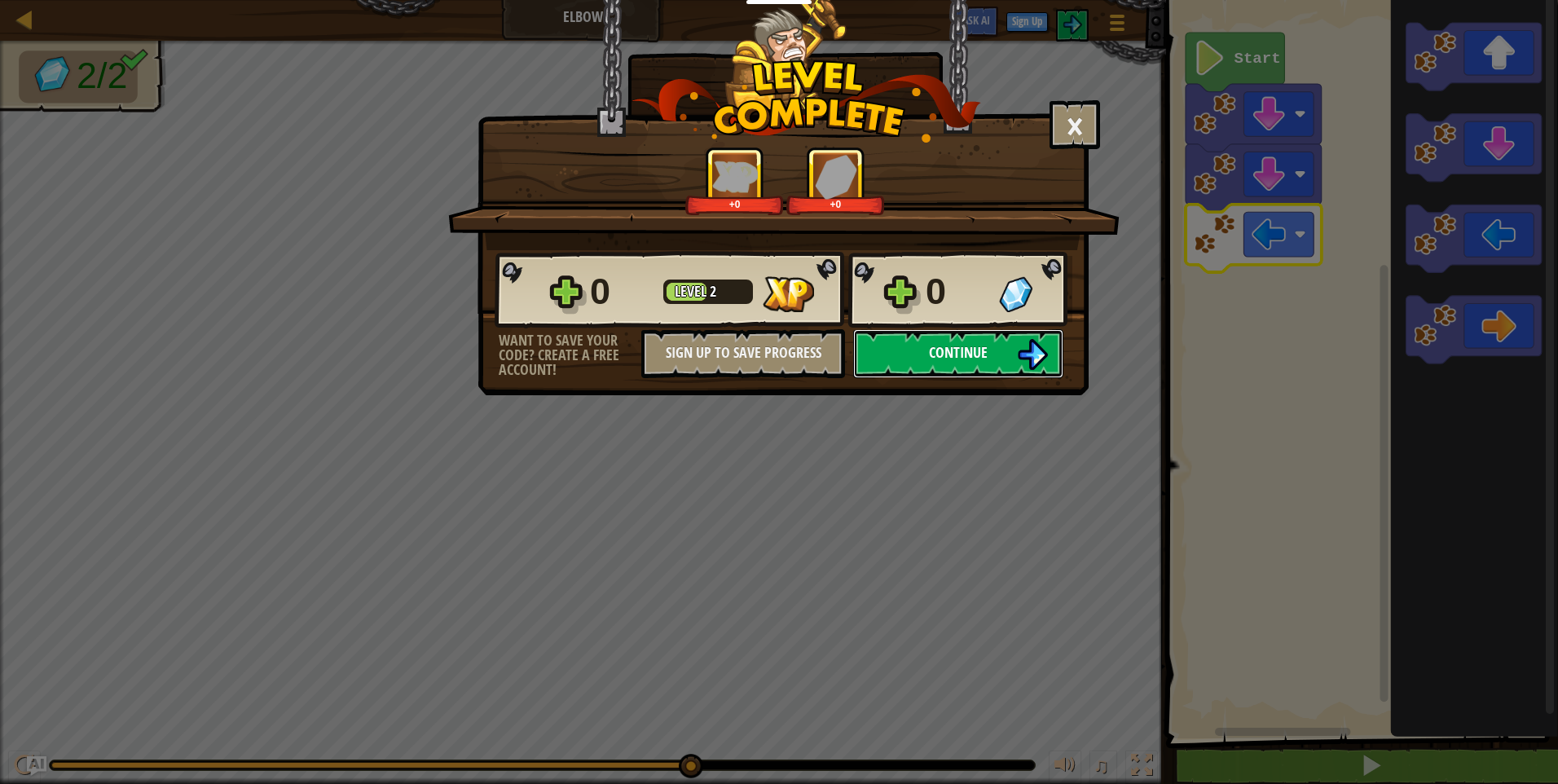
click at [1001, 348] on button "Continue" at bounding box center [958, 353] width 210 height 49
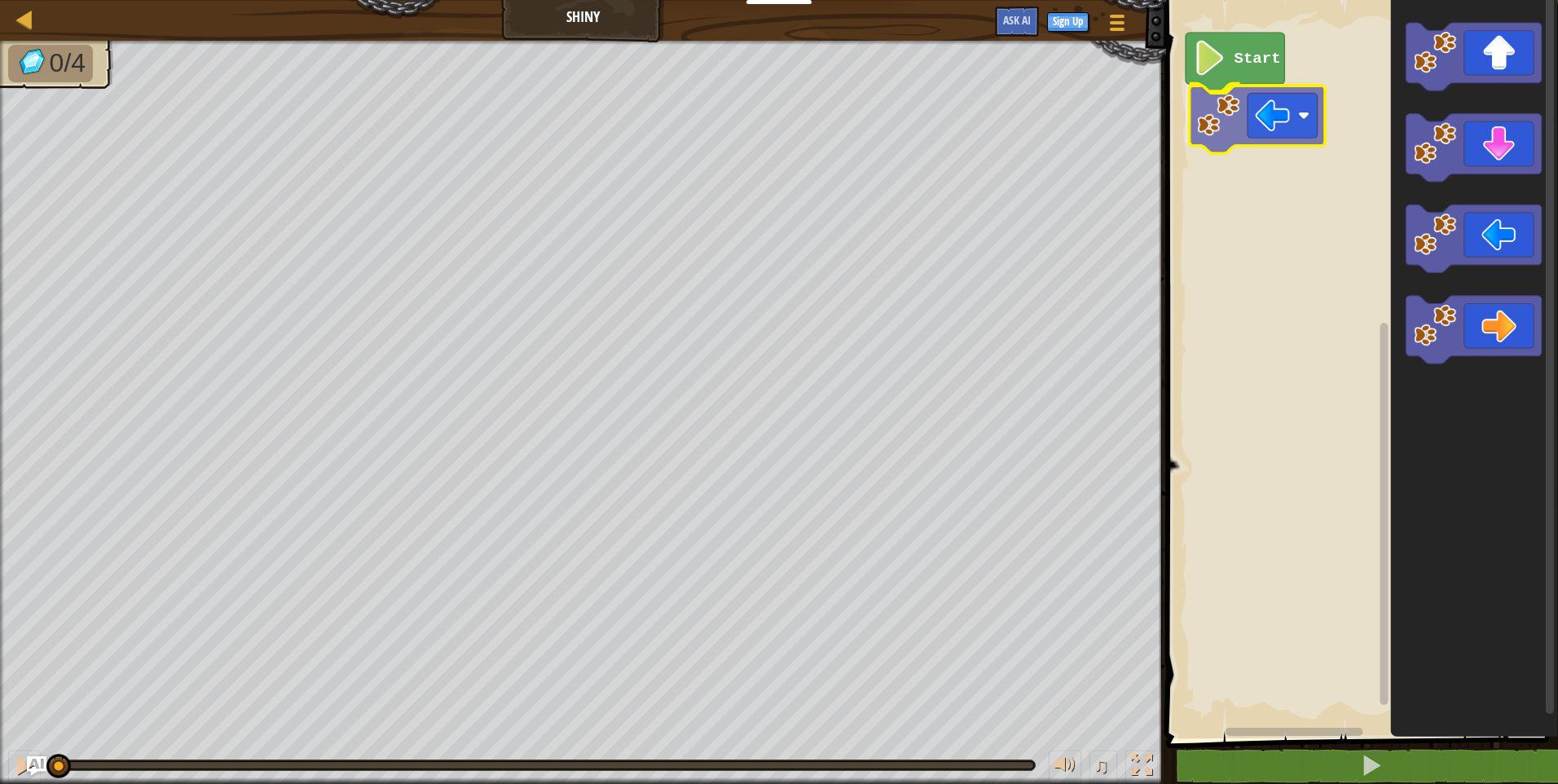
click at [1281, 122] on div "Start" at bounding box center [1359, 365] width 397 height 746
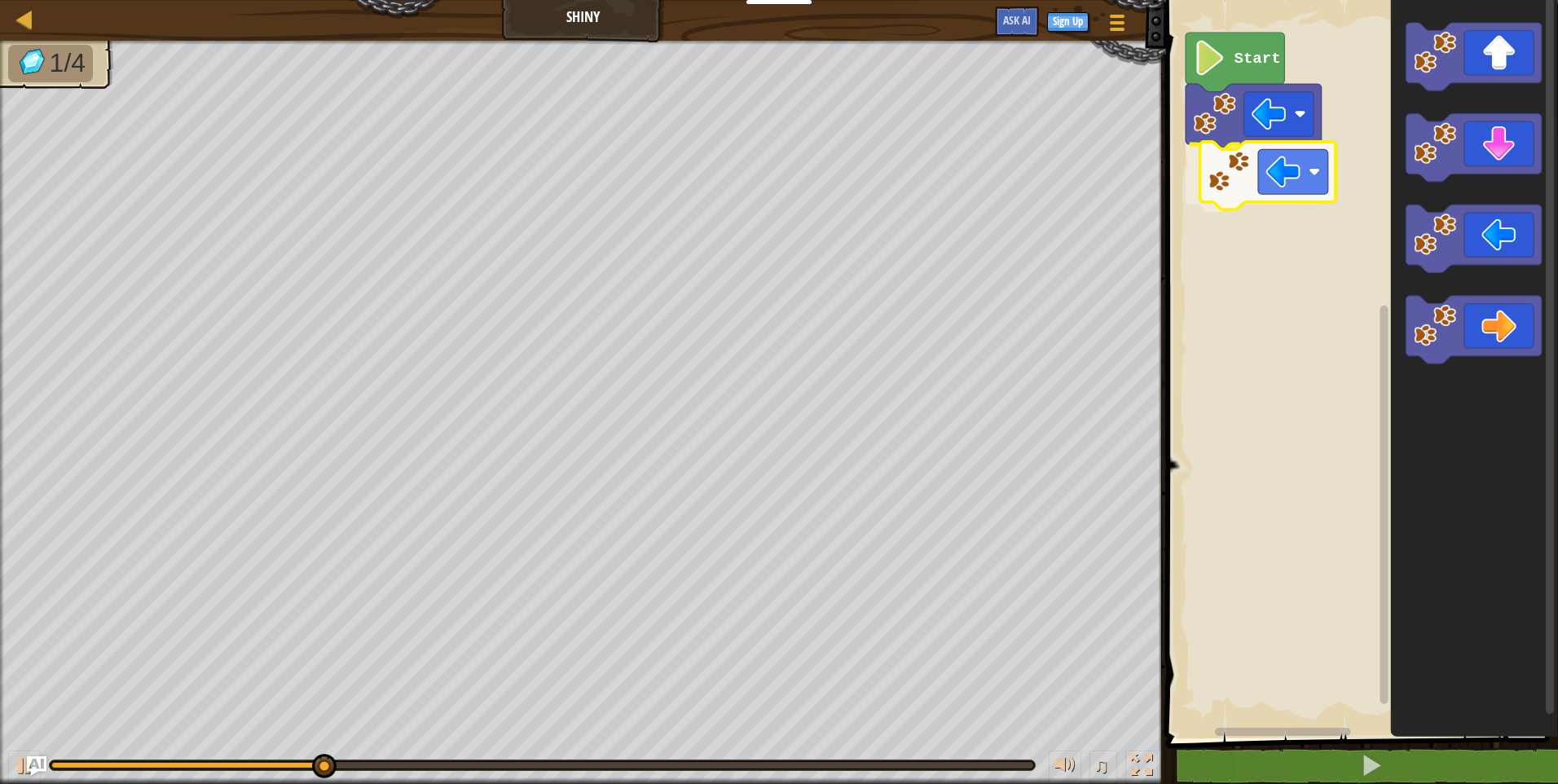
click at [1248, 174] on div "Start" at bounding box center [1359, 365] width 397 height 746
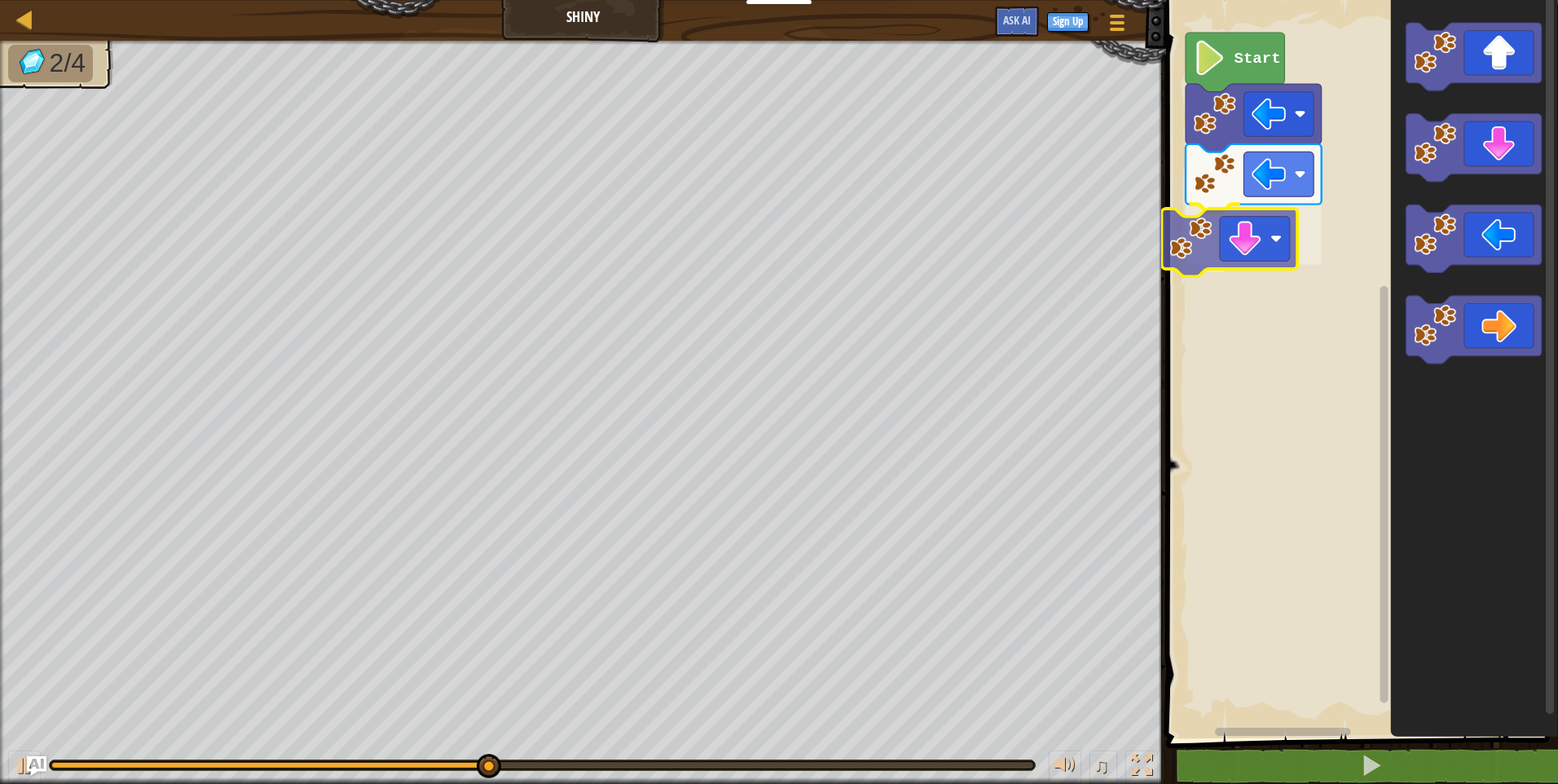
click at [1254, 234] on div "Start" at bounding box center [1359, 365] width 397 height 746
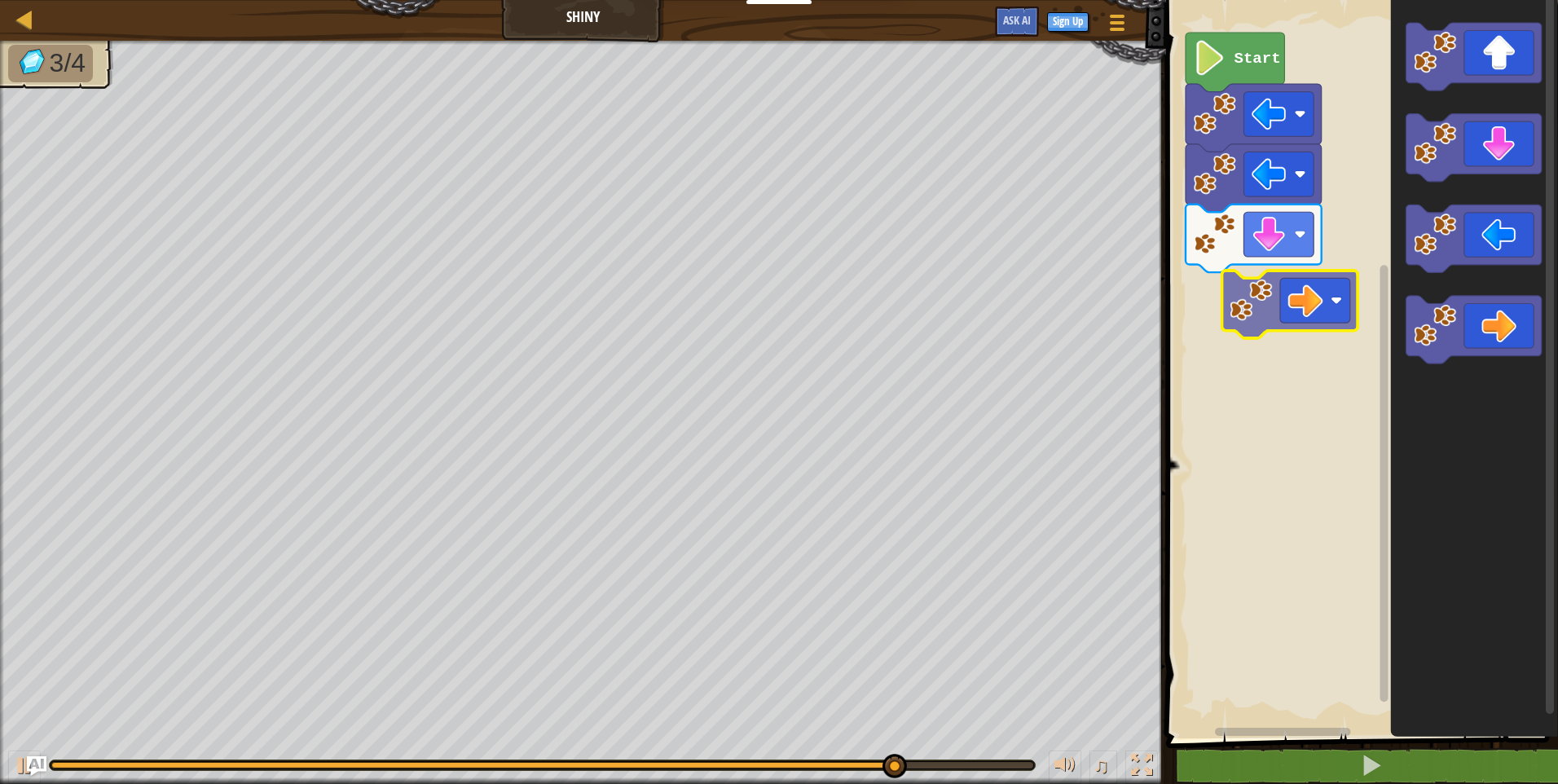
click at [1259, 290] on div "Start" at bounding box center [1359, 365] width 397 height 746
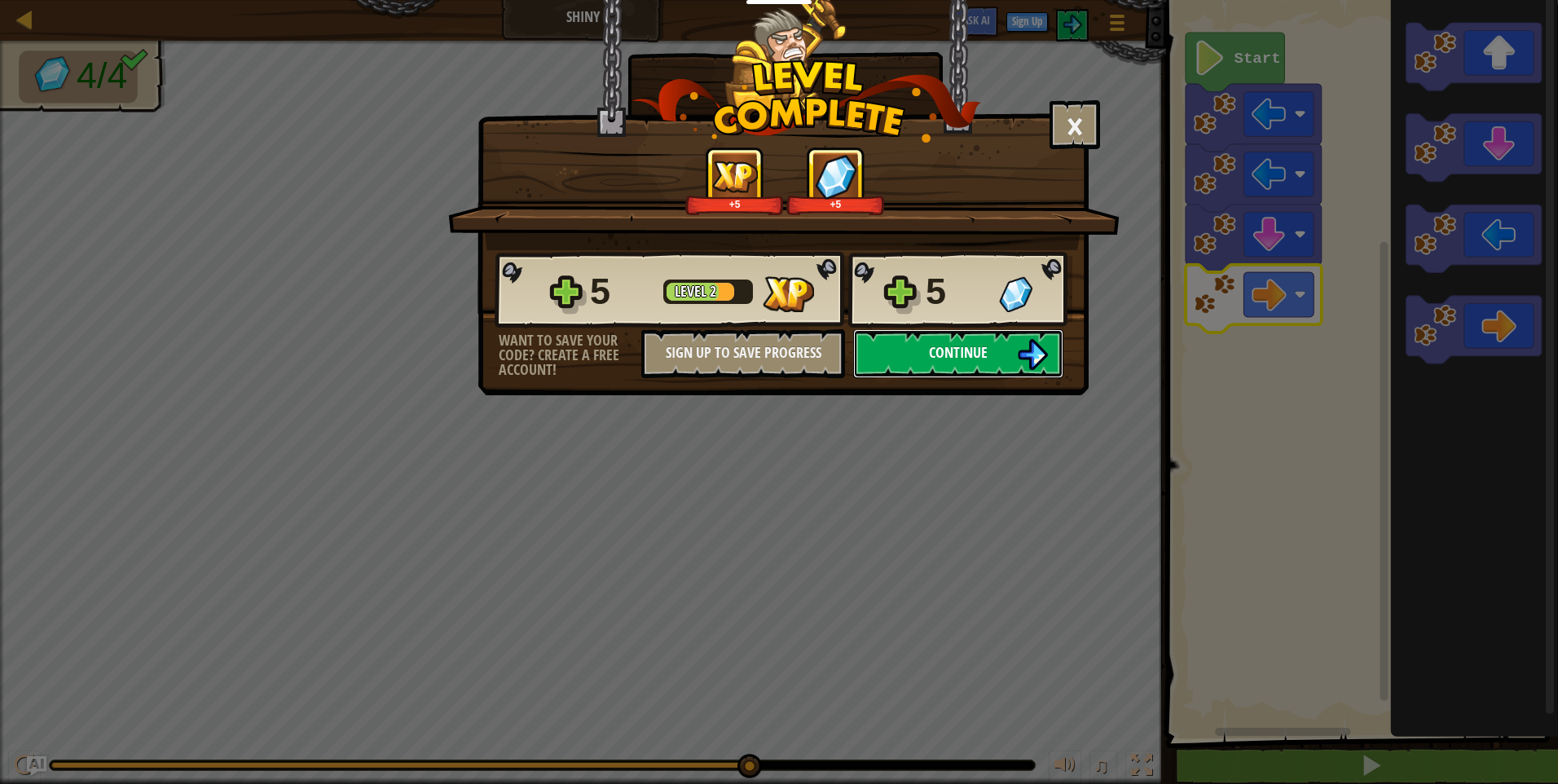
click at [985, 353] on span "Continue" at bounding box center [959, 352] width 58 height 21
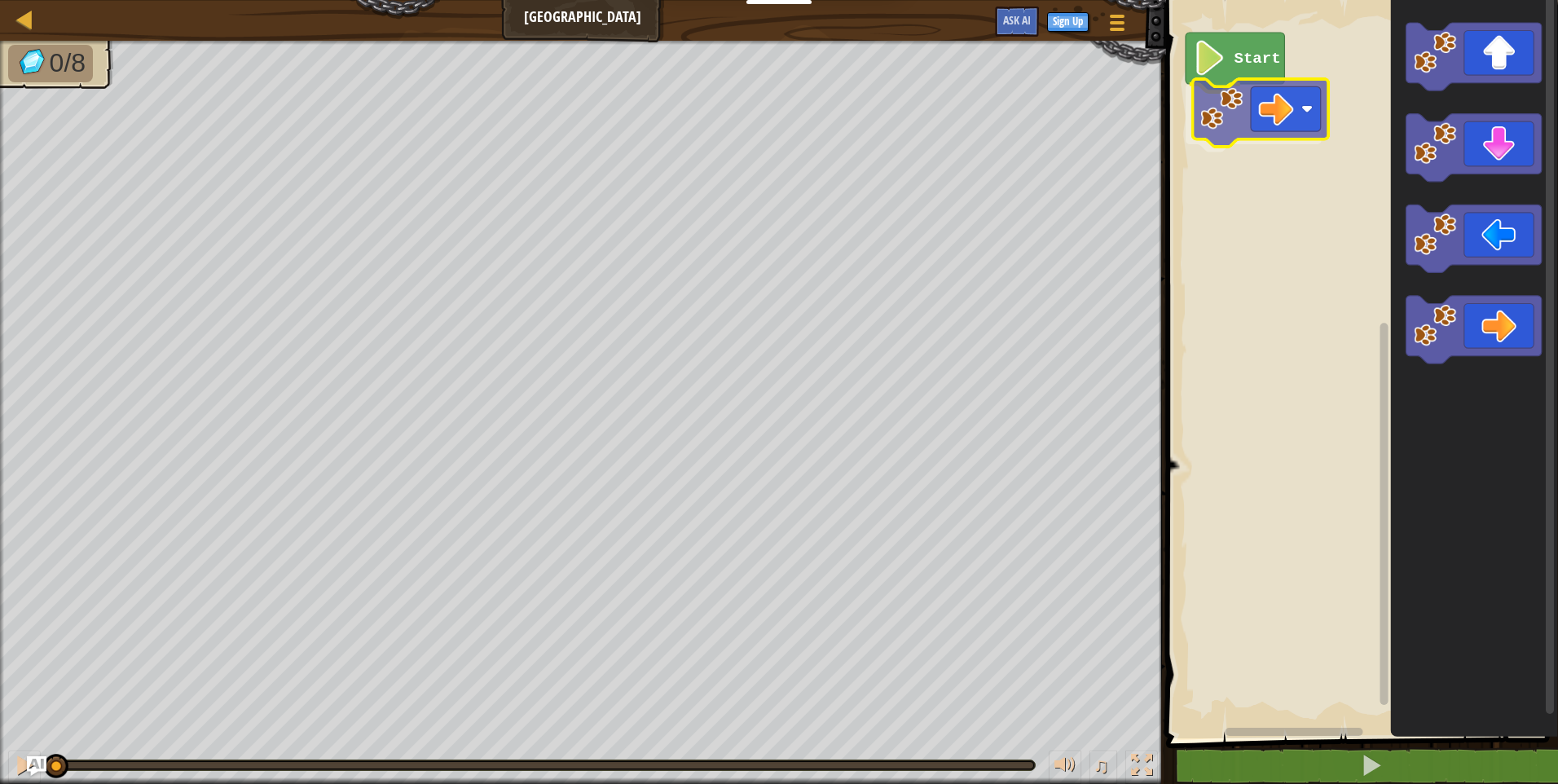
click at [1269, 128] on div "Start" at bounding box center [1359, 365] width 397 height 746
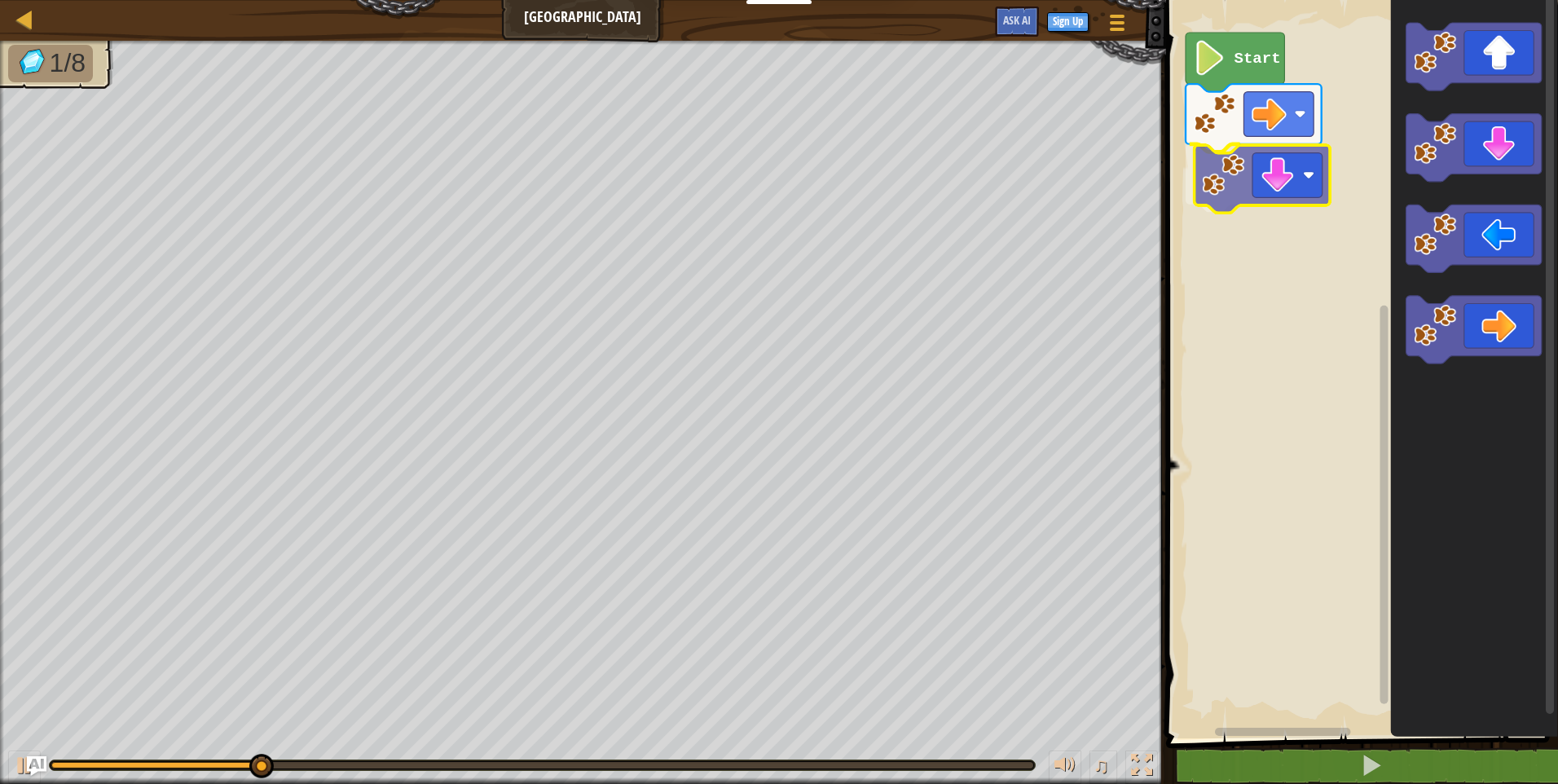
click at [1266, 202] on div "Start" at bounding box center [1359, 365] width 397 height 746
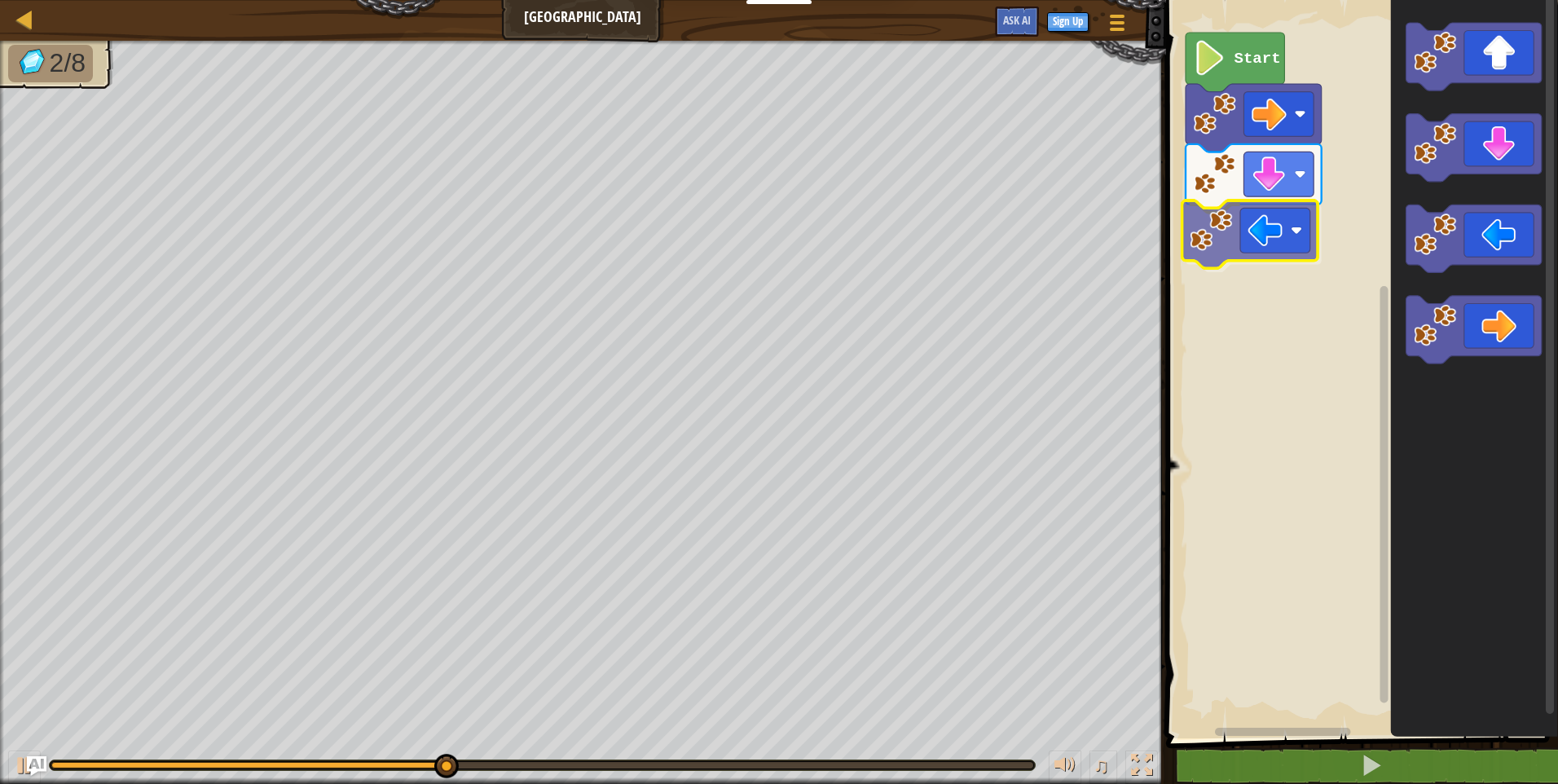
click at [1216, 244] on div "Start" at bounding box center [1359, 365] width 397 height 746
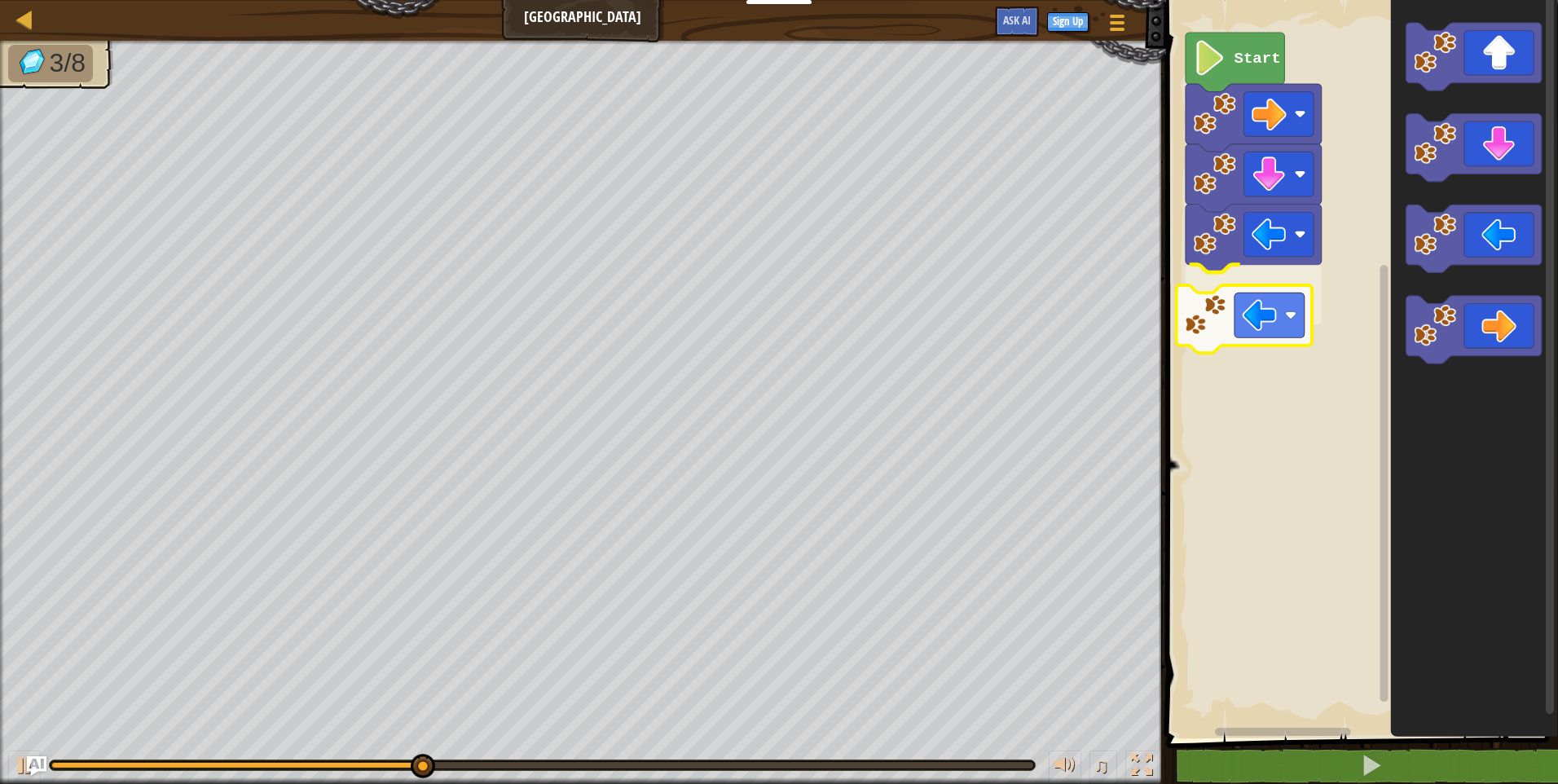
click at [1235, 286] on div "Start" at bounding box center [1359, 365] width 397 height 746
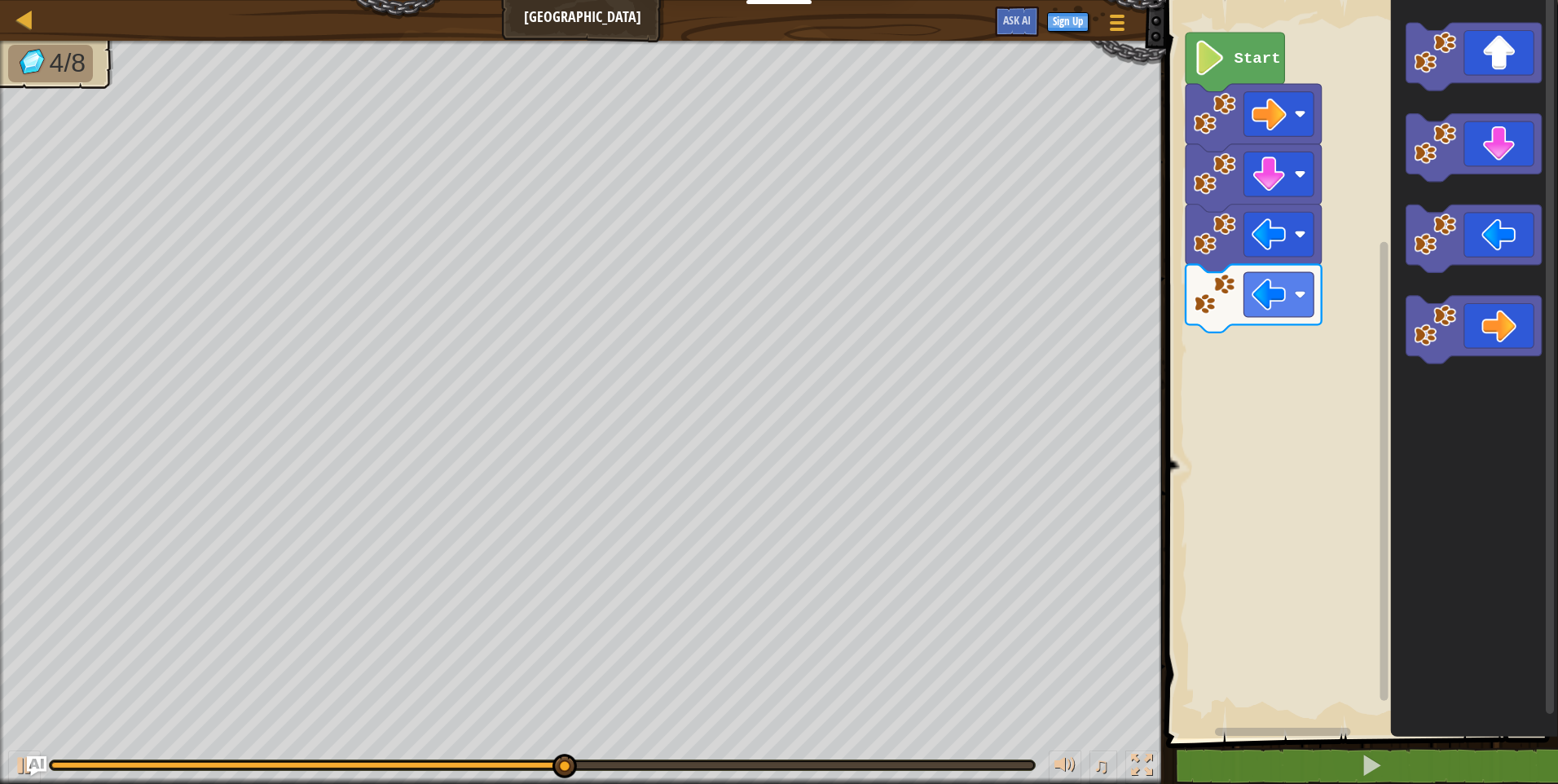
click at [1326, 269] on div "Start" at bounding box center [1359, 365] width 397 height 746
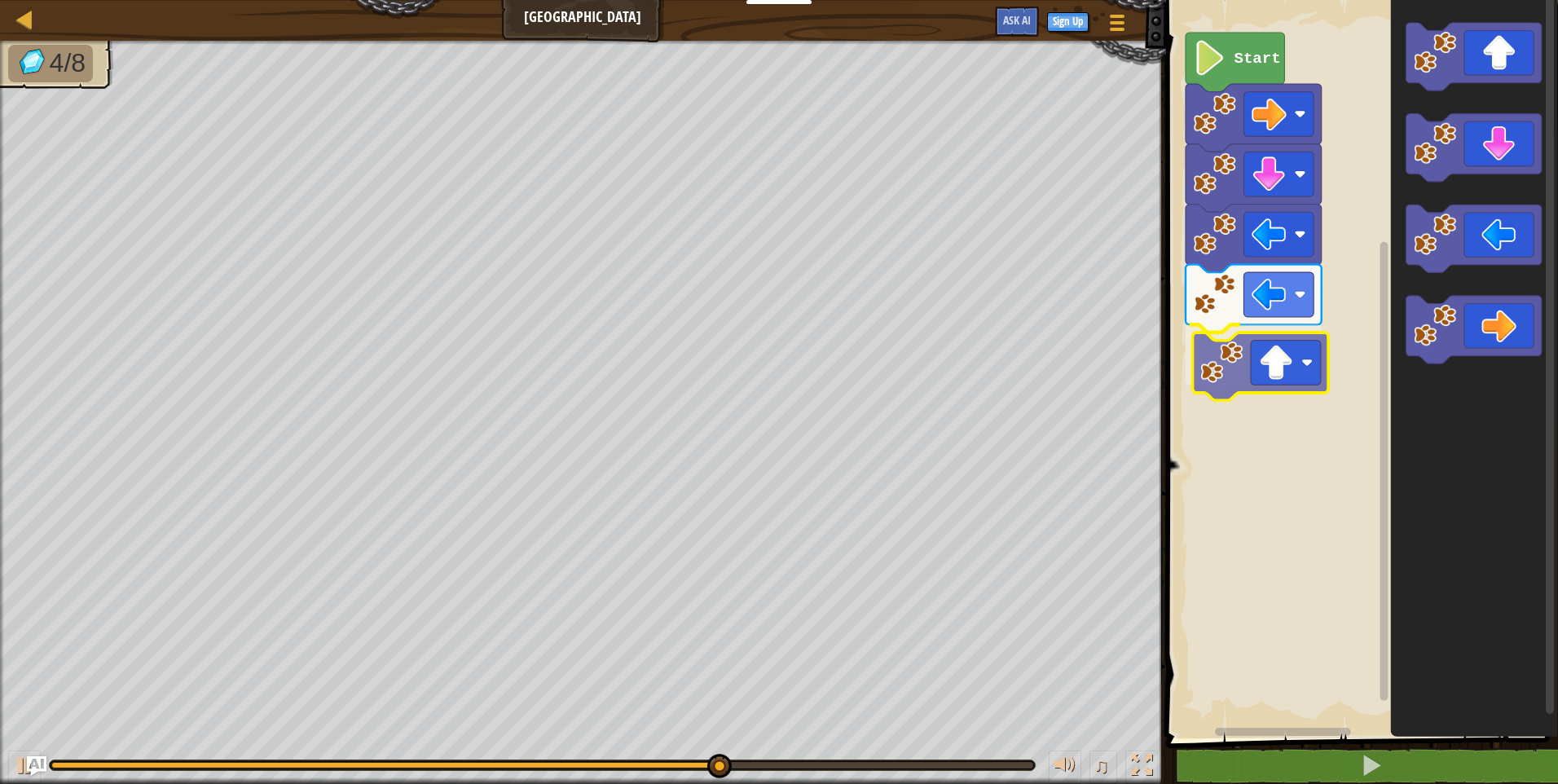
click at [1242, 360] on div "Start" at bounding box center [1359, 365] width 397 height 746
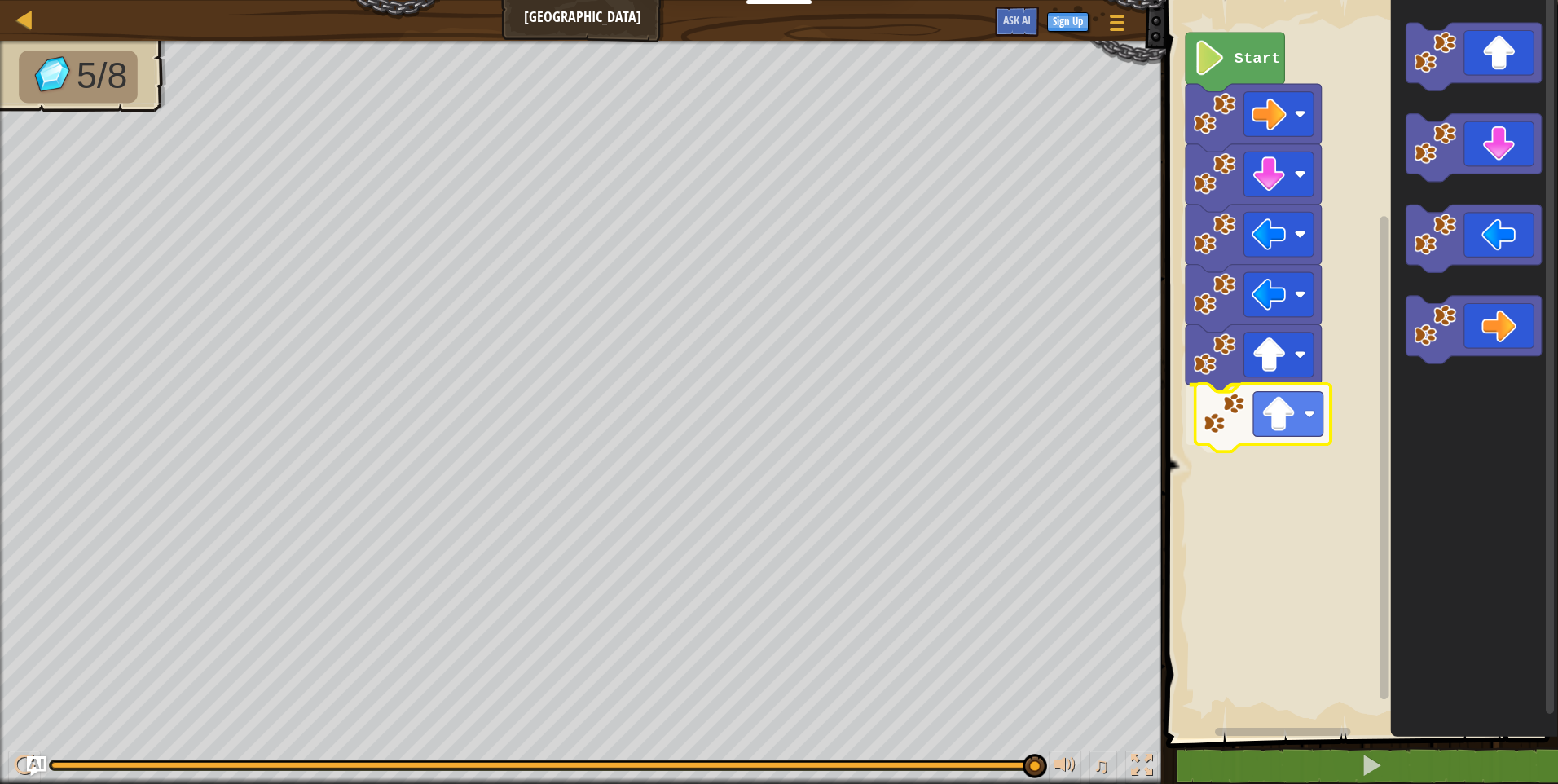
click at [1262, 432] on div "Start" at bounding box center [1359, 365] width 397 height 746
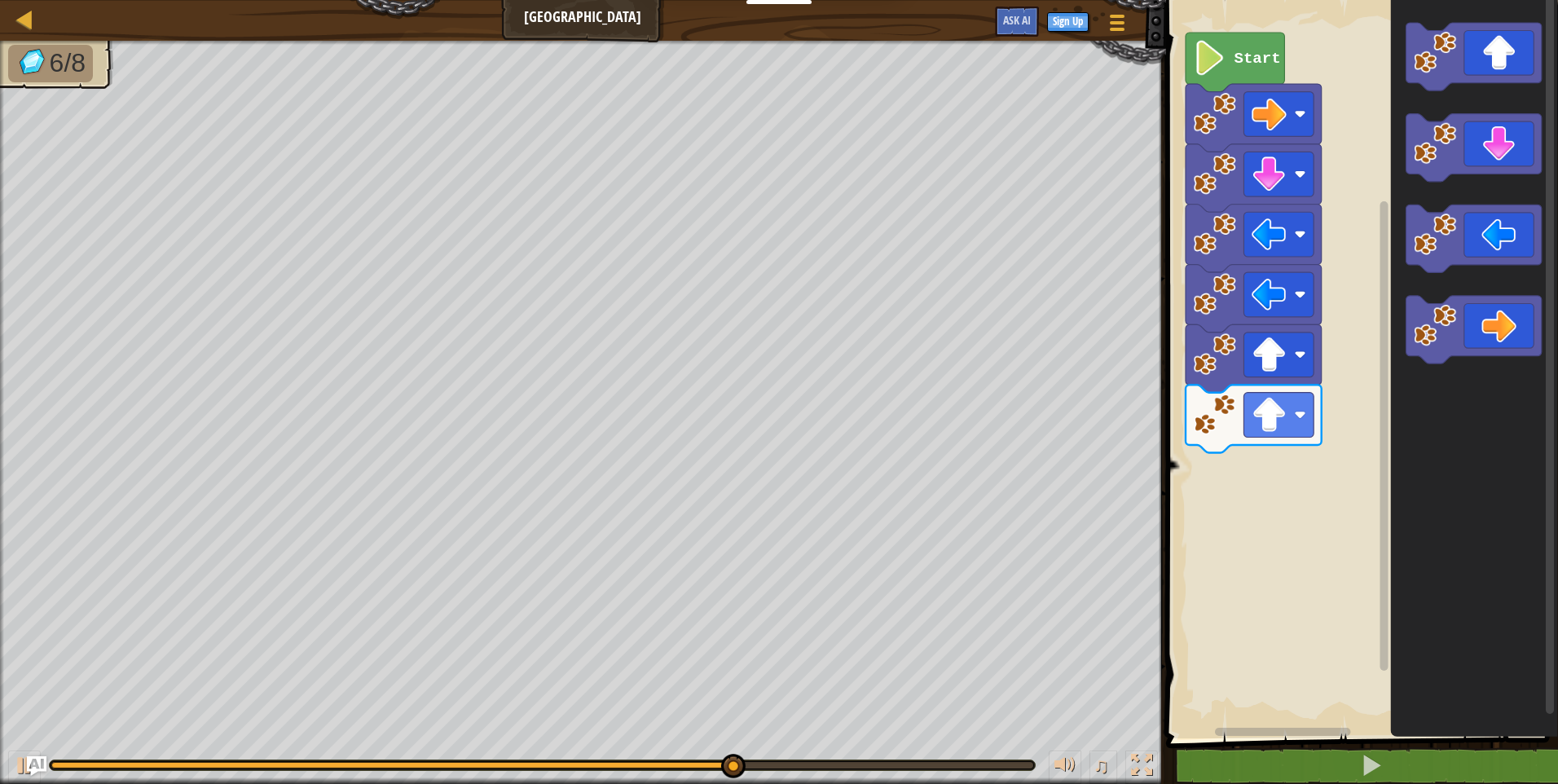
click at [1378, 439] on div "Start" at bounding box center [1359, 365] width 397 height 746
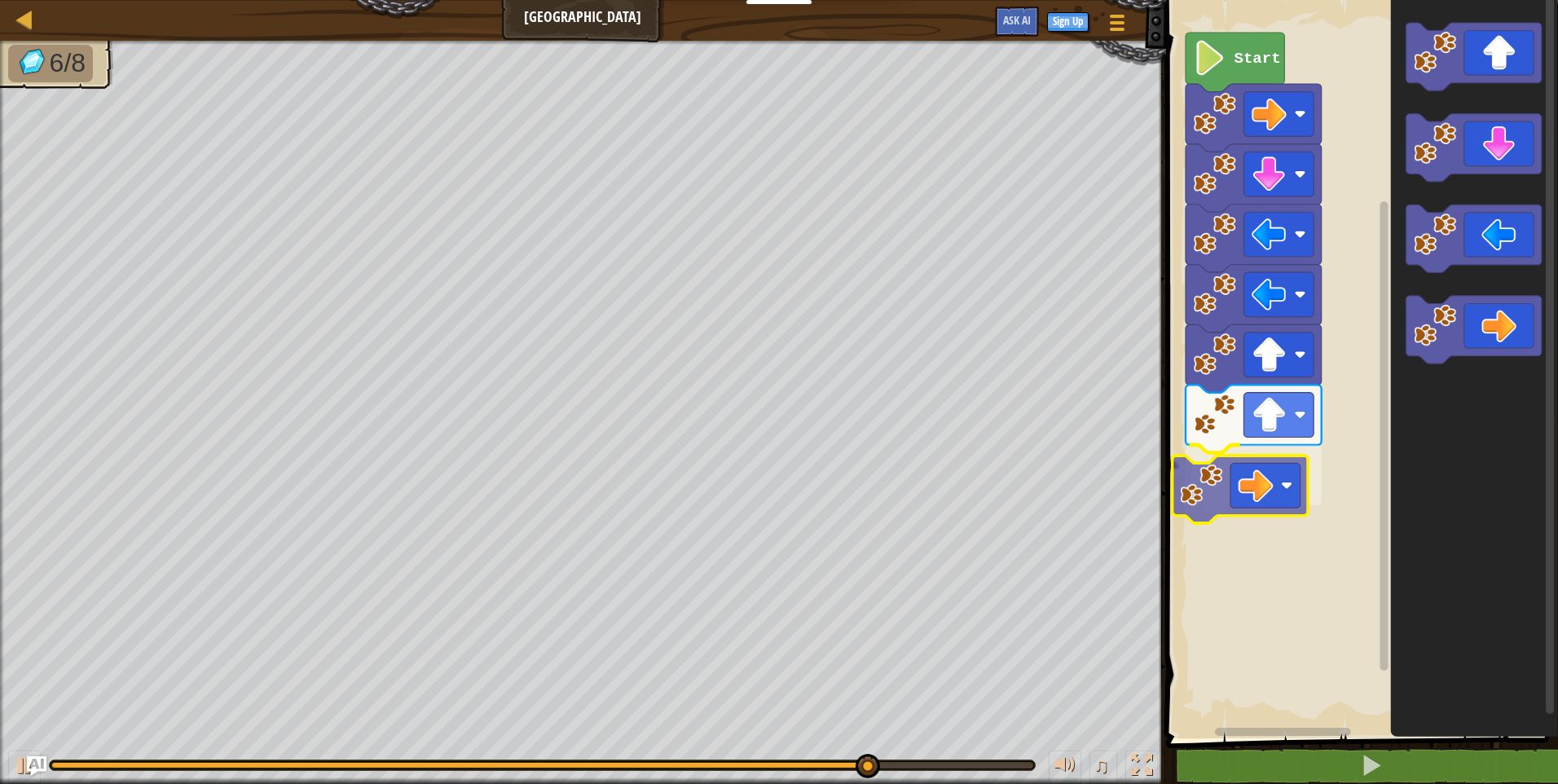
click at [1232, 503] on div "Start" at bounding box center [1359, 365] width 397 height 746
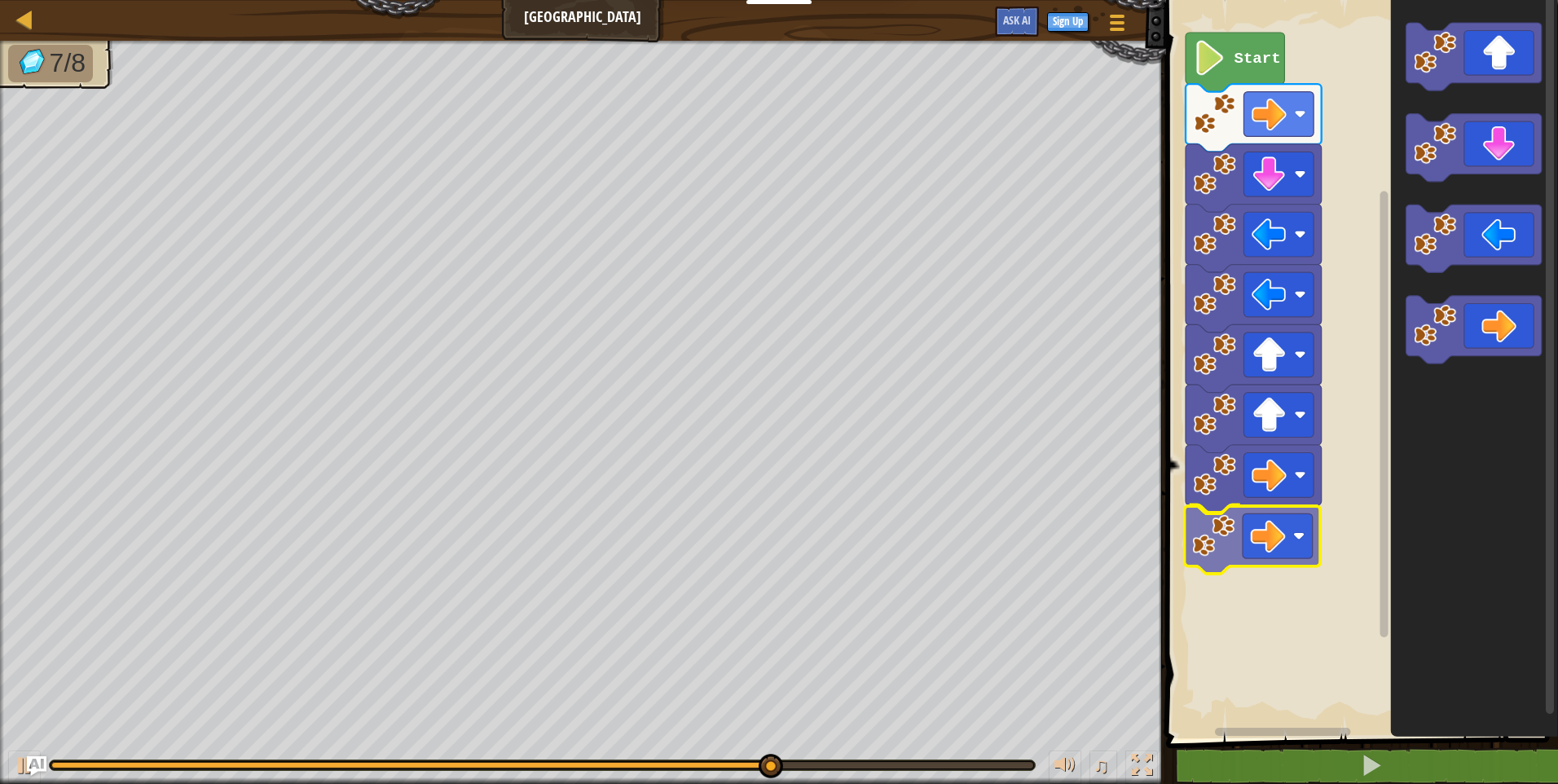
click at [1223, 538] on div "Start" at bounding box center [1359, 365] width 397 height 746
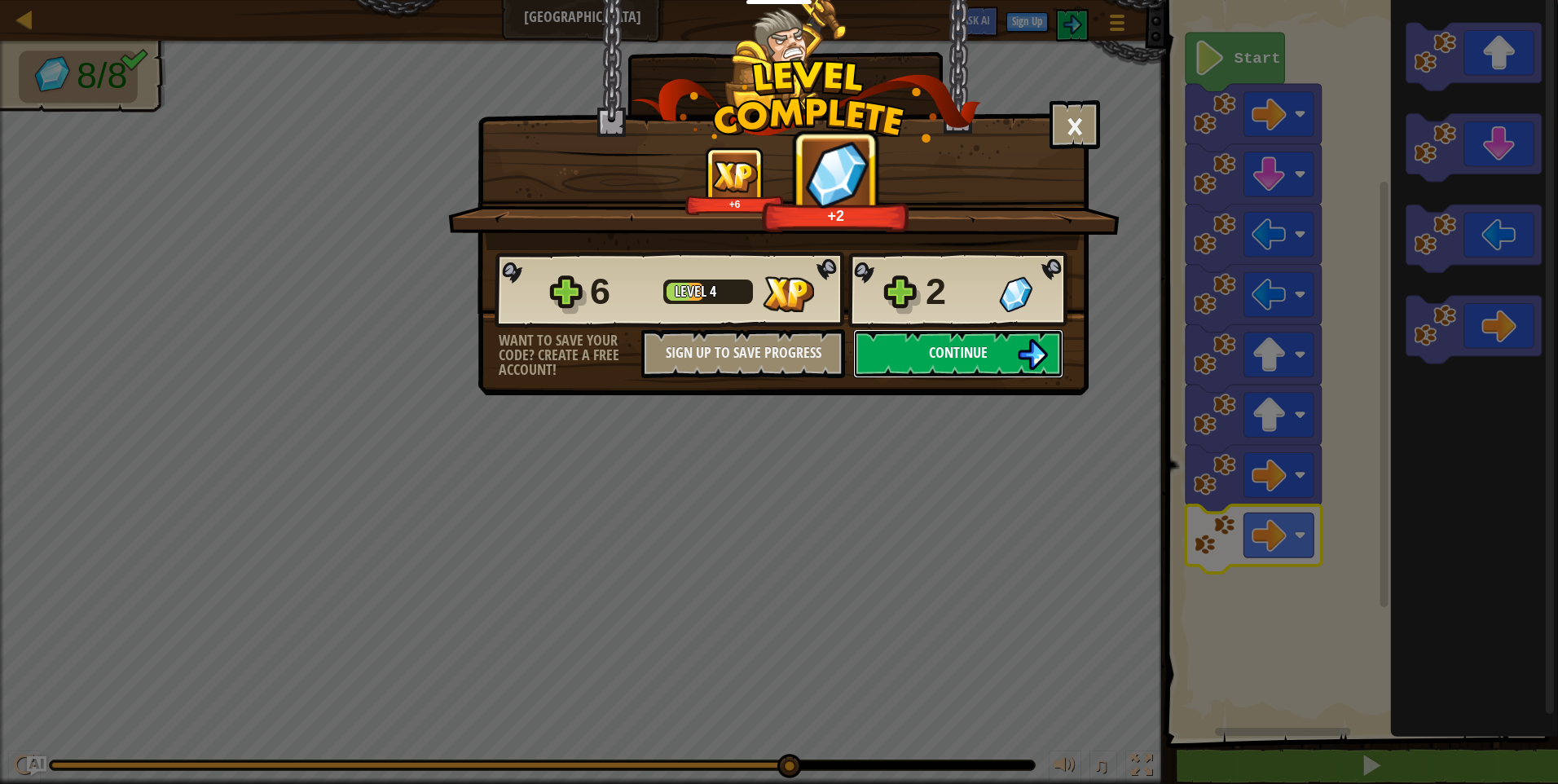
click at [993, 366] on button "Continue" at bounding box center [958, 353] width 210 height 49
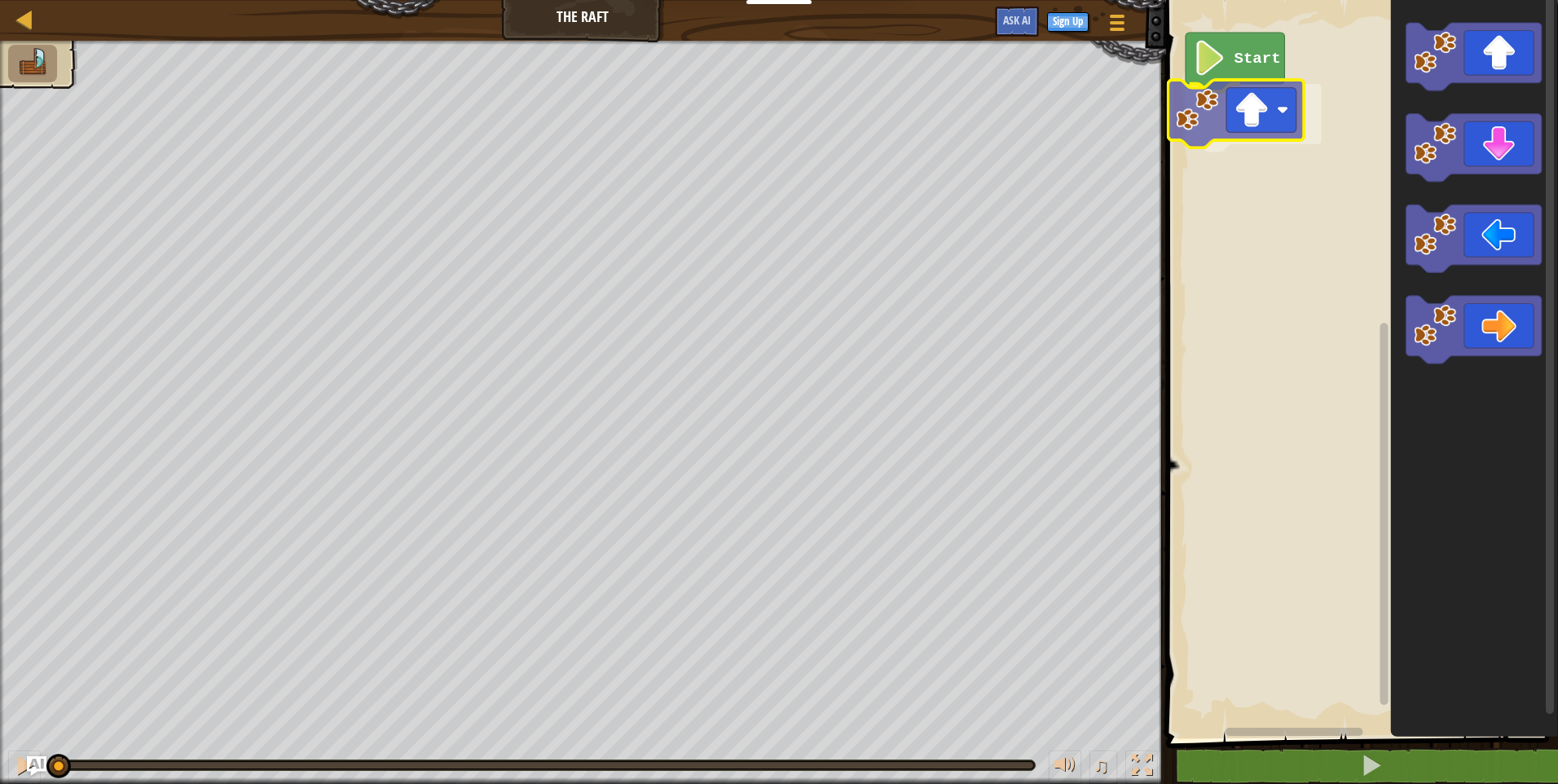
click at [1263, 125] on div "Start" at bounding box center [1359, 365] width 397 height 746
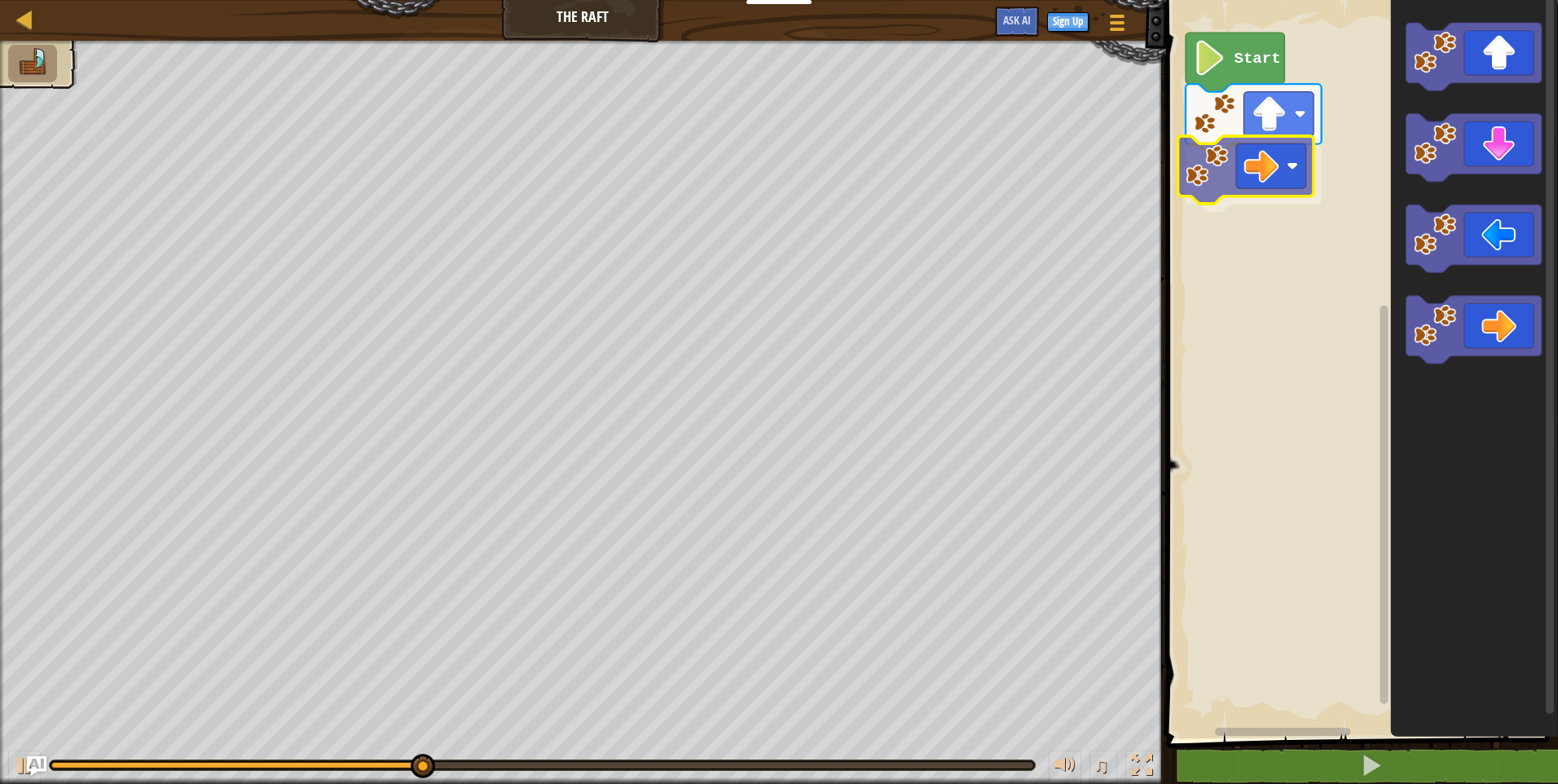
click at [1254, 172] on div "Start" at bounding box center [1359, 365] width 397 height 746
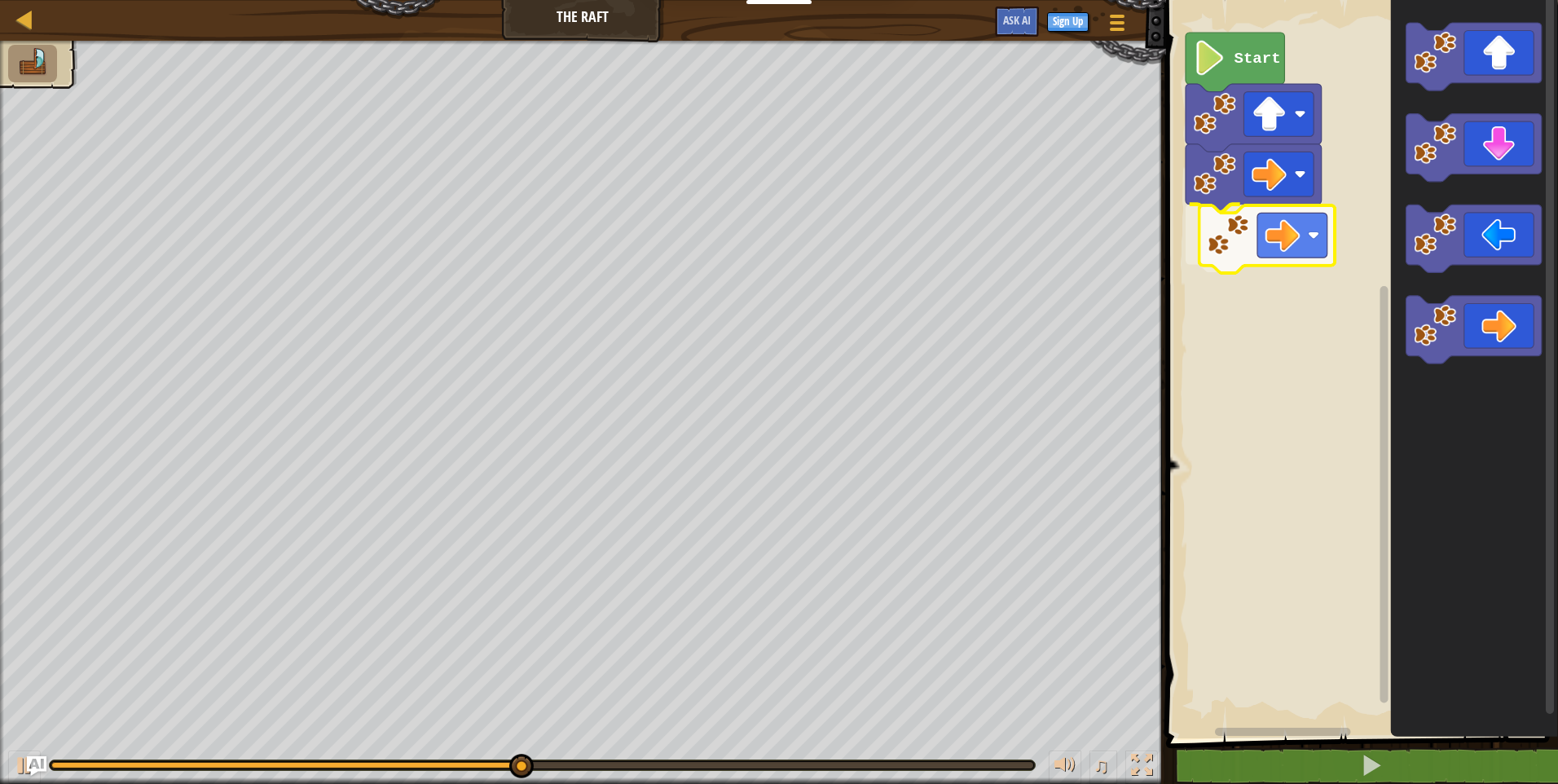
click at [1236, 243] on div "Start" at bounding box center [1359, 365] width 397 height 746
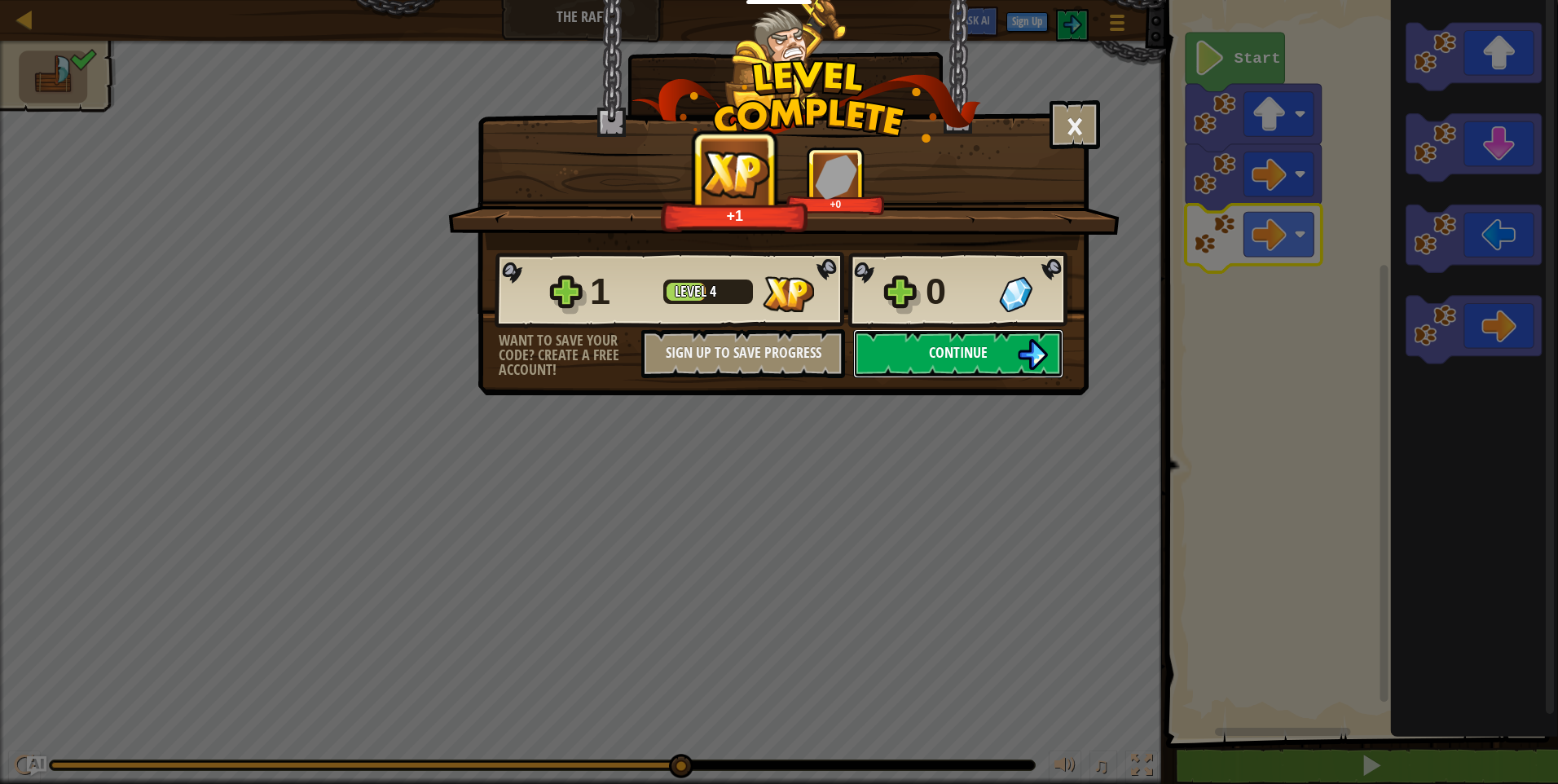
click at [949, 358] on span "Continue" at bounding box center [959, 352] width 58 height 21
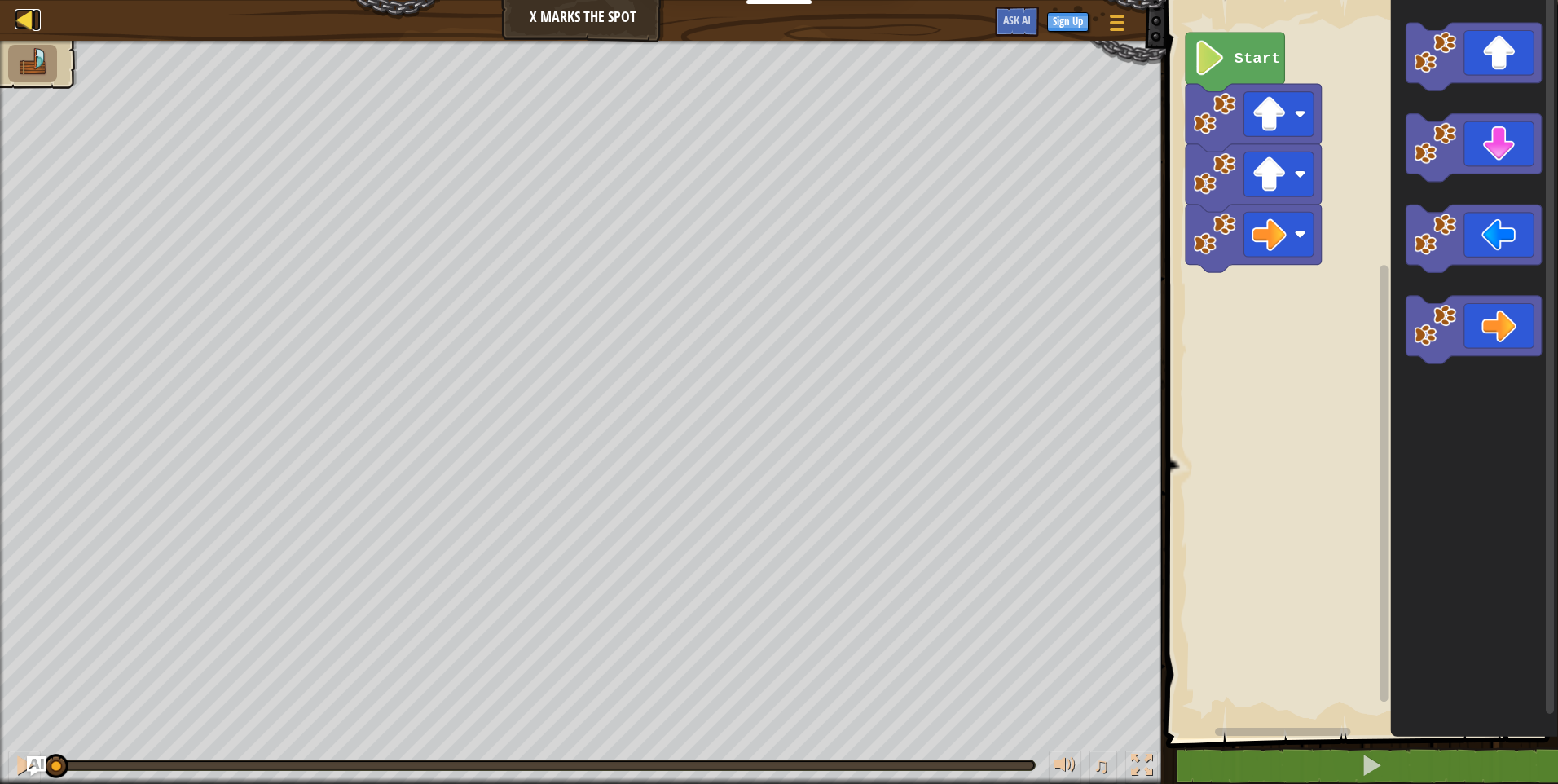
click at [30, 15] on div at bounding box center [25, 20] width 21 height 21
click at [22, 24] on div at bounding box center [25, 20] width 21 height 21
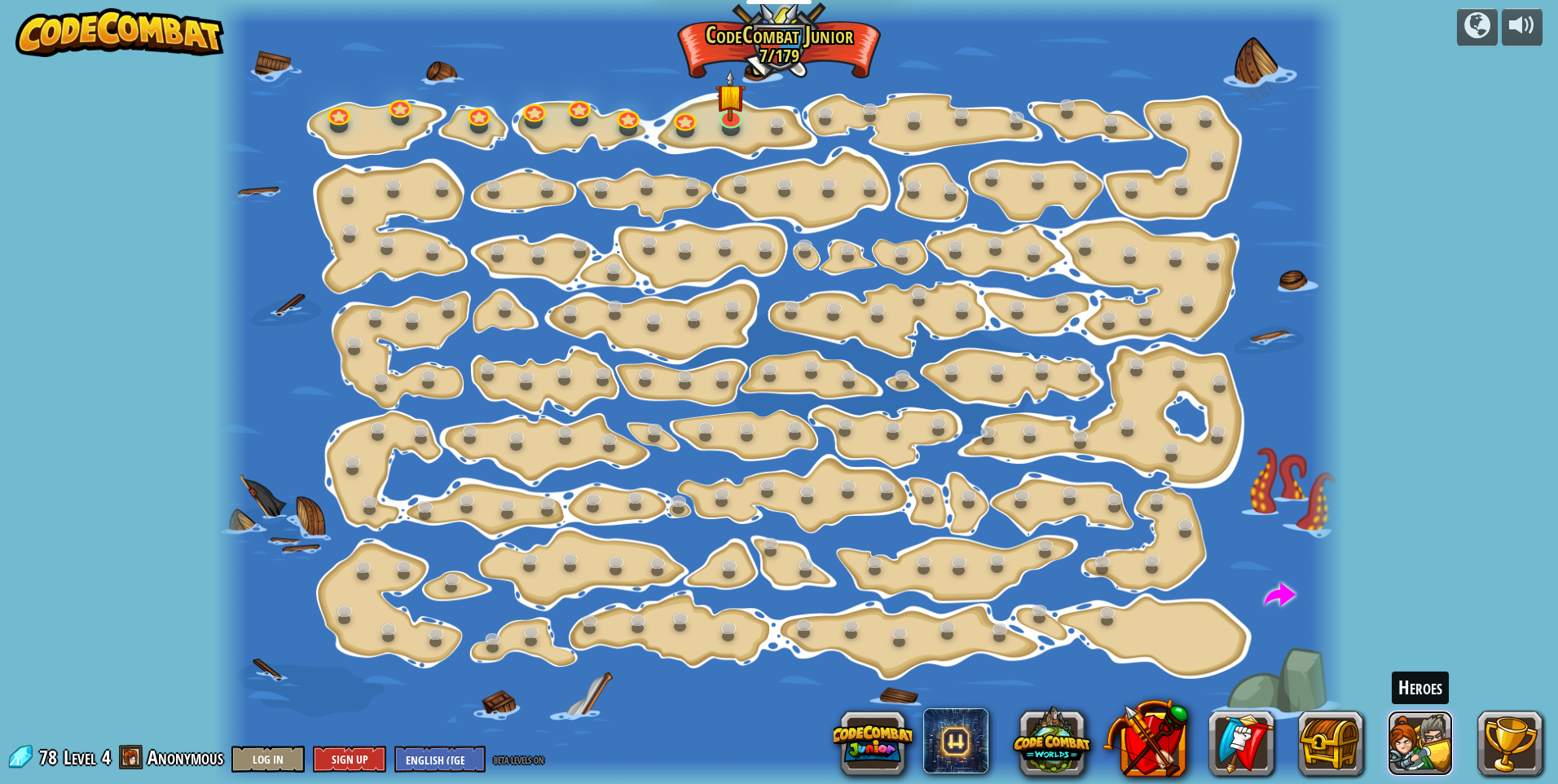
click at [1401, 743] on button at bounding box center [1419, 743] width 65 height 65
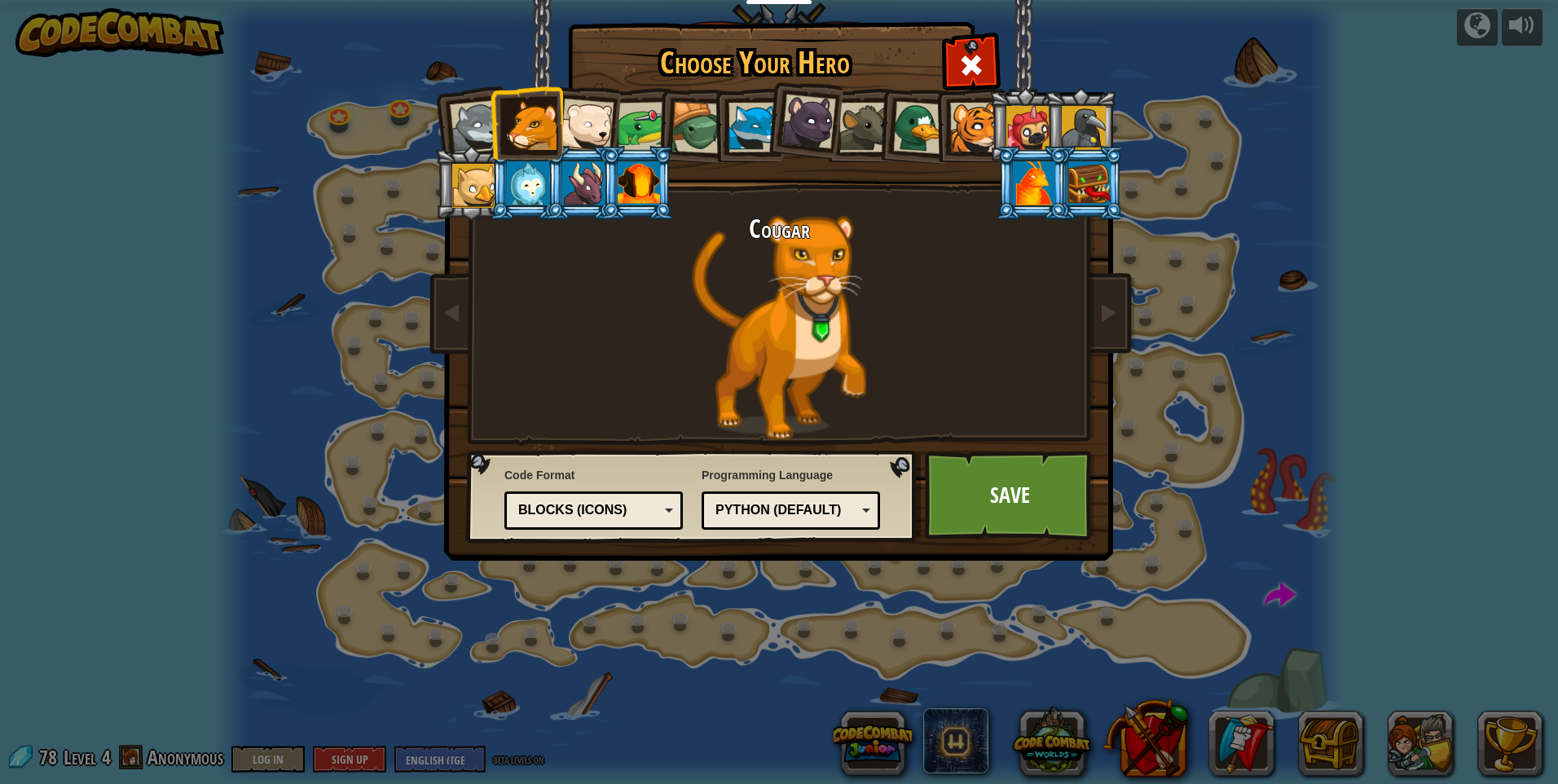
click at [743, 124] on div at bounding box center [753, 127] width 50 height 50
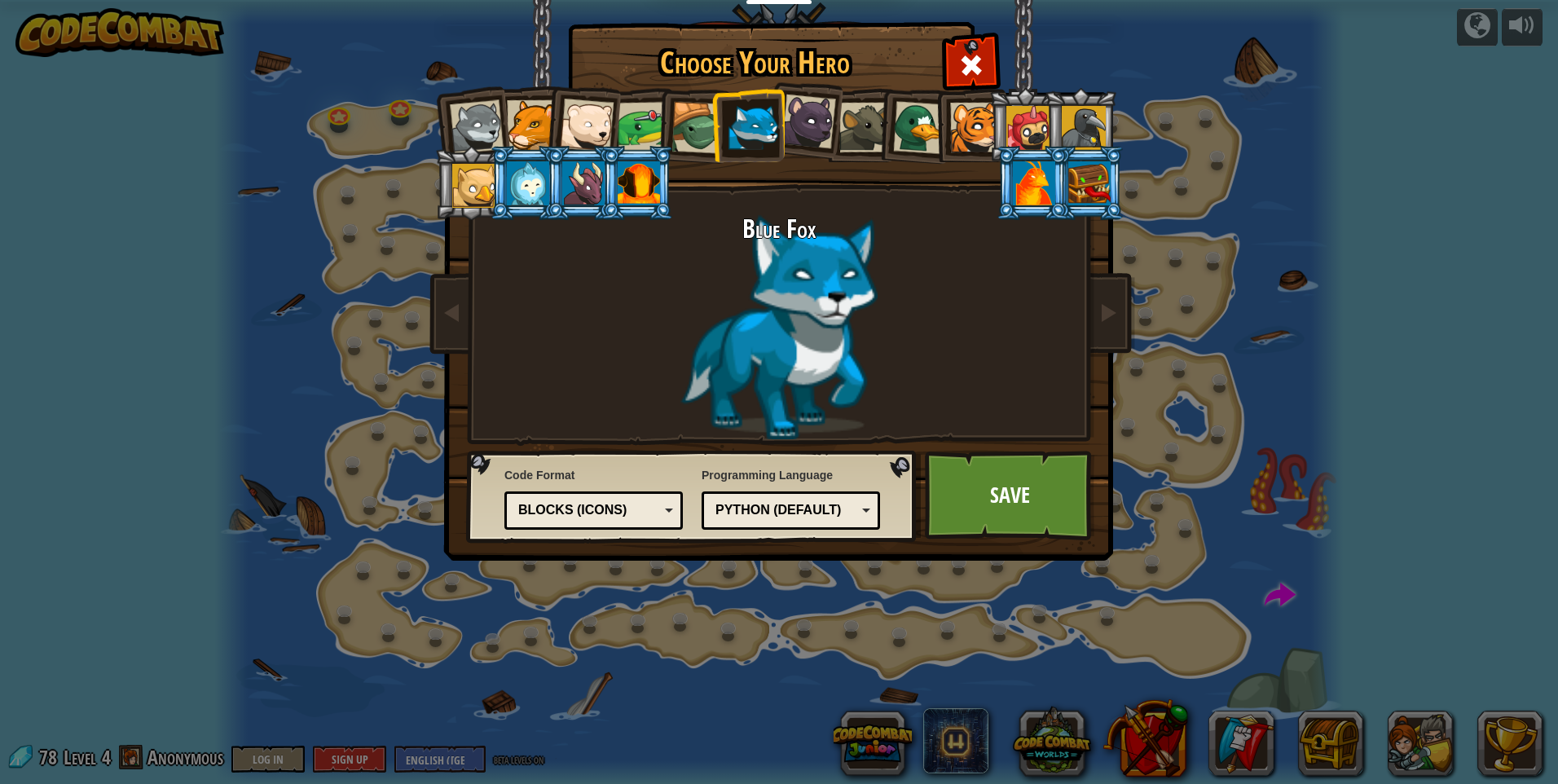
click at [593, 124] on div at bounding box center [586, 125] width 54 height 54
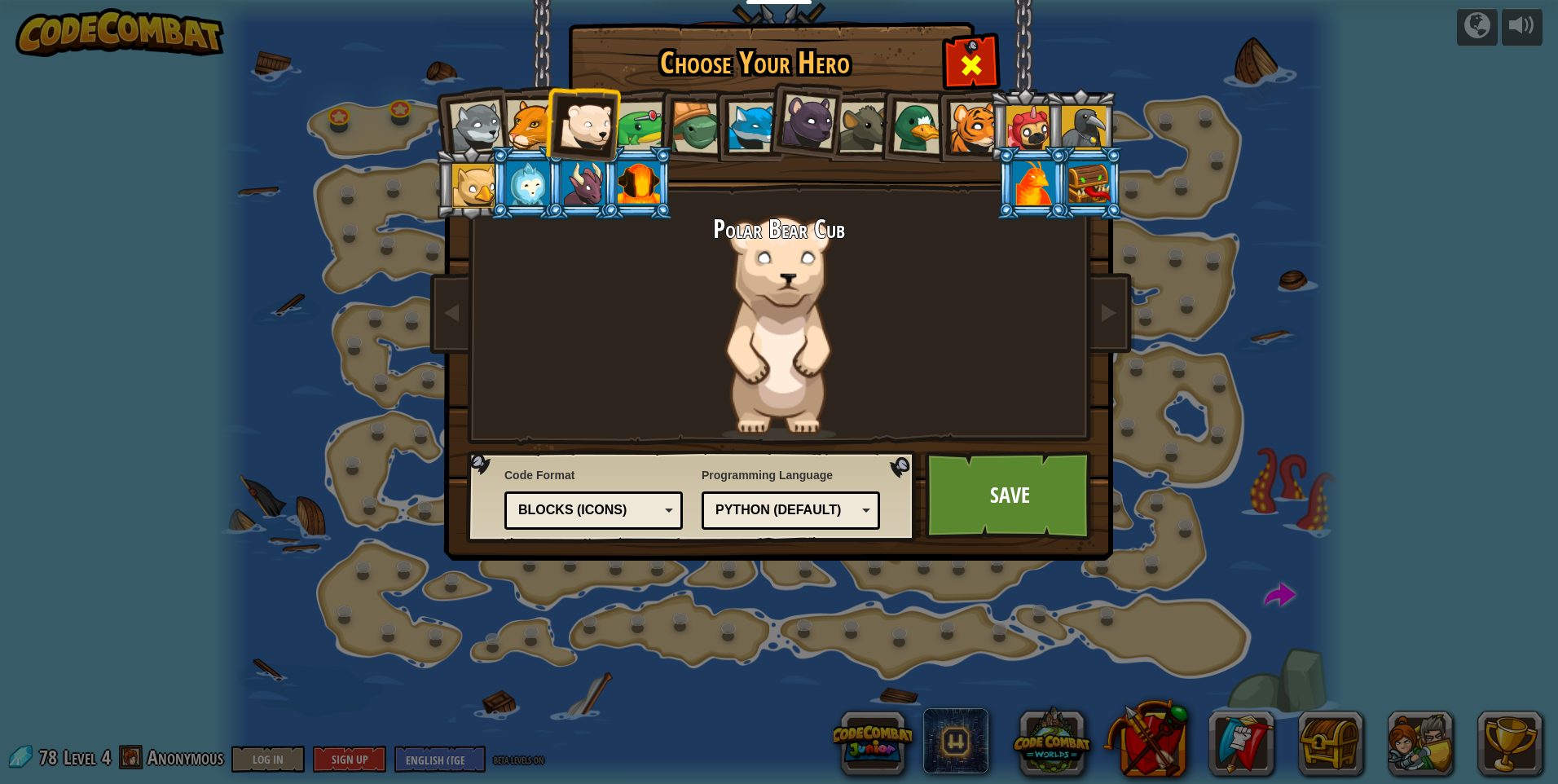
click at [977, 61] on span at bounding box center [972, 65] width 26 height 26
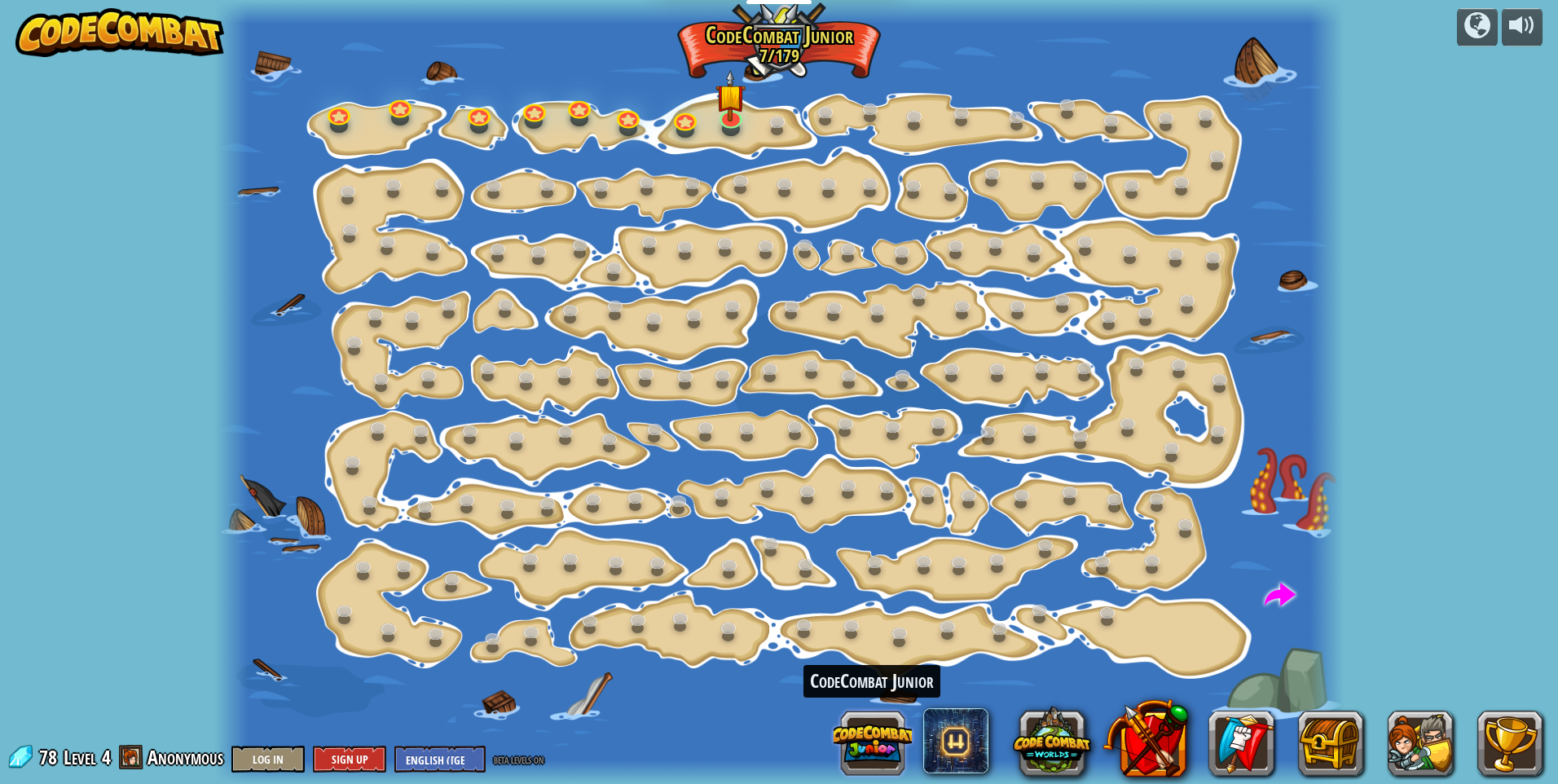
click at [870, 731] on button at bounding box center [872, 743] width 78 height 78
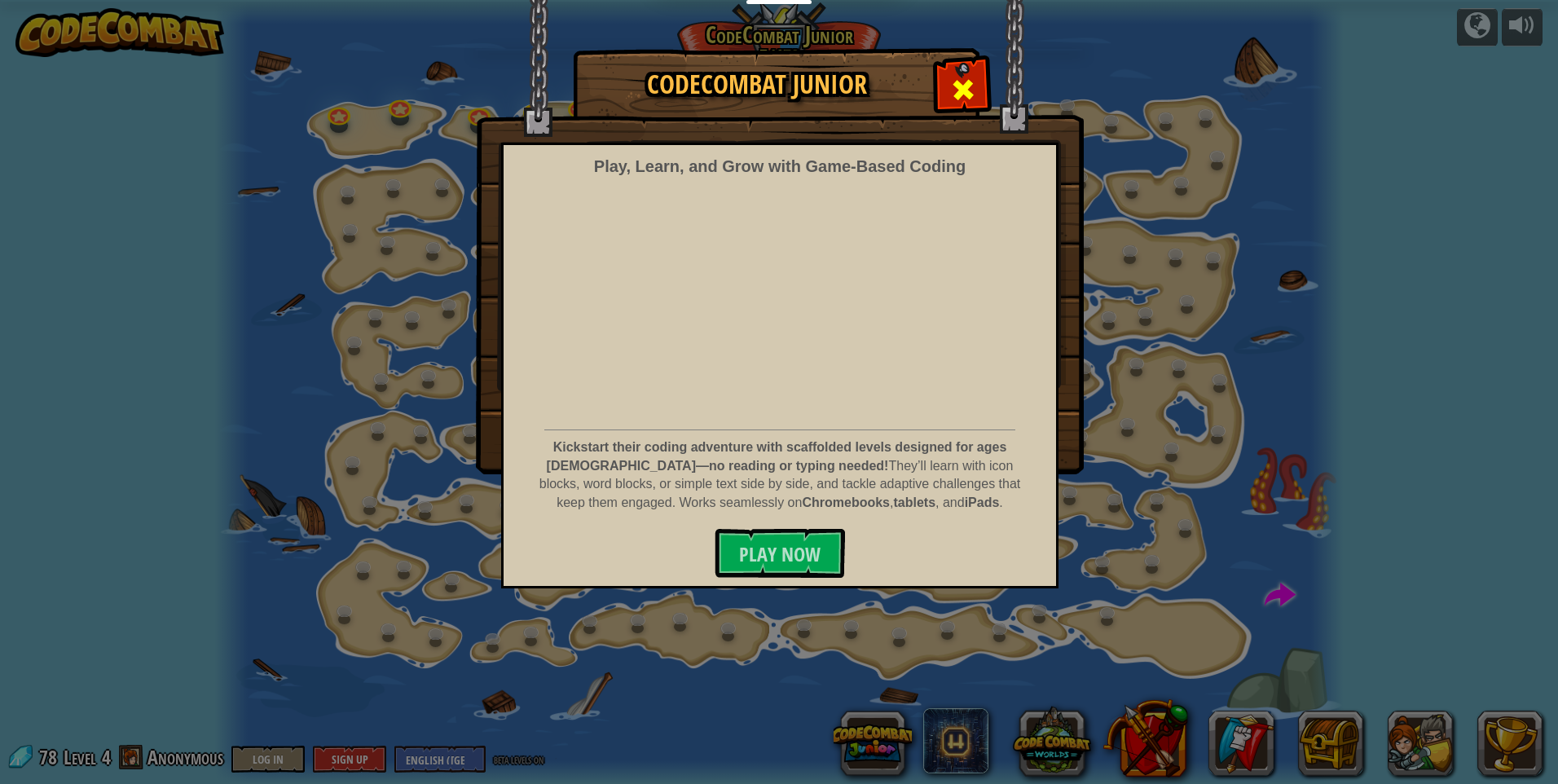
click at [964, 88] on span at bounding box center [963, 90] width 26 height 26
